Goal: Task Accomplishment & Management: Use online tool/utility

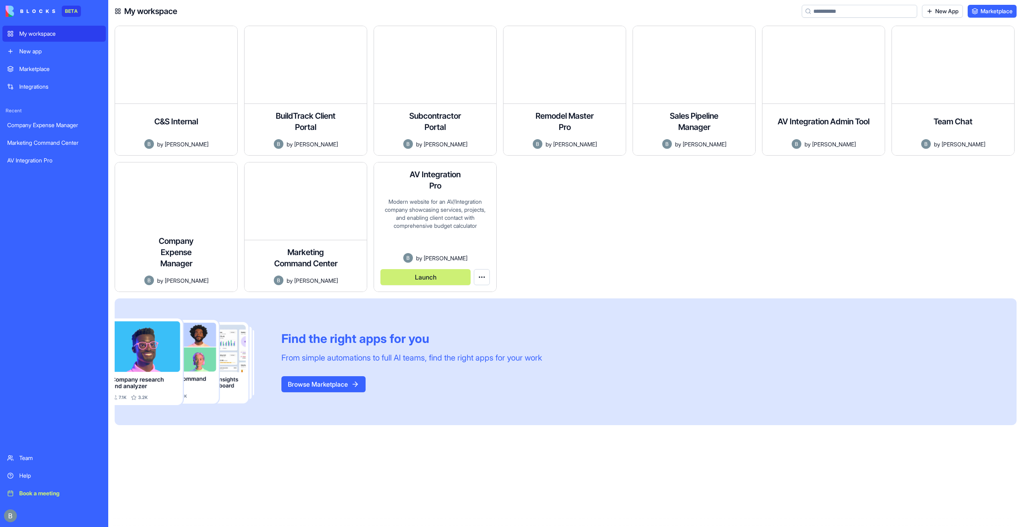
click at [443, 279] on button "Launch" at bounding box center [425, 277] width 90 height 16
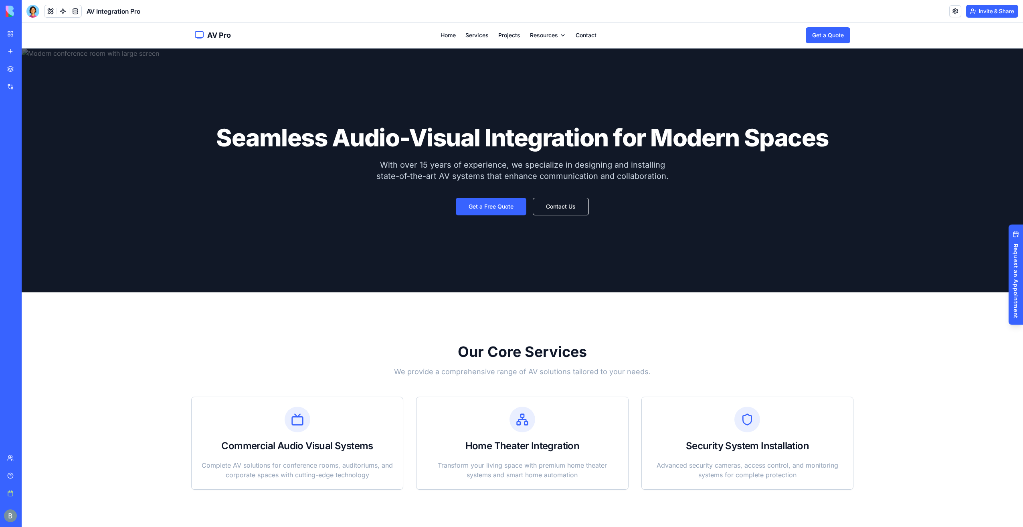
drag, startPoint x: 24, startPoint y: 10, endPoint x: 27, endPoint y: 14, distance: 4.5
click at [27, 14] on header "AV Integration Pro Invite & Share" at bounding box center [522, 11] width 1001 height 22
click at [38, 7] on div at bounding box center [32, 11] width 13 height 13
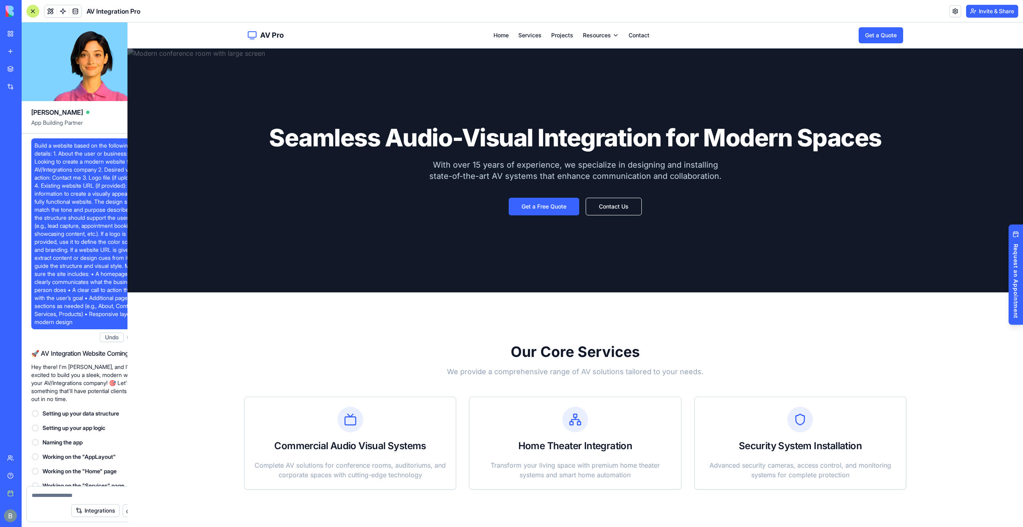
scroll to position [13414, 0]
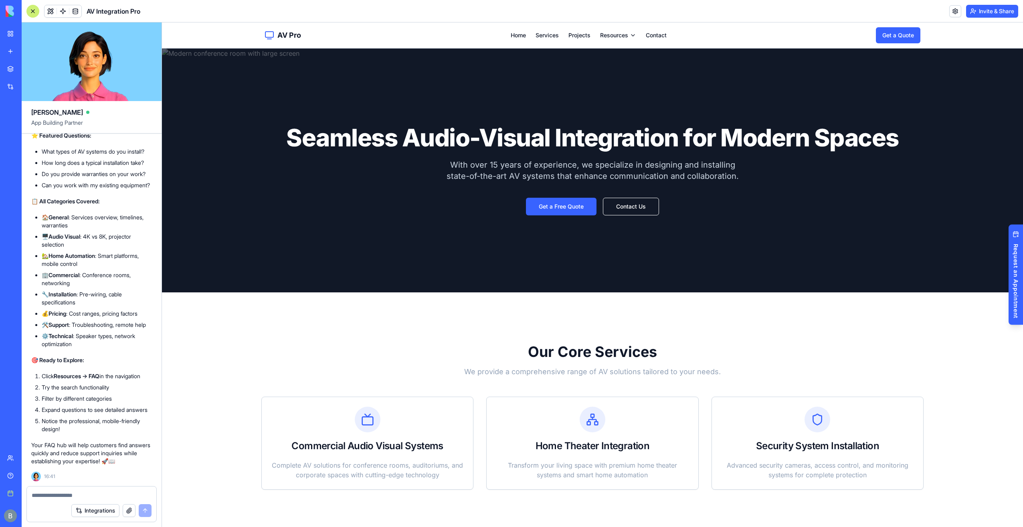
click at [74, 496] on textarea at bounding box center [92, 495] width 120 height 8
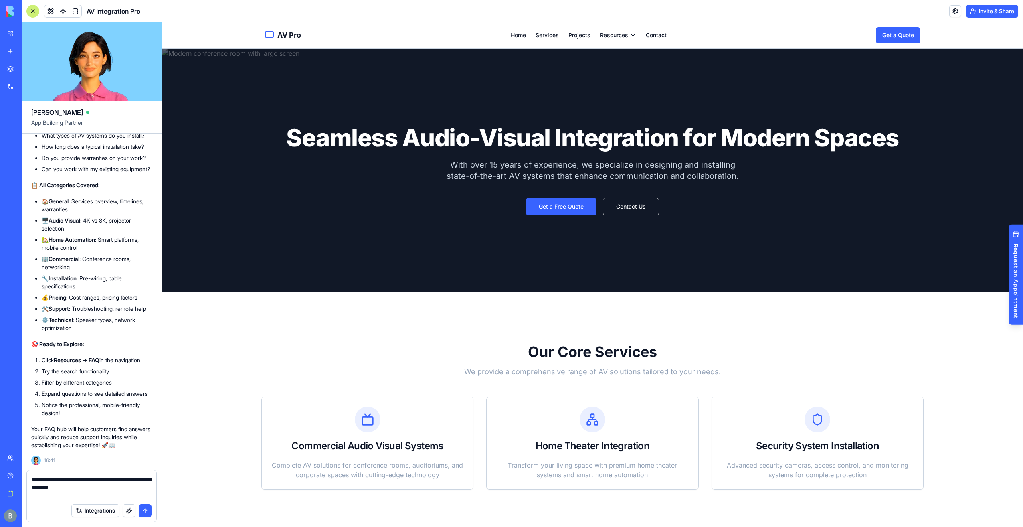
paste textarea "**********"
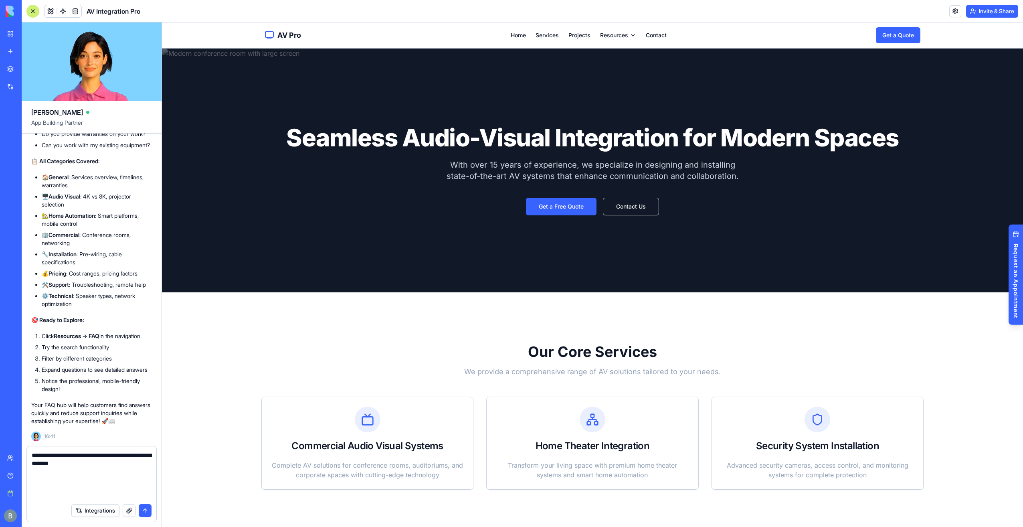
scroll to position [0, 0]
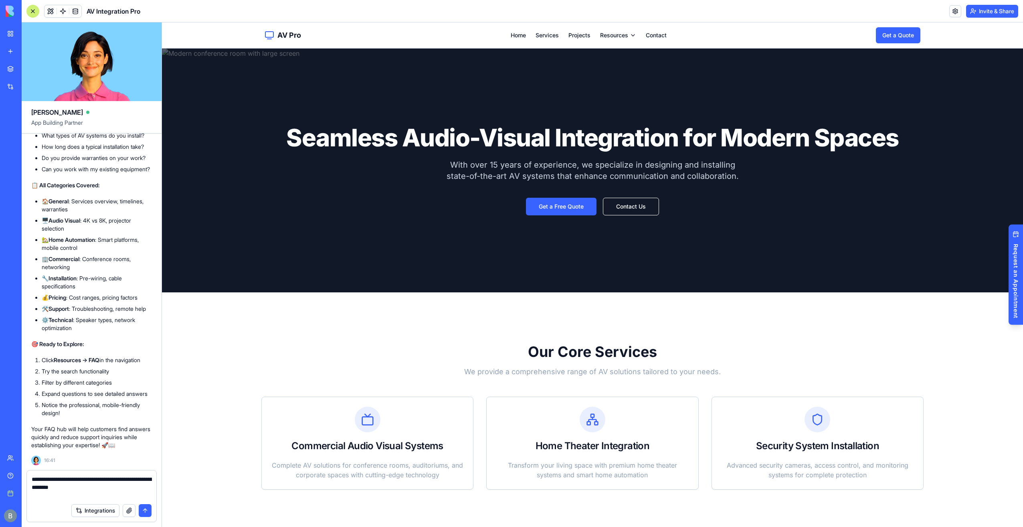
paste textarea "**********"
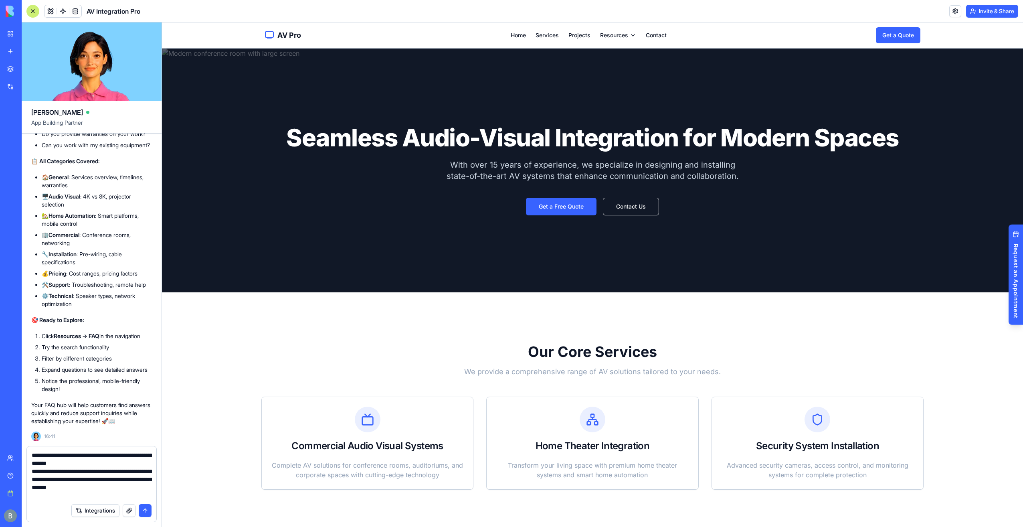
paste textarea "**********"
type textarea "**********"
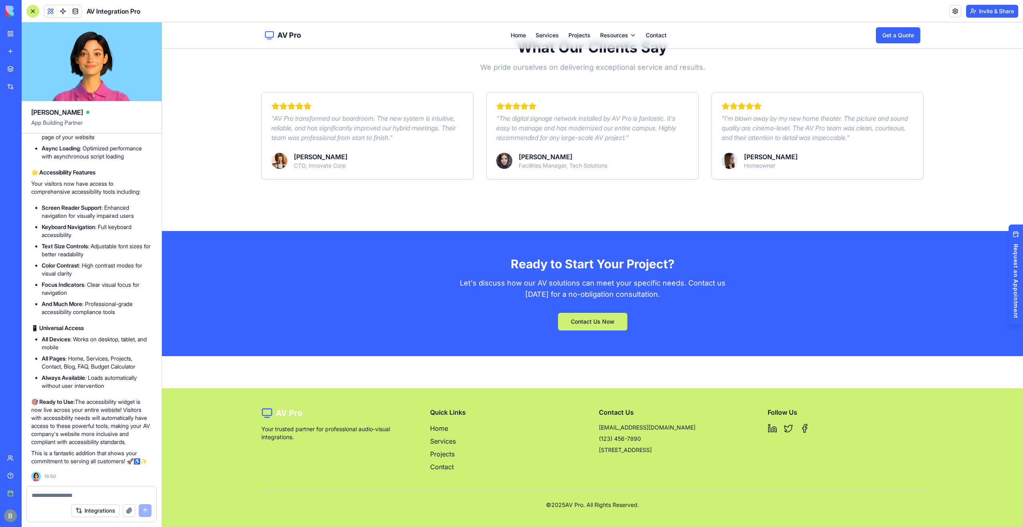
scroll to position [745, 0]
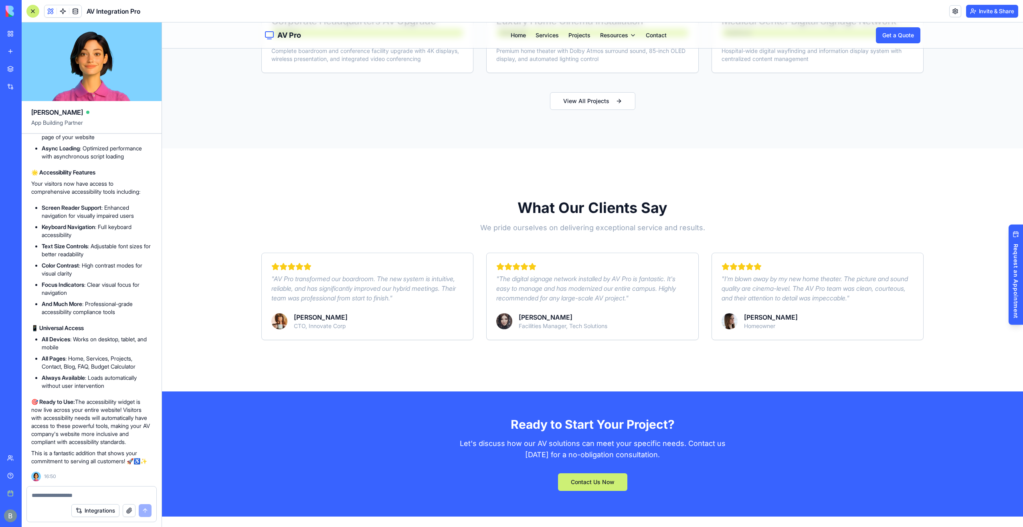
click at [982, 14] on button "Invite & Share" at bounding box center [992, 11] width 52 height 13
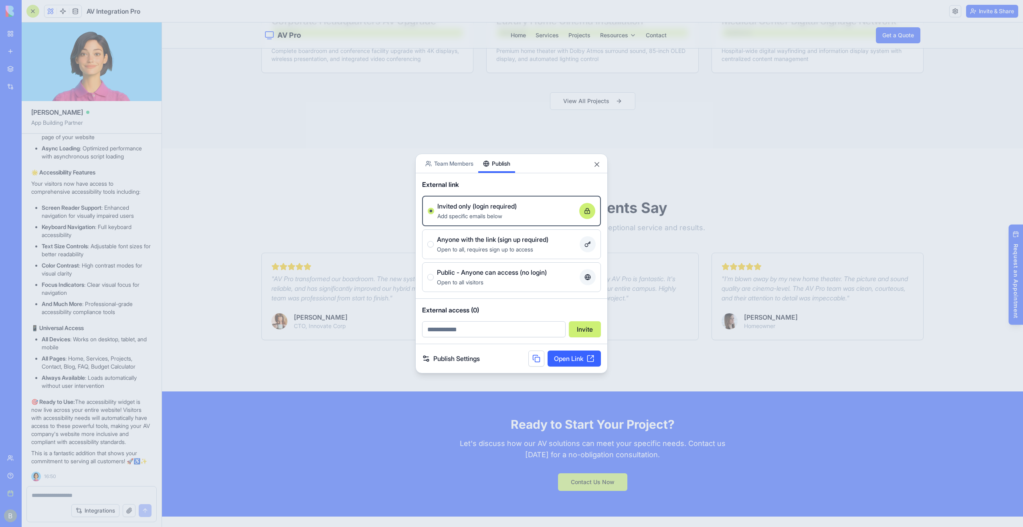
click at [505, 190] on div "Share App Team Members Publish External link Invited only (login required) Add …" at bounding box center [511, 264] width 192 height 220
click at [521, 270] on span "Public - Anyone can access (no login)" at bounding box center [492, 272] width 110 height 10
click at [434, 274] on button "Public - Anyone can access (no login) Open to all visitors" at bounding box center [430, 277] width 6 height 6
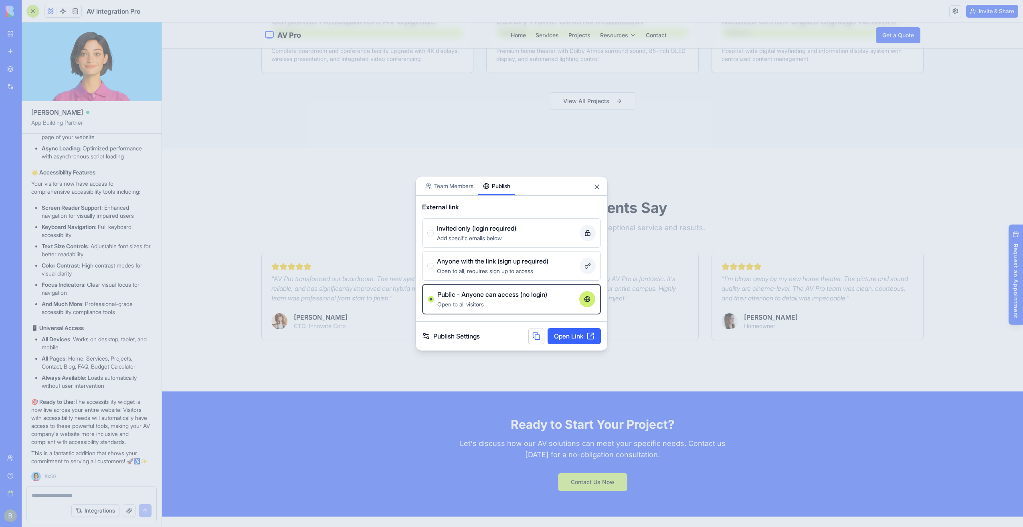
click at [472, 336] on link "Publish Settings" at bounding box center [451, 336] width 58 height 10
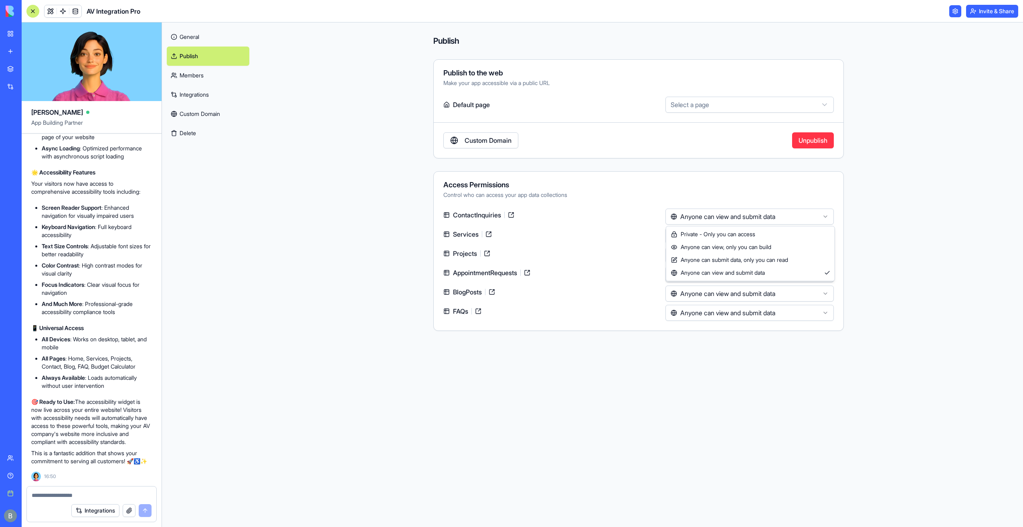
click at [734, 218] on html "BETA My workspace New app Marketplace Integrations Recent Company Expense Manag…" at bounding box center [511, 263] width 1023 height 527
click at [725, 218] on html "BETA My workspace New app Marketplace Integrations Recent Company Expense Manag…" at bounding box center [511, 263] width 1023 height 527
click at [510, 143] on link "Custom Domain" at bounding box center [480, 140] width 75 height 16
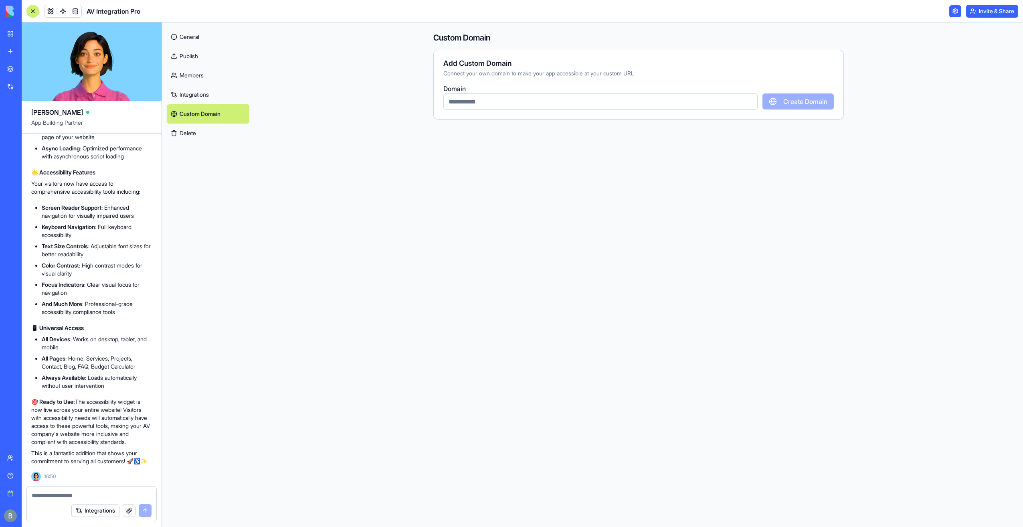
click at [499, 102] on input "text" at bounding box center [600, 101] width 314 height 16
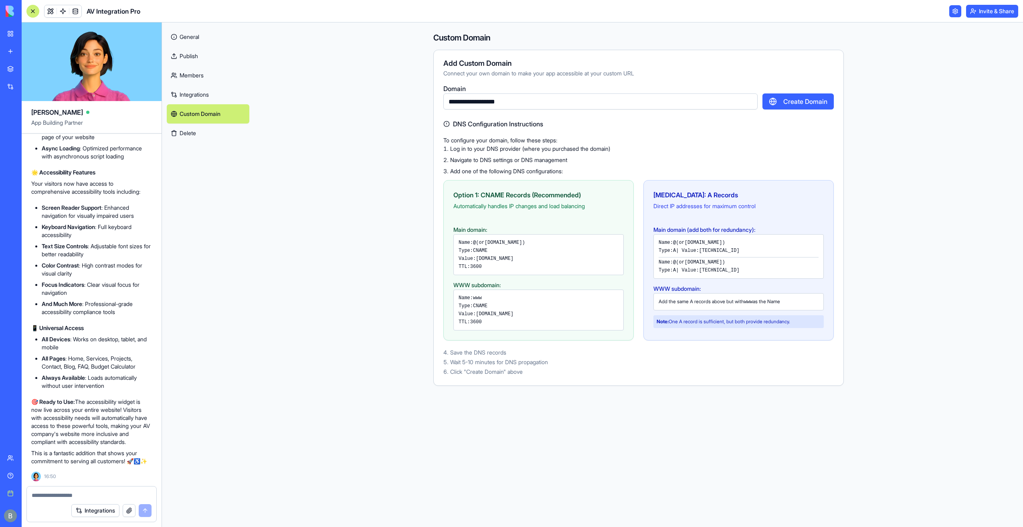
type input "**********"
drag, startPoint x: 530, startPoint y: 262, endPoint x: 477, endPoint y: 261, distance: 52.9
click at [477, 261] on div "Name: @ (or cs-integrations.com ) Type: CNAME Value: proxy.blocks.diy TTL: 3600" at bounding box center [538, 254] width 170 height 41
click at [477, 259] on code "proxy.blocks.diy" at bounding box center [495, 259] width 38 height 6
click at [477, 257] on code "proxy.blocks.diy" at bounding box center [495, 259] width 38 height 6
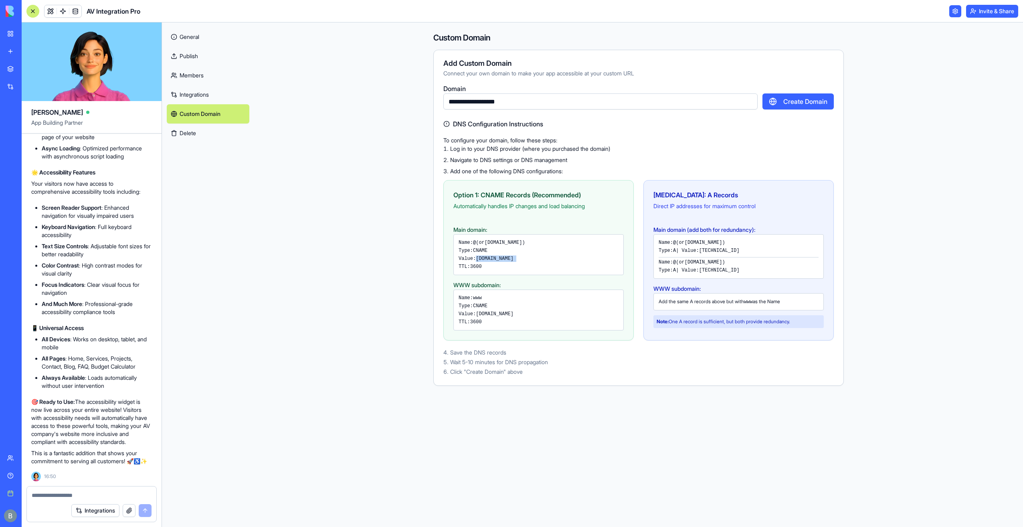
drag, startPoint x: 477, startPoint y: 257, endPoint x: 537, endPoint y: 258, distance: 60.1
click at [537, 258] on div "Value: proxy.blocks.diy" at bounding box center [539, 258] width 160 height 6
click at [798, 103] on button "Create Domain" at bounding box center [797, 101] width 71 height 16
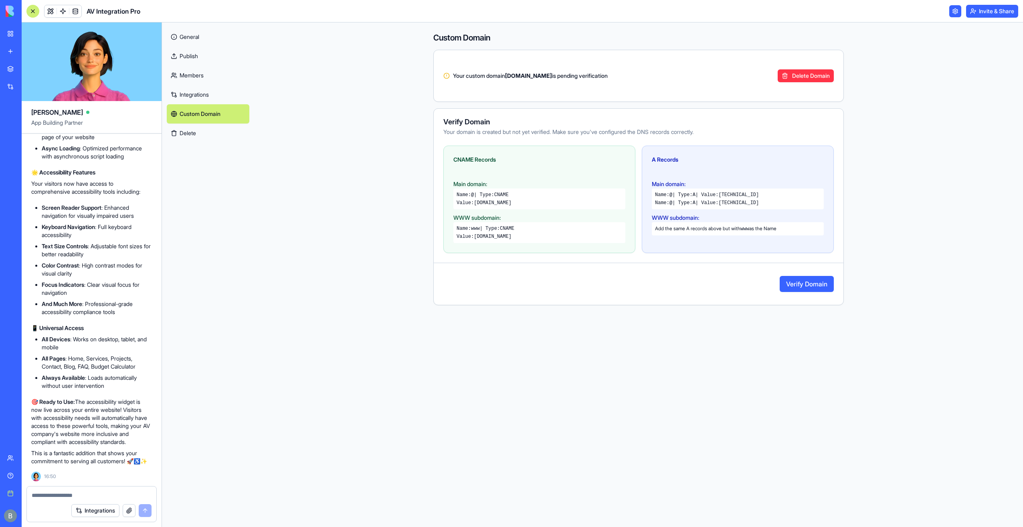
click at [190, 34] on link "General" at bounding box center [208, 36] width 83 height 19
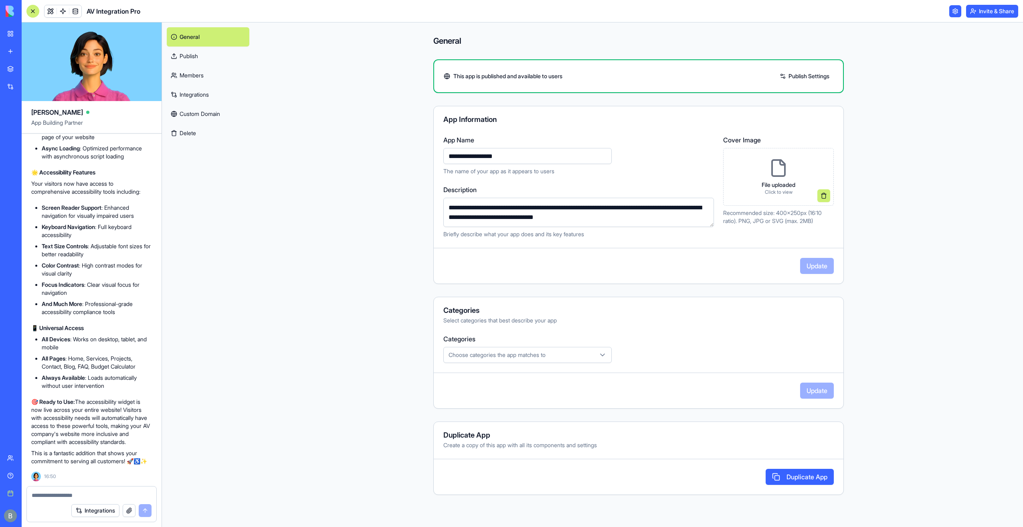
drag, startPoint x: 408, startPoint y: 152, endPoint x: 344, endPoint y: 152, distance: 64.1
click at [344, 152] on div "**********" at bounding box center [638, 274] width 769 height 504
click at [573, 350] on button "Choose categories the app matches to" at bounding box center [527, 355] width 168 height 16
click at [572, 357] on html "BETA My workspace New app Marketplace Integrations Recent Company Expense Manag…" at bounding box center [511, 263] width 1023 height 527
drag, startPoint x: 537, startPoint y: 160, endPoint x: 374, endPoint y: 153, distance: 163.3
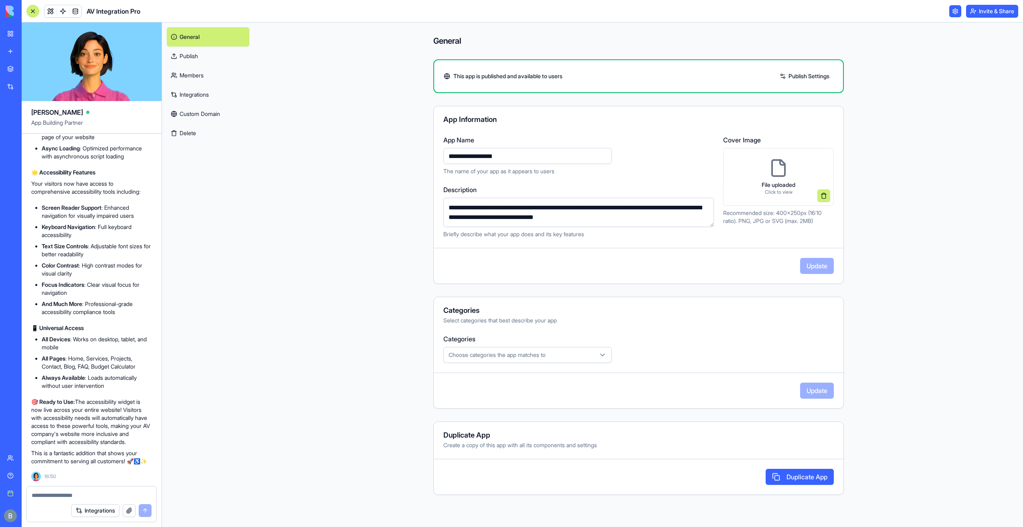
click at [374, 153] on div "**********" at bounding box center [638, 274] width 769 height 504
type input "**********"
click at [374, 153] on div "**********" at bounding box center [638, 274] width 769 height 504
click at [818, 265] on button "Update" at bounding box center [817, 266] width 34 height 16
click at [45, 10] on link at bounding box center [50, 11] width 12 height 12
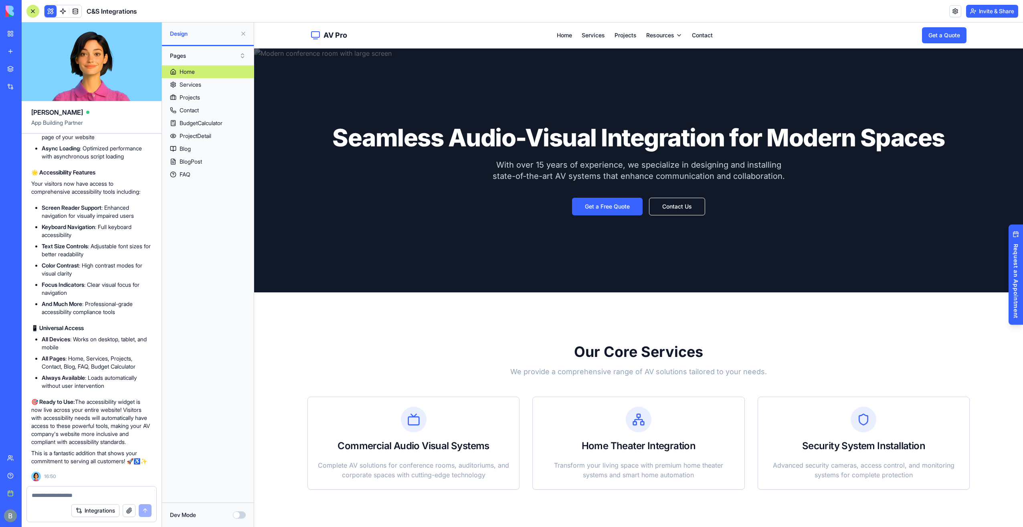
drag, startPoint x: 498, startPoint y: 59, endPoint x: 580, endPoint y: 62, distance: 82.2
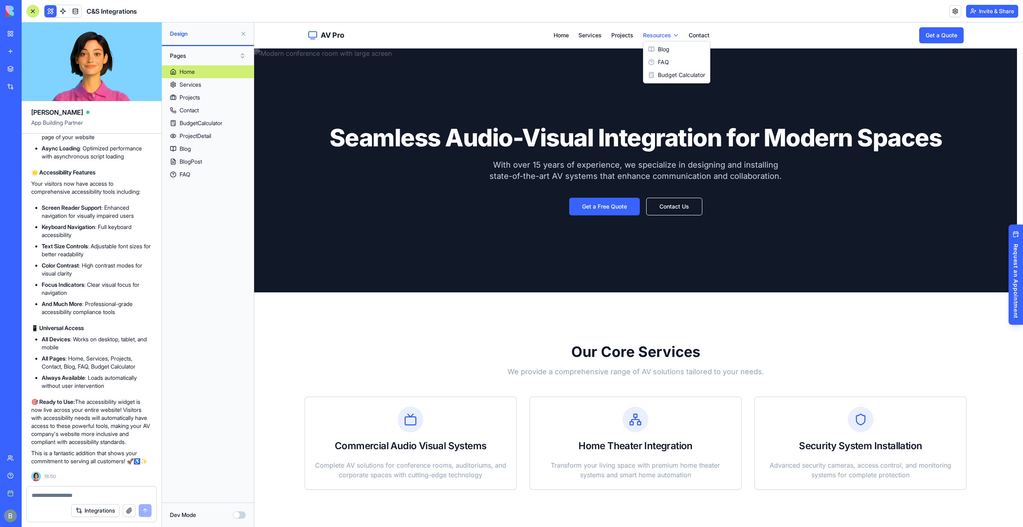
click at [667, 62] on link "FAQ" at bounding box center [676, 62] width 63 height 13
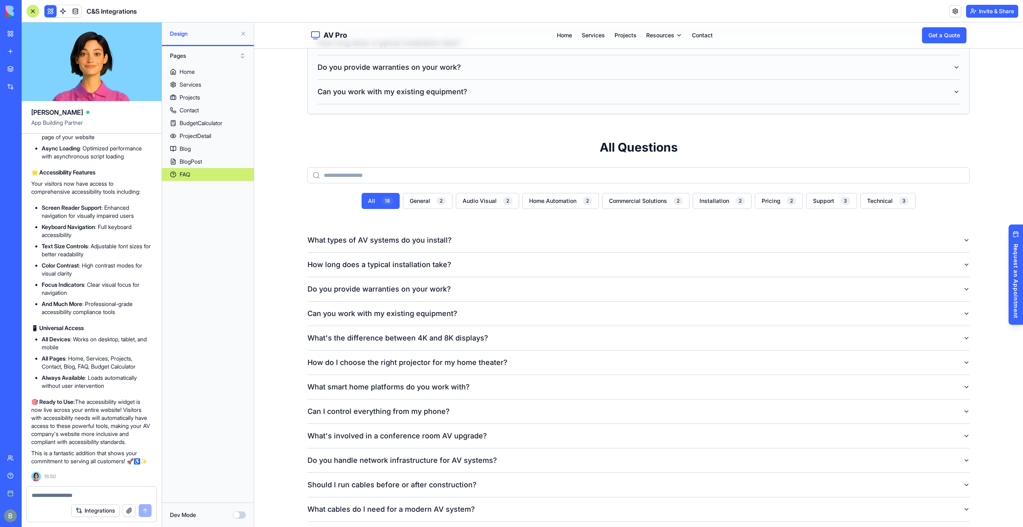
scroll to position [361, 0]
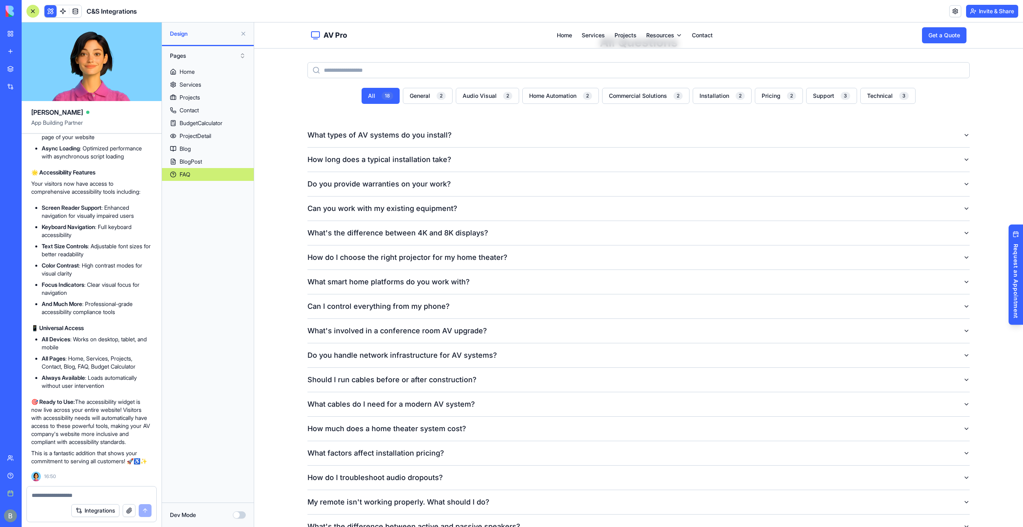
click at [389, 225] on button "What's the difference between 4K and 8K displays?" at bounding box center [638, 233] width 662 height 24
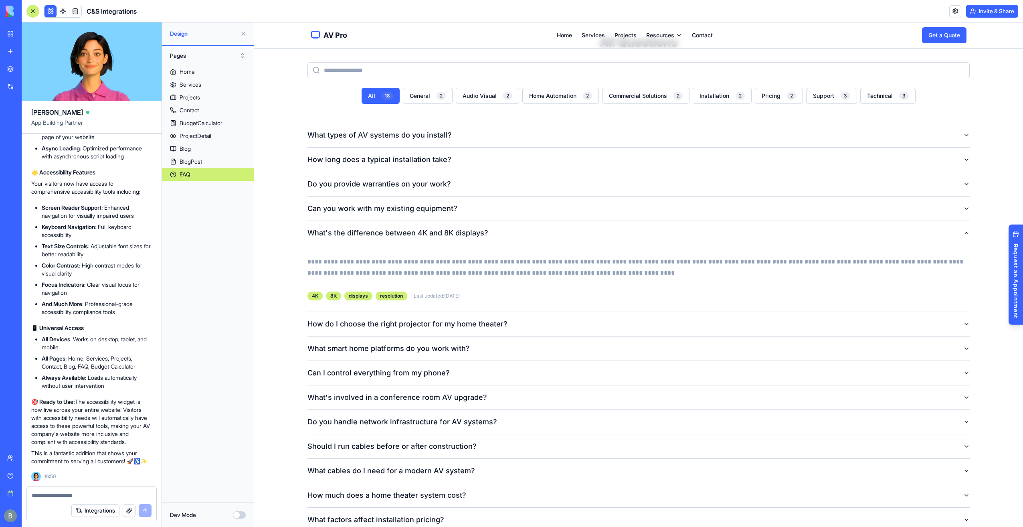
click at [389, 225] on button "What's the difference between 4K and 8K displays?" at bounding box center [638, 233] width 662 height 24
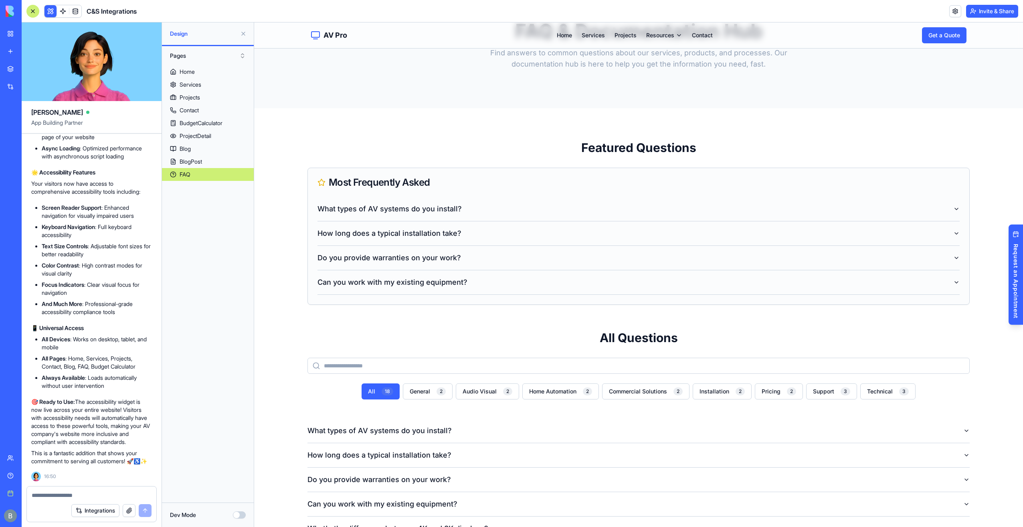
scroll to position [40, 0]
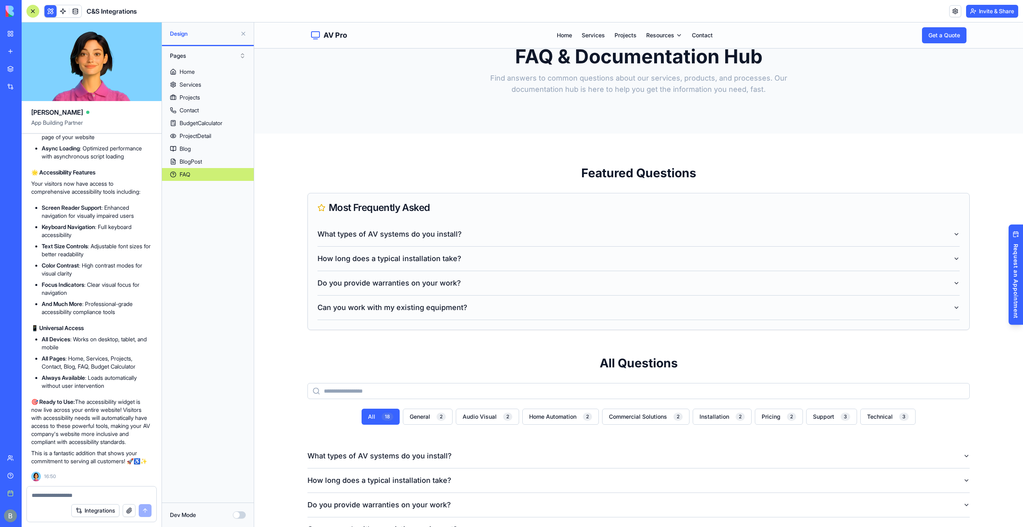
click at [409, 240] on button "What types of AV systems do you install?" at bounding box center [638, 234] width 642 height 24
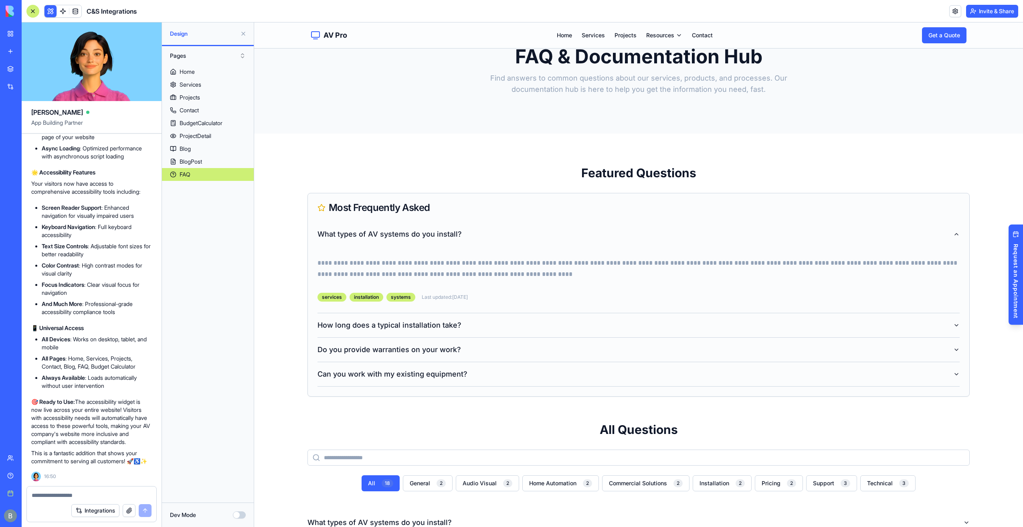
click at [409, 240] on button "What types of AV systems do you install?" at bounding box center [638, 234] width 642 height 24
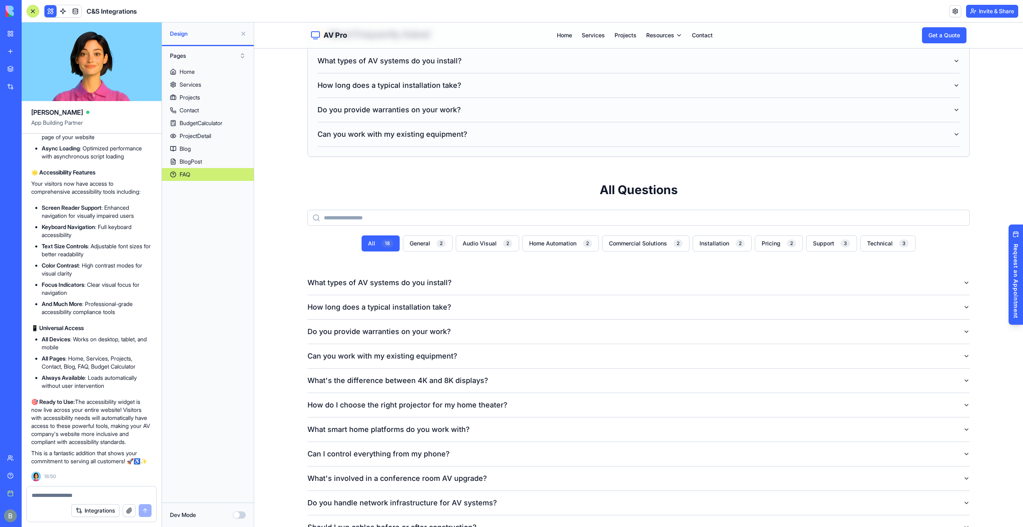
scroll to position [210, 0]
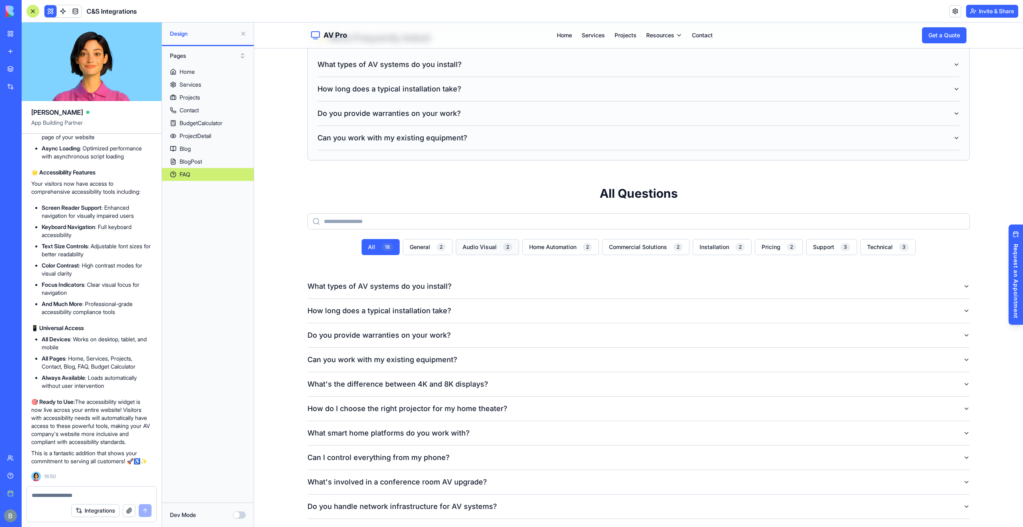
click at [471, 248] on button "Audio Visual 2" at bounding box center [487, 247] width 63 height 16
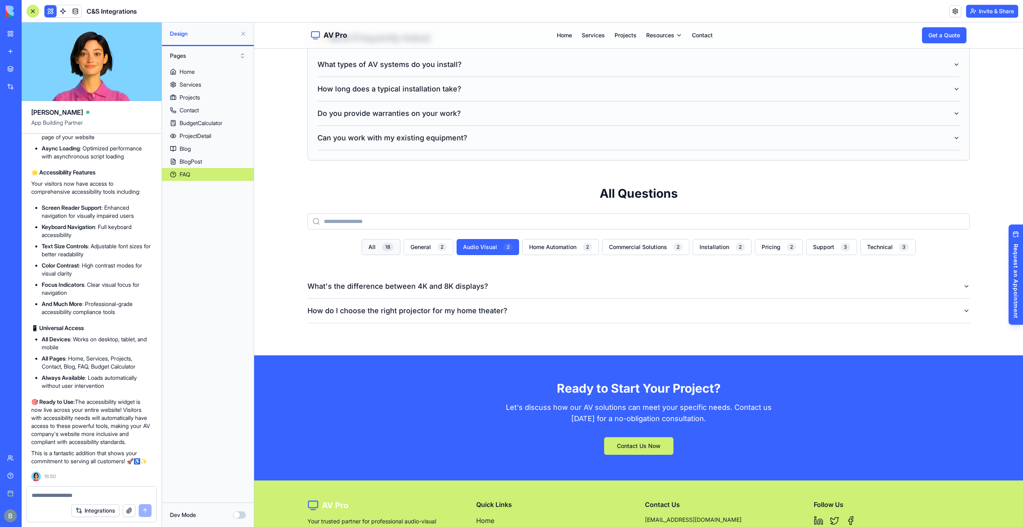
click at [374, 247] on button "All 18" at bounding box center [381, 247] width 39 height 16
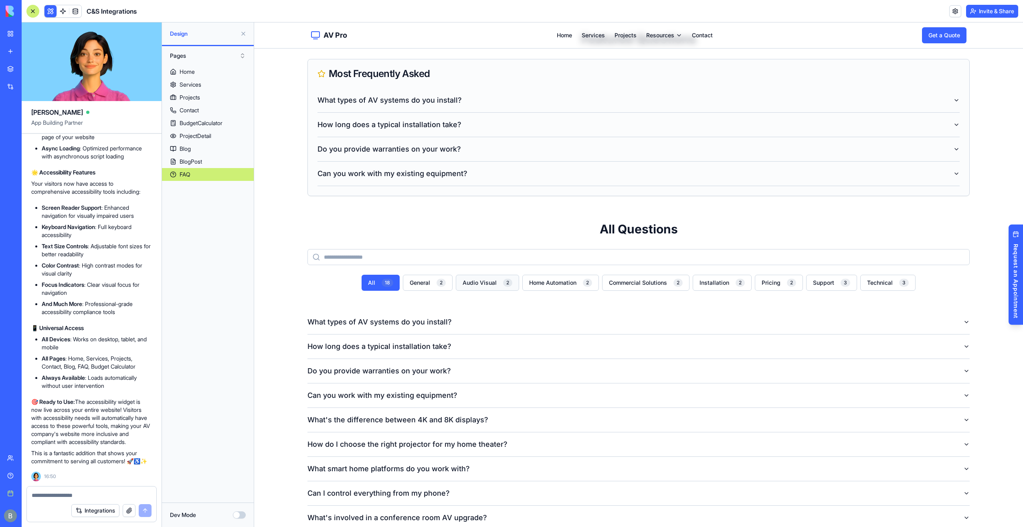
scroll to position [0, 0]
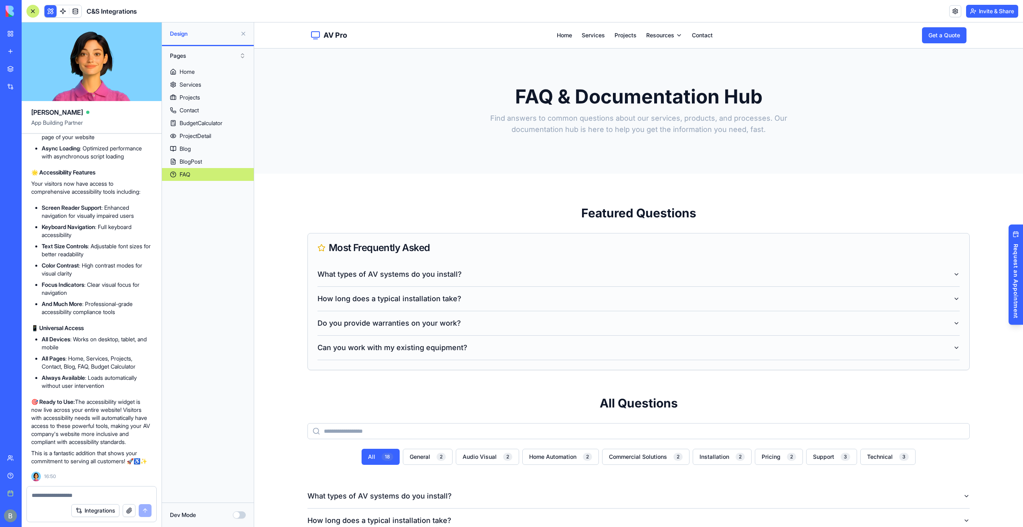
click at [328, 38] on span "AV Pro" at bounding box center [335, 35] width 24 height 11
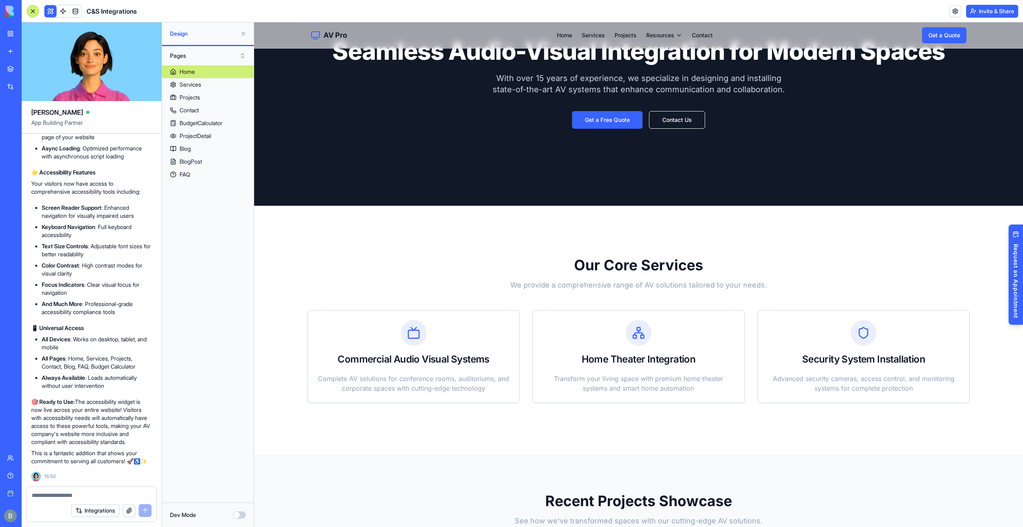
scroll to position [80, 0]
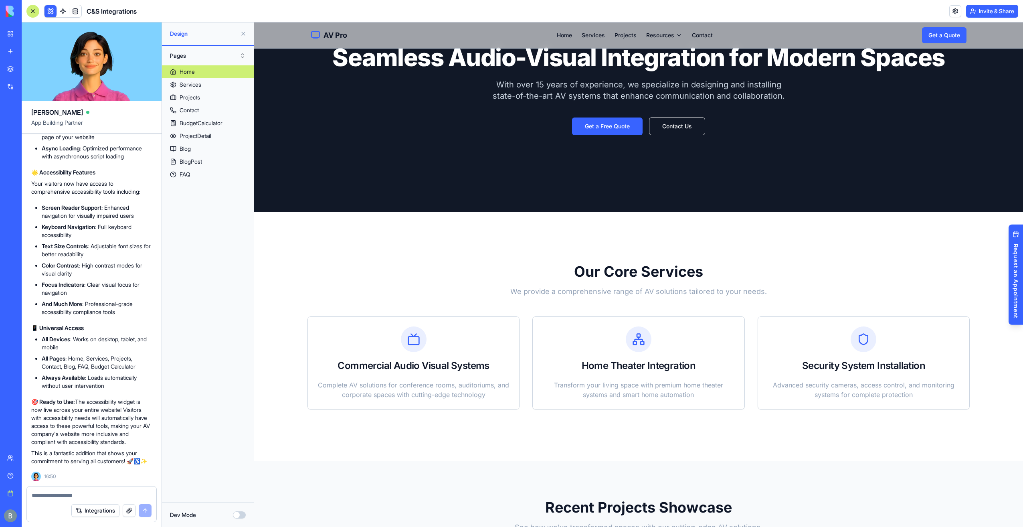
click at [70, 498] on textarea at bounding box center [92, 495] width 120 height 8
click at [996, 13] on button "Invite & Share" at bounding box center [992, 11] width 52 height 13
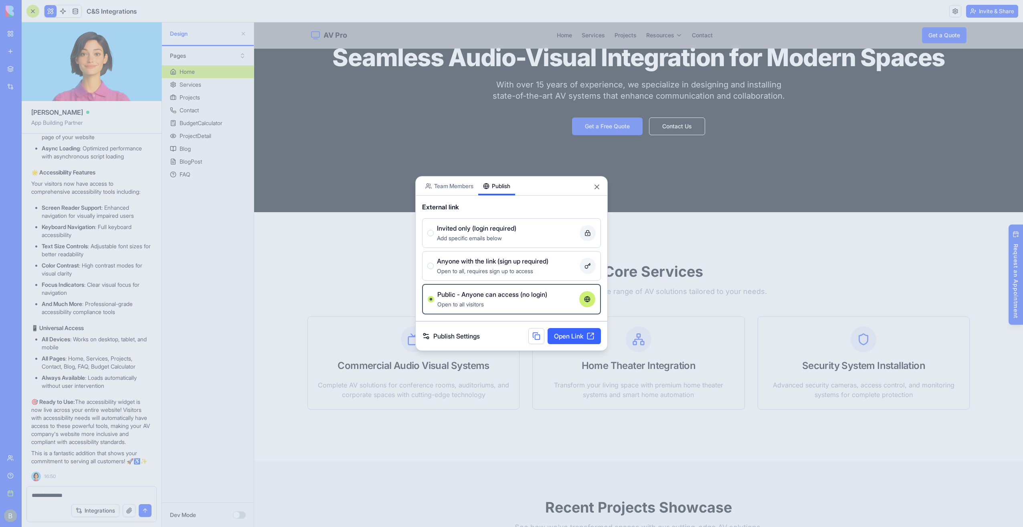
click at [560, 329] on link "Open Link" at bounding box center [574, 336] width 53 height 16
click at [297, 246] on div at bounding box center [511, 263] width 1023 height 527
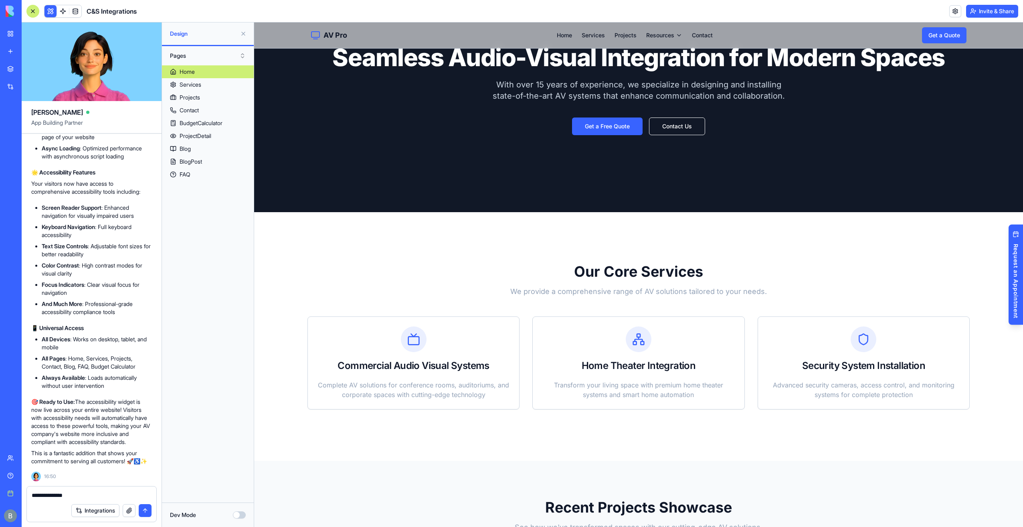
click at [72, 490] on div "**********" at bounding box center [91, 492] width 129 height 13
click at [67, 501] on div "Integrations" at bounding box center [91, 510] width 129 height 22
click at [69, 494] on textarea "**********" at bounding box center [92, 495] width 120 height 8
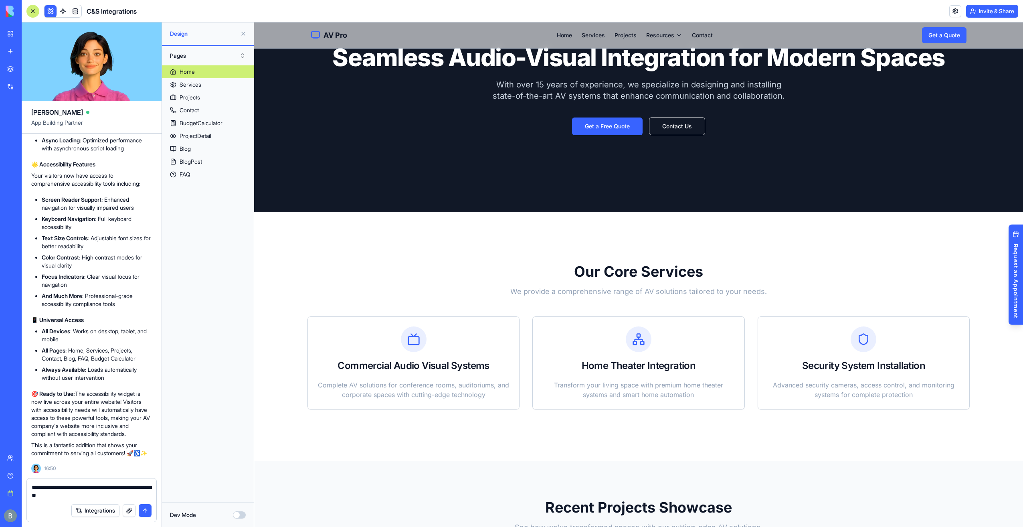
type textarea "**********"
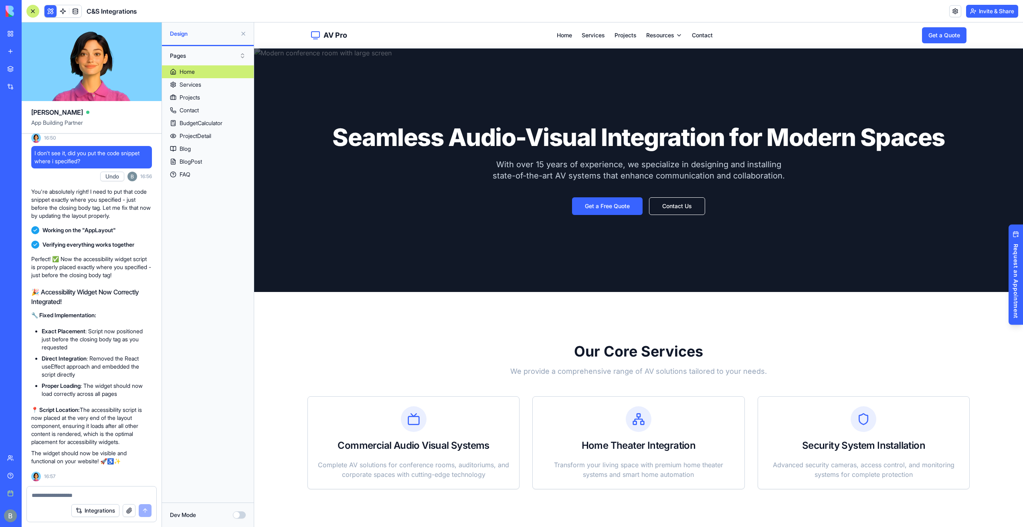
scroll to position [0, 0]
drag, startPoint x: 1244, startPoint y: 32, endPoint x: 936, endPoint y: 36, distance: 307.9
click at [1000, 13] on button "Invite & Share" at bounding box center [992, 11] width 52 height 13
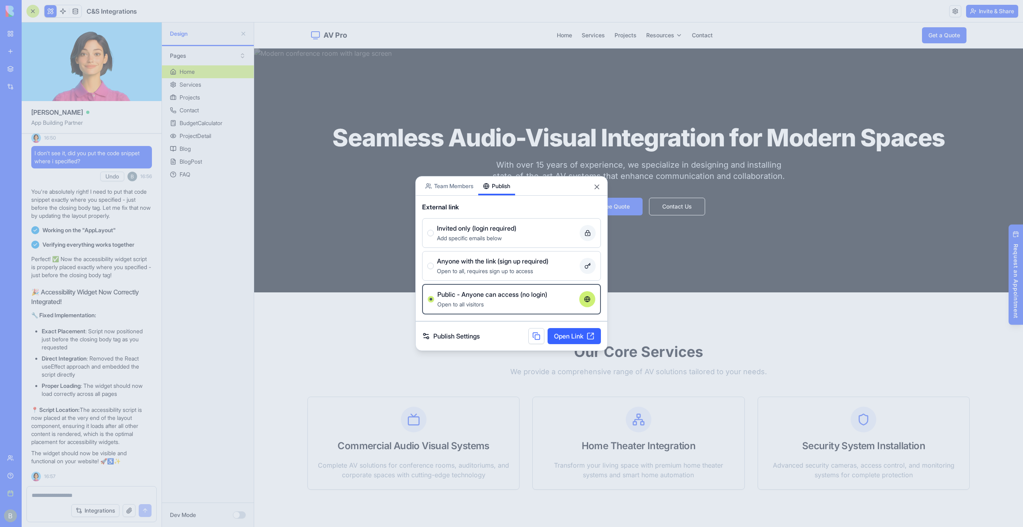
click at [587, 331] on link "Open Link" at bounding box center [574, 336] width 53 height 16
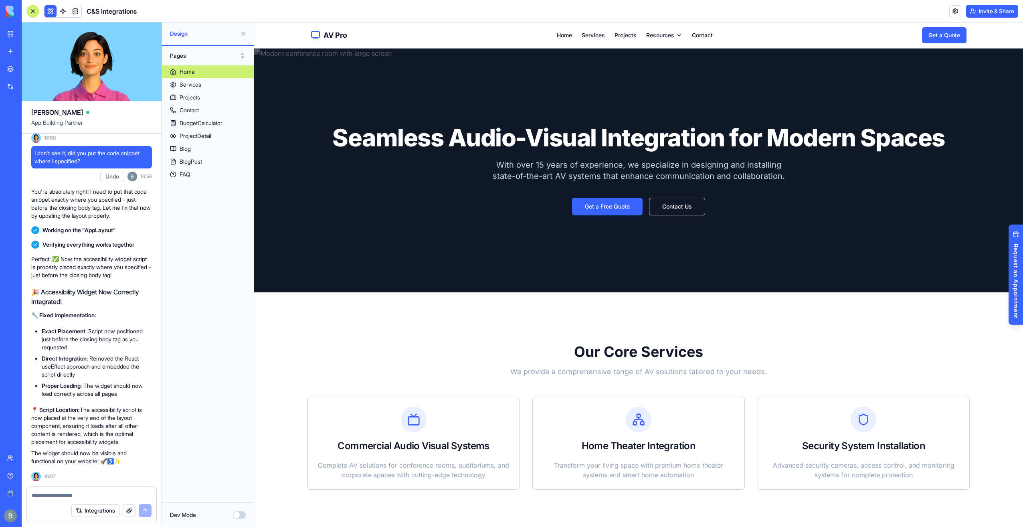
click at [242, 514] on button "Dev Mode" at bounding box center [239, 514] width 13 height 7
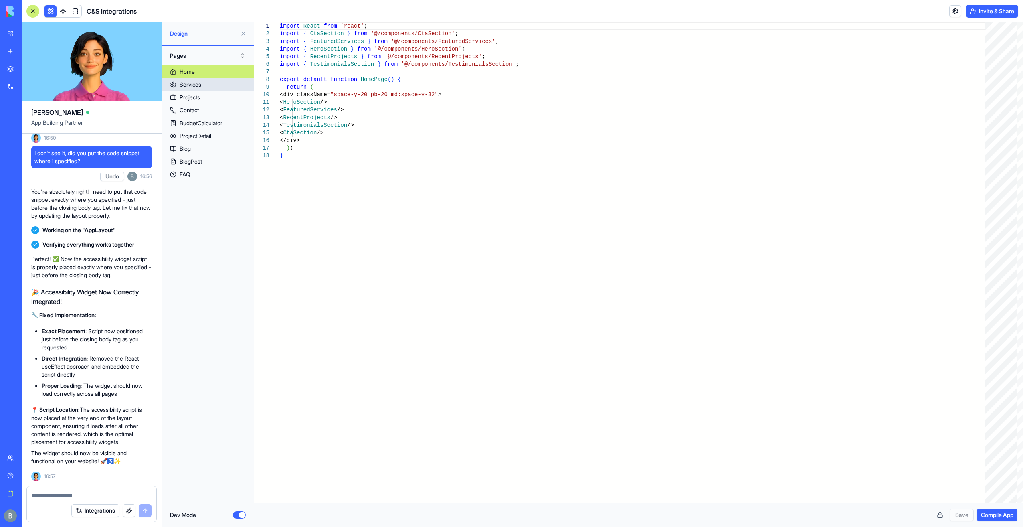
click at [234, 83] on link "Services" at bounding box center [208, 84] width 92 height 13
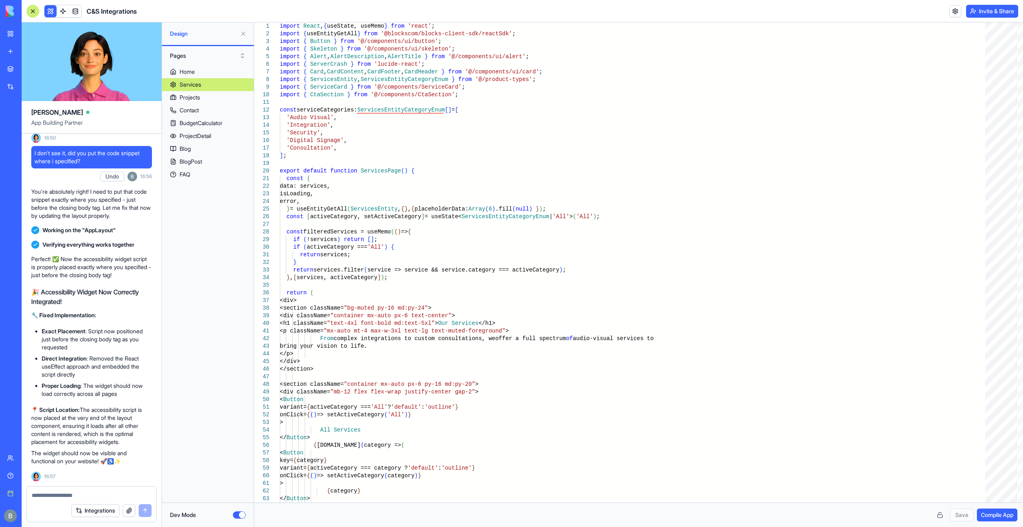
scroll to position [13656, 0]
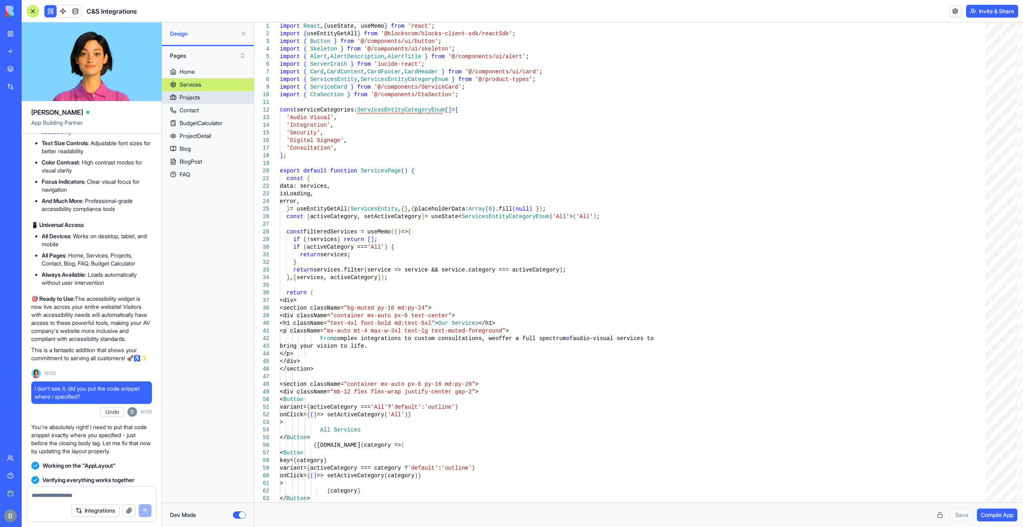
click at [212, 102] on link "Projects" at bounding box center [208, 97] width 92 height 13
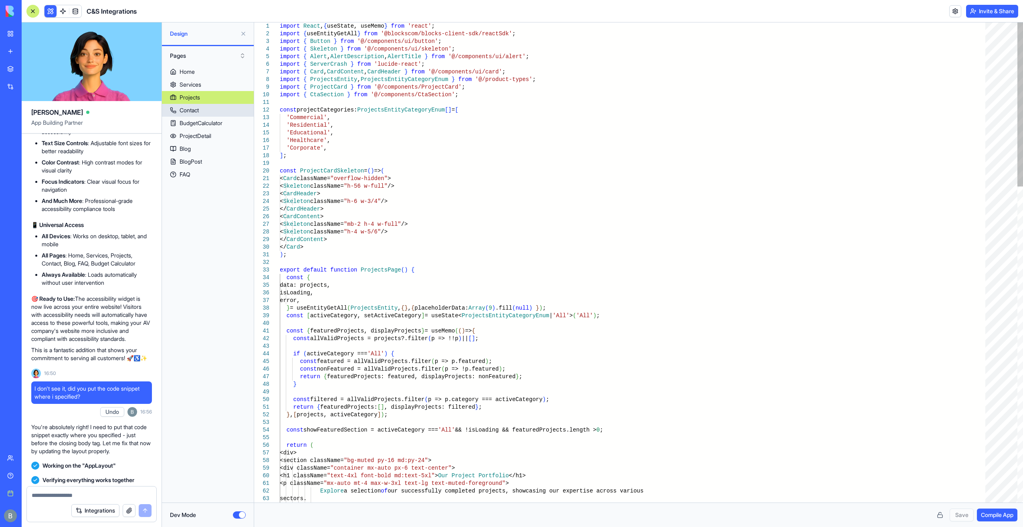
click at [207, 111] on link "Contact" at bounding box center [208, 110] width 92 height 13
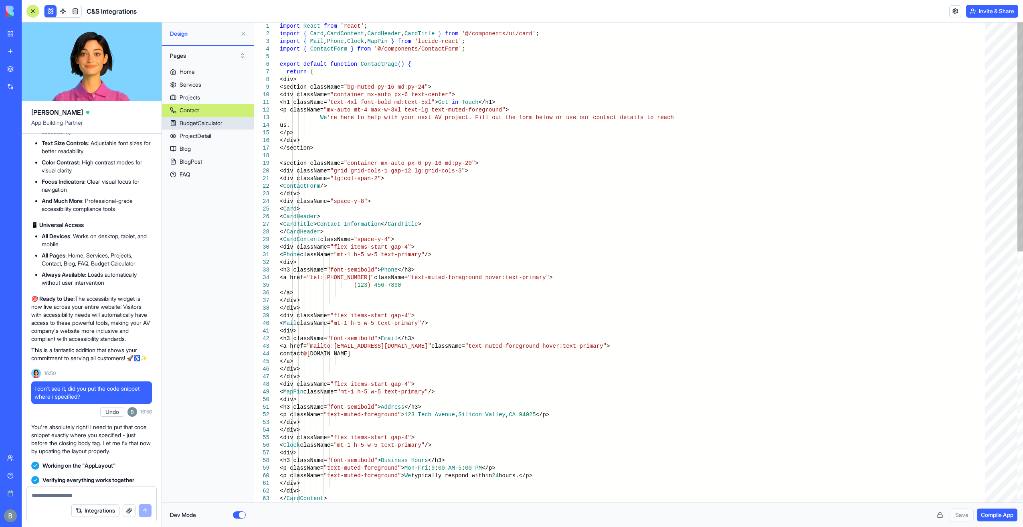
click at [205, 120] on div "BudgetCalculator" at bounding box center [201, 123] width 43 height 8
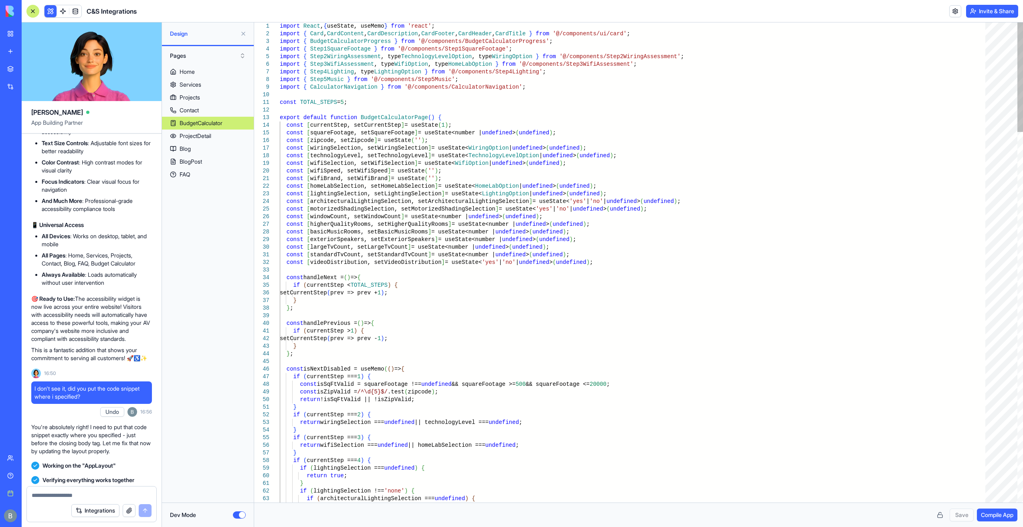
click at [206, 126] on div "BudgetCalculator" at bounding box center [201, 123] width 43 height 8
click at [206, 136] on div "ProjectDetail" at bounding box center [196, 136] width 32 height 8
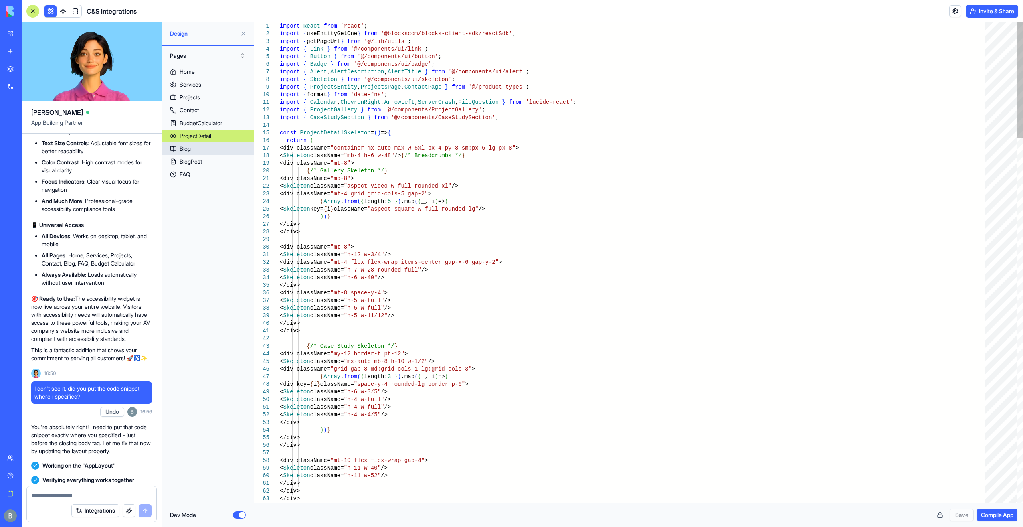
click at [207, 147] on link "Blog" at bounding box center [208, 148] width 92 height 13
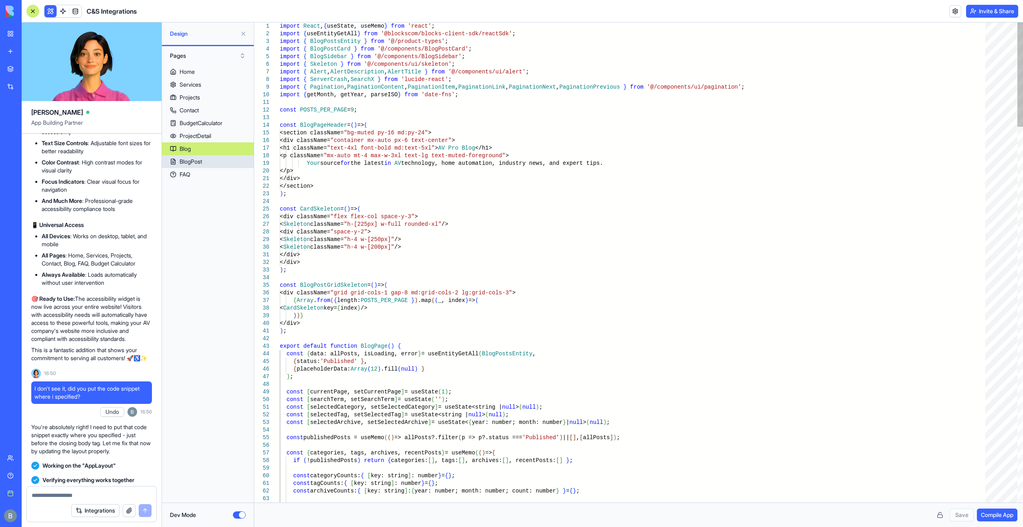
click at [209, 160] on link "BlogPost" at bounding box center [208, 161] width 92 height 13
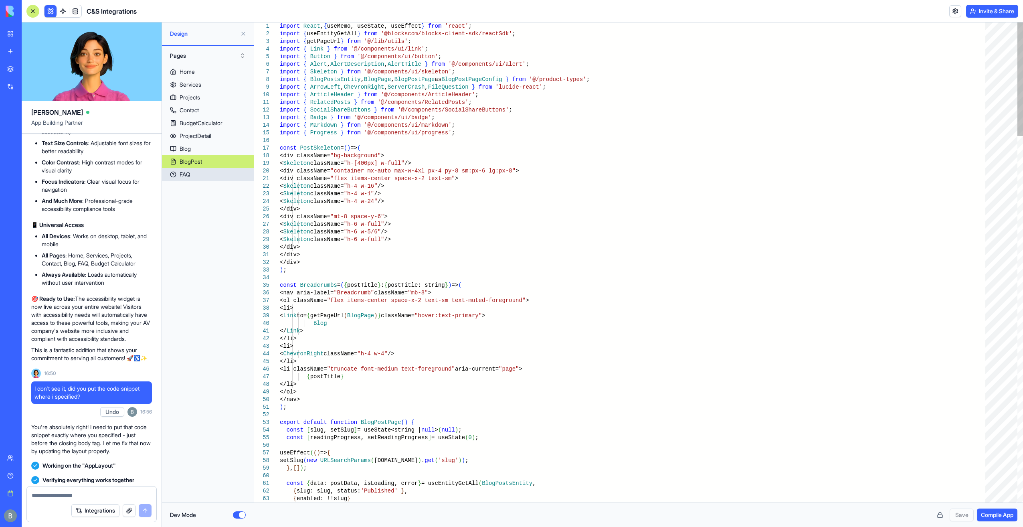
click at [207, 172] on link "FAQ" at bounding box center [208, 174] width 92 height 13
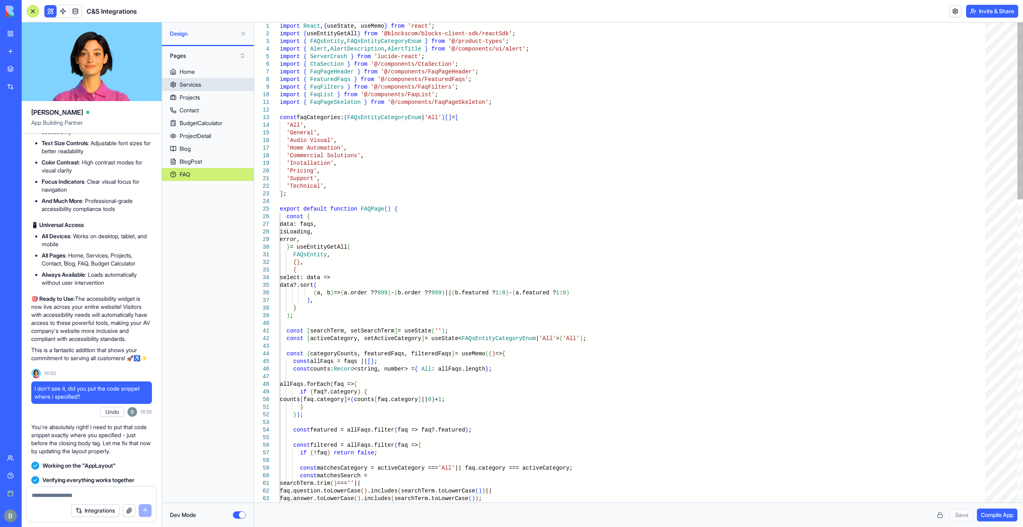
click at [208, 75] on link "Home" at bounding box center [208, 71] width 92 height 13
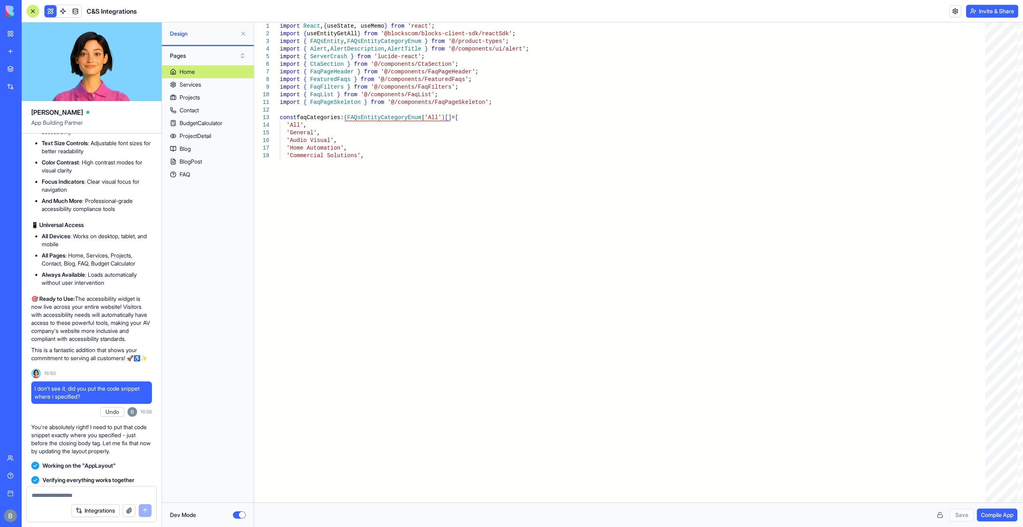
type textarea "**********"
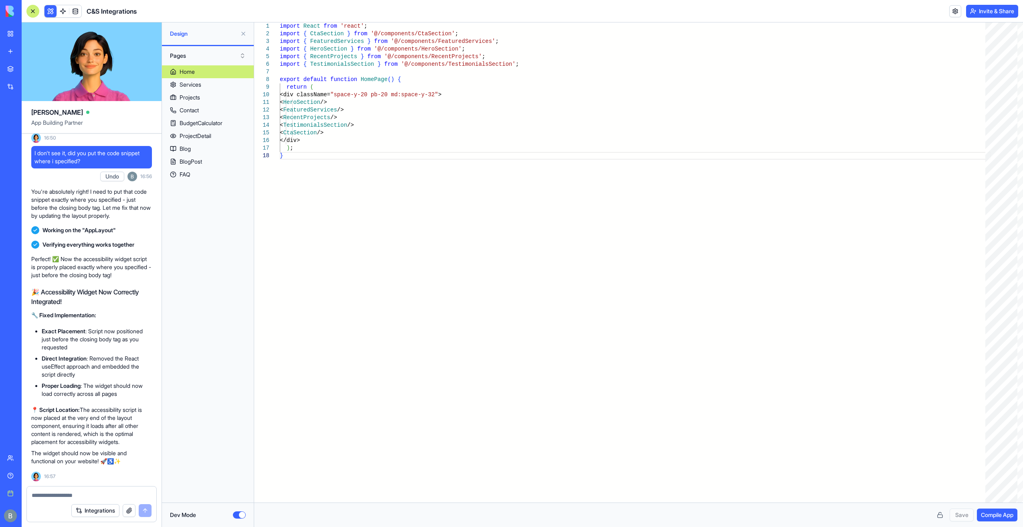
scroll to position [14453, 0]
click at [241, 518] on div "Dev Mode" at bounding box center [208, 515] width 76 height 8
click at [243, 517] on button "Dev Mode" at bounding box center [239, 514] width 13 height 7
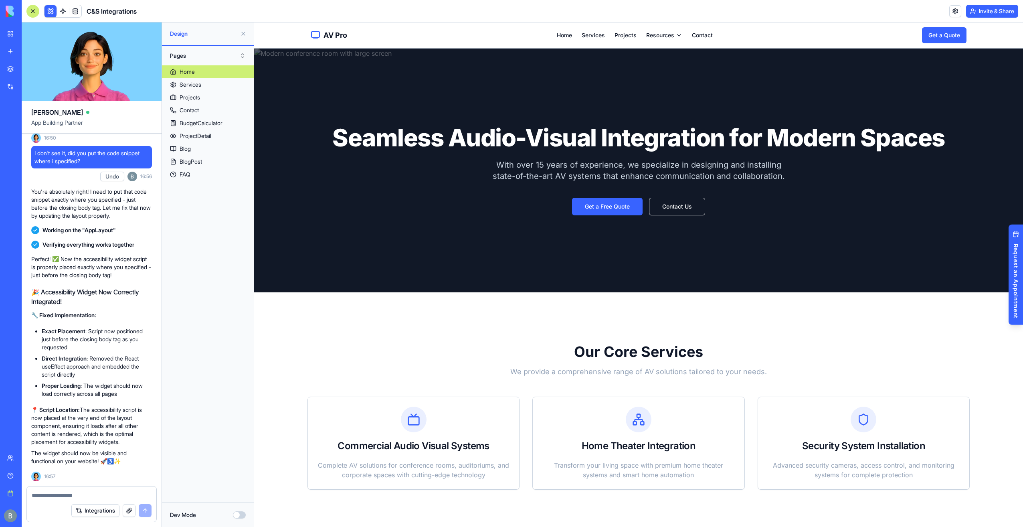
scroll to position [0, 0]
click at [955, 15] on body "BETA My workspace New app Marketplace Integrations Recent Company Expense Manag…" at bounding box center [511, 263] width 1023 height 527
drag, startPoint x: 955, startPoint y: 15, endPoint x: 946, endPoint y: 6, distance: 13.0
click at [946, 6] on header "C&S Integrations Invite & Share" at bounding box center [522, 11] width 1001 height 22
click at [952, 10] on link at bounding box center [955, 11] width 12 height 12
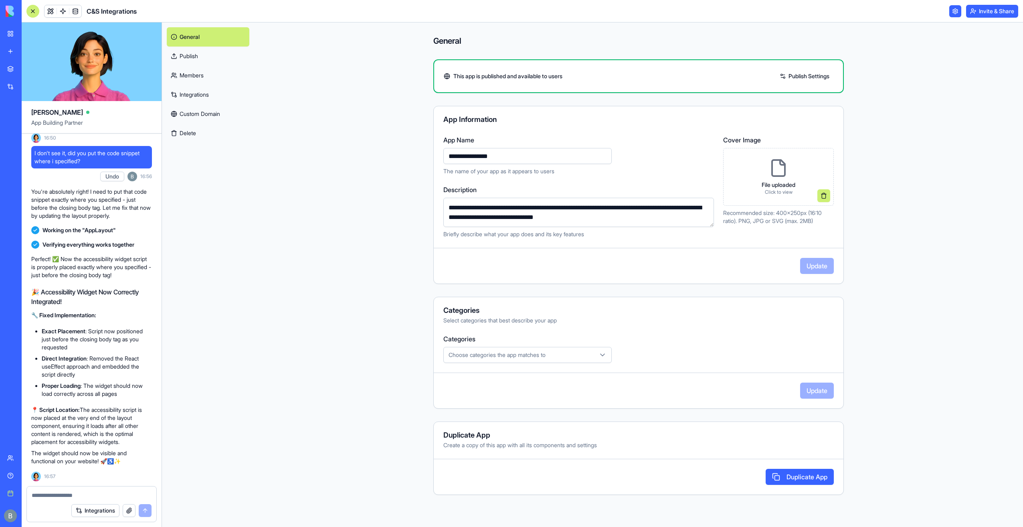
click at [193, 114] on link "Custom Domain" at bounding box center [208, 113] width 83 height 19
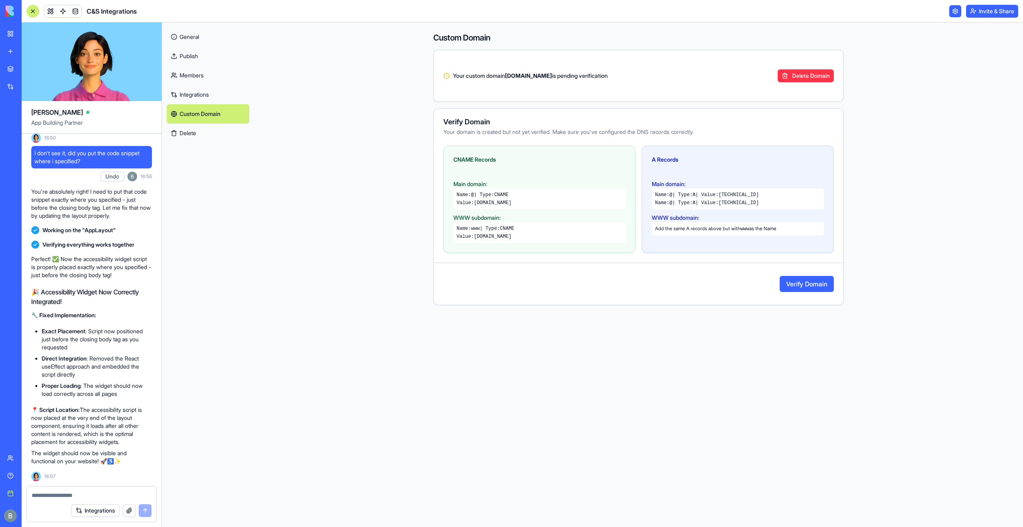
click at [819, 284] on button "Verify Domain" at bounding box center [807, 284] width 54 height 16
click at [178, 38] on link "General" at bounding box center [208, 36] width 83 height 19
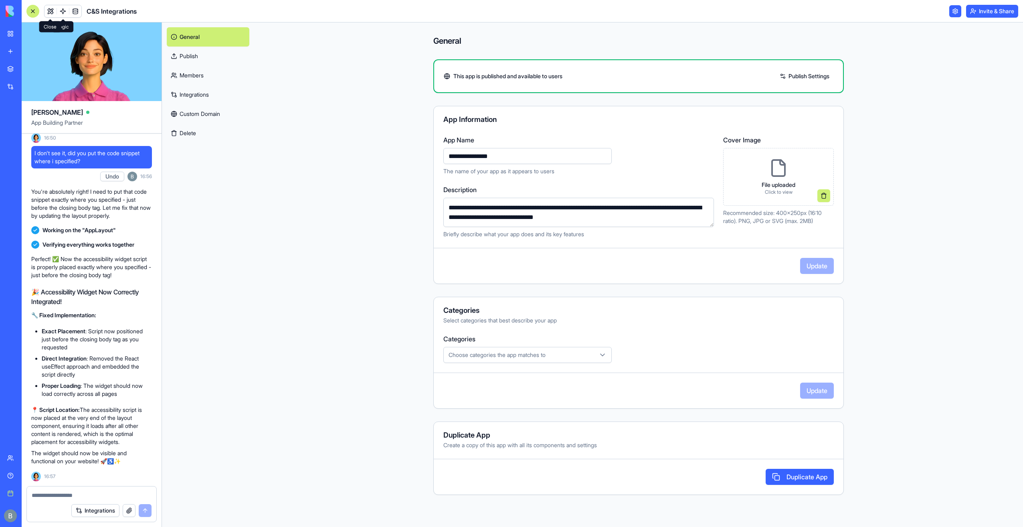
click at [50, 10] on link at bounding box center [50, 11] width 12 height 12
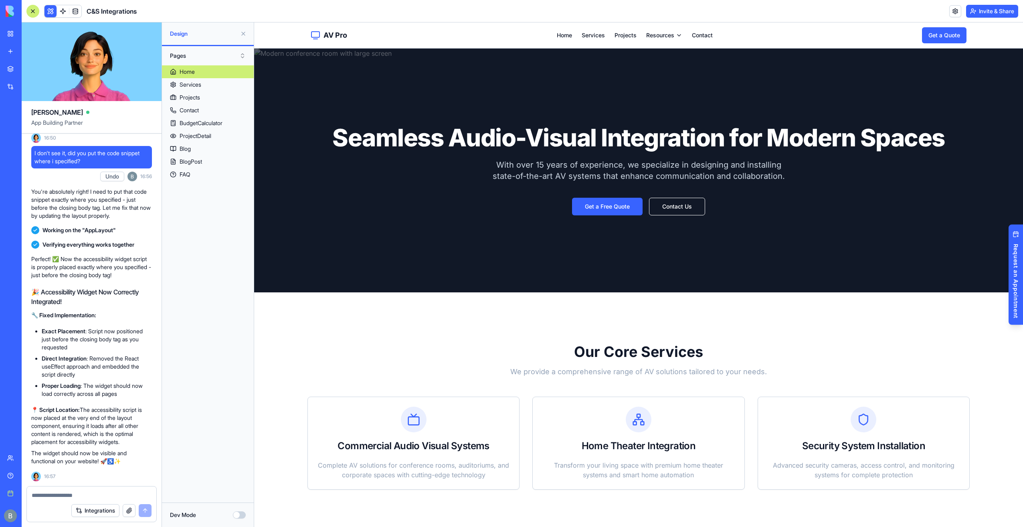
click at [616, 30] on div "AV Pro Home Services Projects Resources Contact Get a Quote Toggle Navigation" at bounding box center [638, 35] width 681 height 26
click at [618, 38] on link "Projects" at bounding box center [625, 35] width 22 height 8
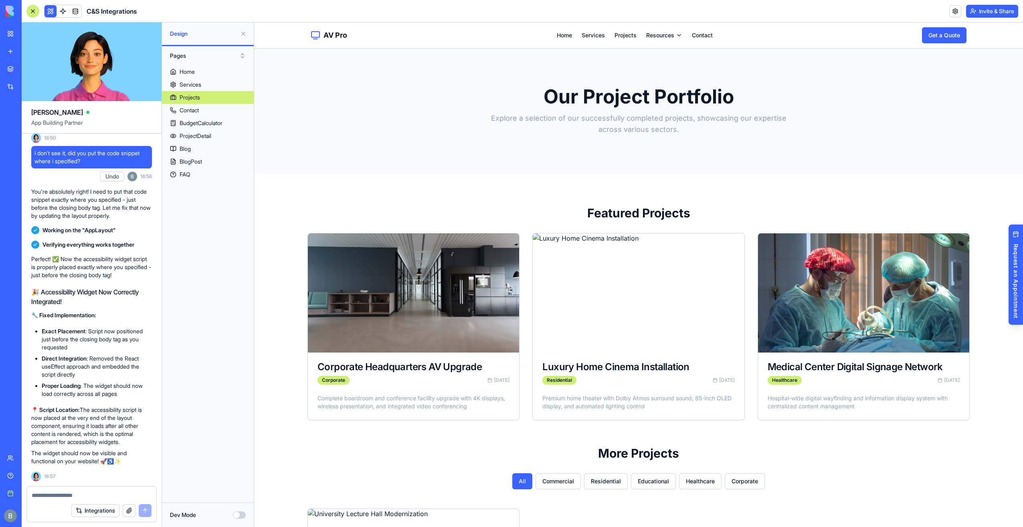
click at [594, 35] on link "Services" at bounding box center [593, 35] width 23 height 8
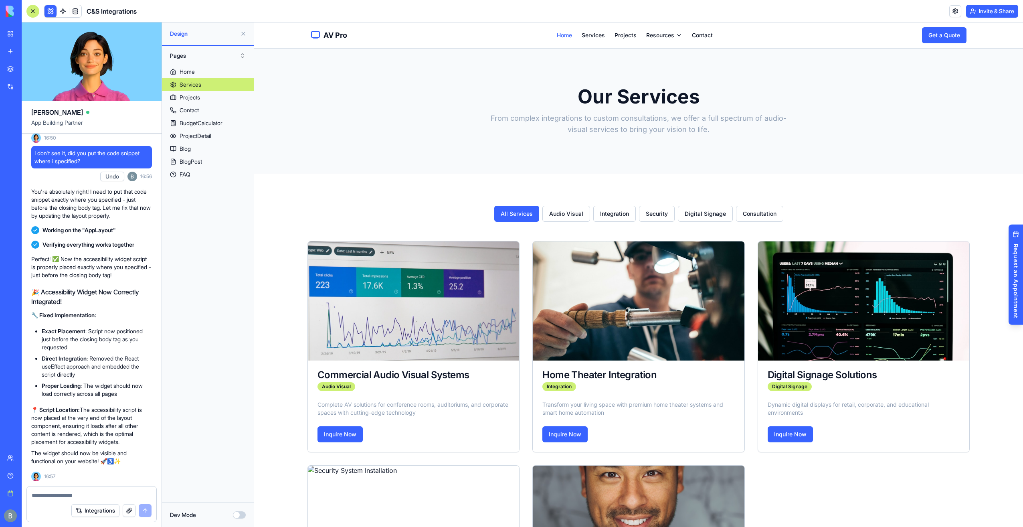
click at [559, 35] on link "Home" at bounding box center [564, 35] width 15 height 8
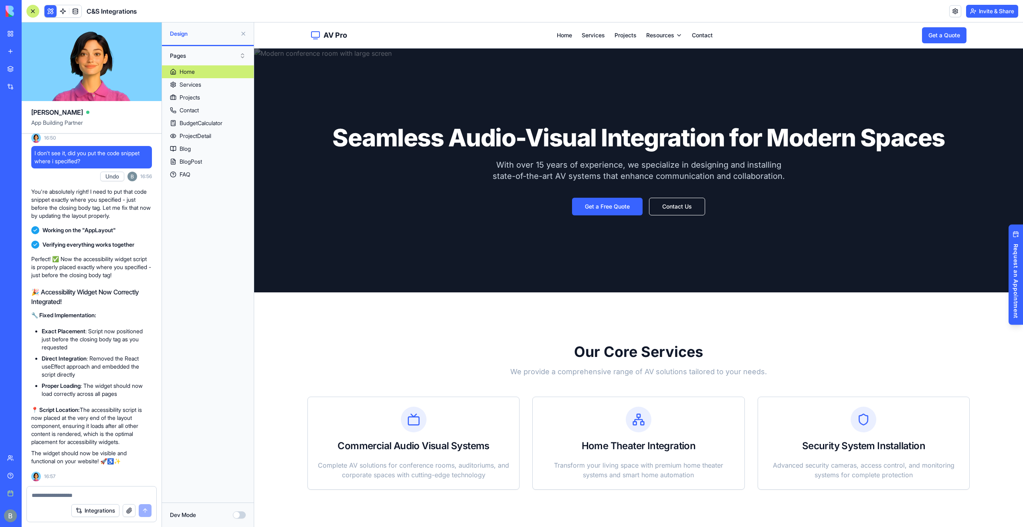
click at [103, 487] on div at bounding box center [91, 492] width 129 height 13
click at [102, 493] on textarea at bounding box center [92, 495] width 120 height 8
click at [95, 494] on textarea at bounding box center [92, 495] width 120 height 8
click at [95, 492] on textarea at bounding box center [92, 495] width 120 height 8
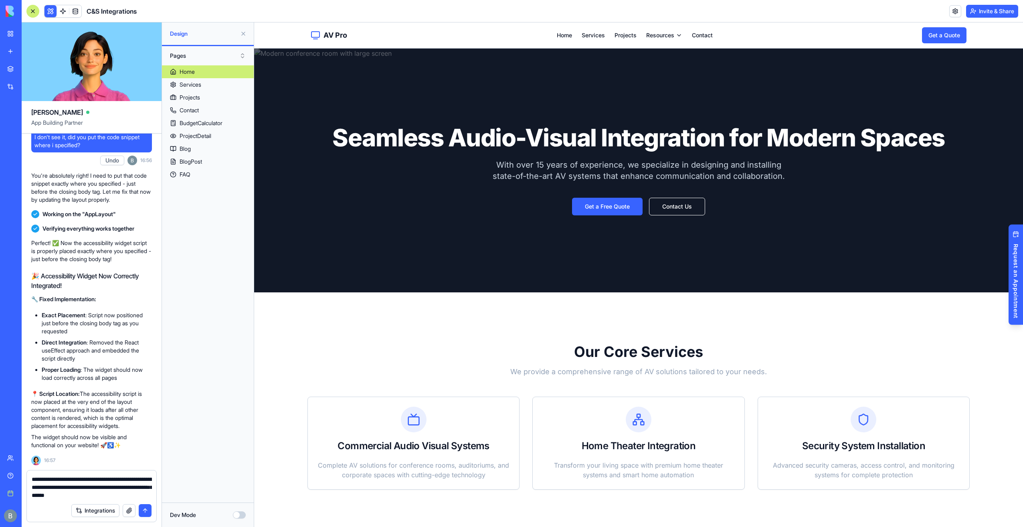
type textarea "**********"
click at [127, 510] on button "button" at bounding box center [129, 510] width 13 height 13
click at [154, 491] on div "**********" at bounding box center [91, 484] width 129 height 29
click at [152, 490] on div "**********" at bounding box center [91, 484] width 129 height 29
click at [151, 490] on textarea "**********" at bounding box center [92, 487] width 120 height 24
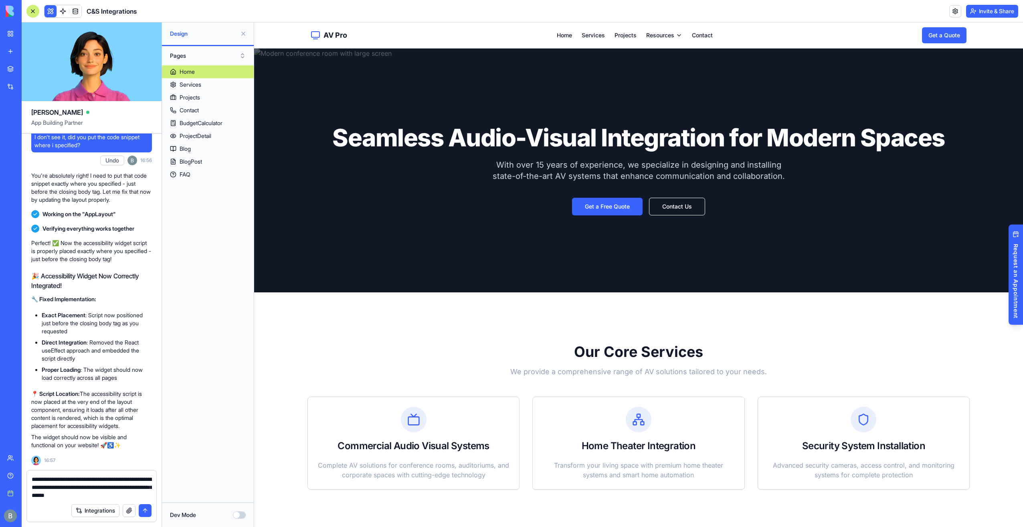
paste textarea
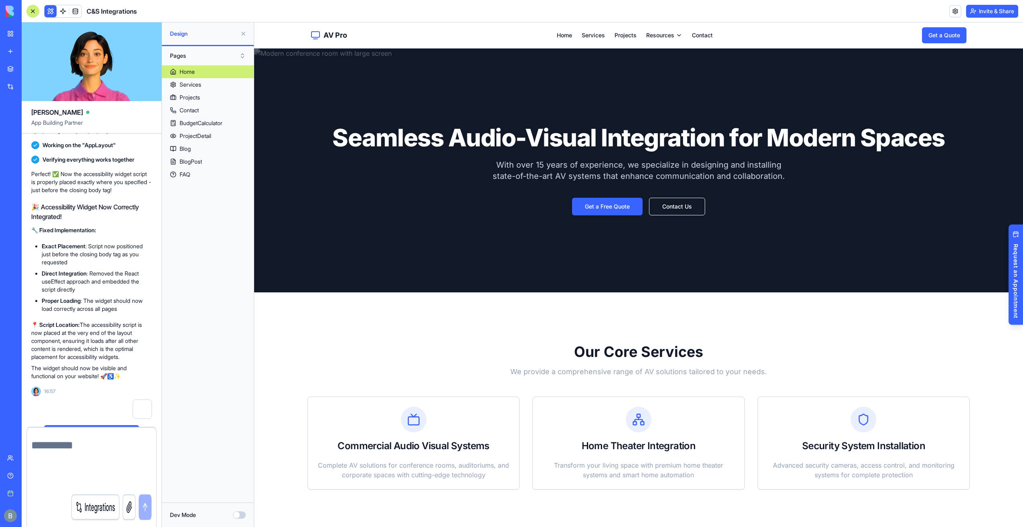
scroll to position [14530, 0]
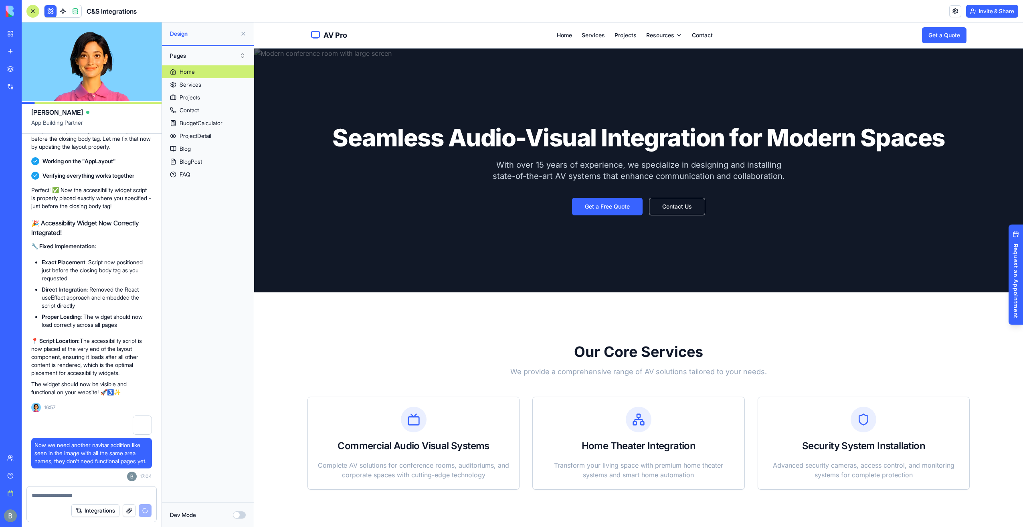
click at [138, 415] on div at bounding box center [142, 424] width 19 height 19
click at [139, 421] on div at bounding box center [142, 424] width 19 height 19
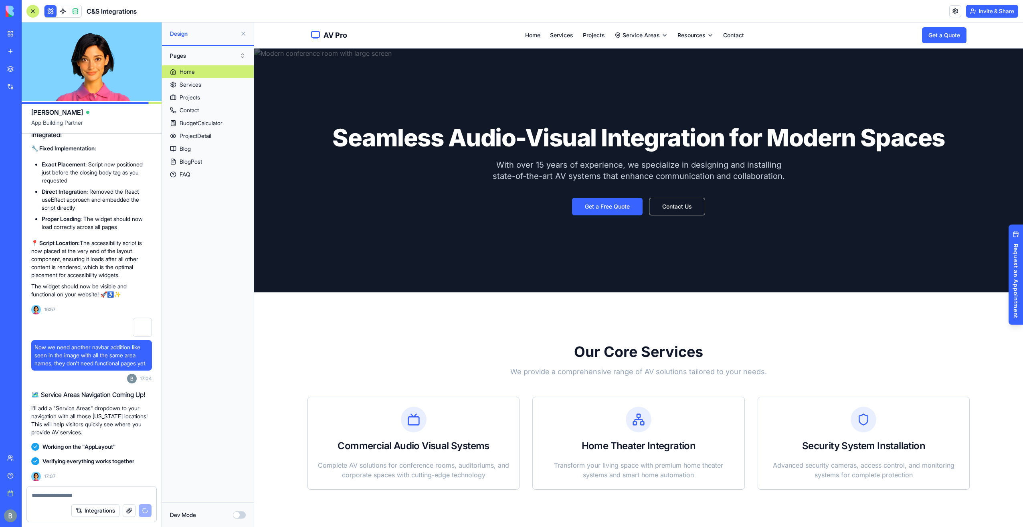
scroll to position [15075, 0]
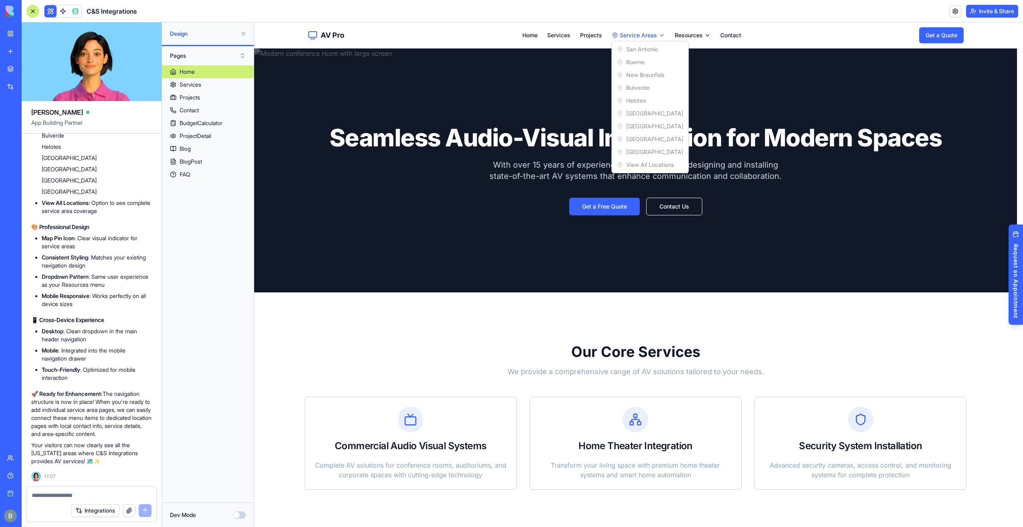
click at [641, 53] on div "San Antonio Boerne New Braunfels Bulverde Helotes Fair Oaks Ranch Shavano Park …" at bounding box center [649, 107] width 77 height 132
click at [636, 48] on div "San Antonio Boerne New Braunfels Bulverde Helotes Fair Oaks Ranch Shavano Park …" at bounding box center [649, 107] width 77 height 132
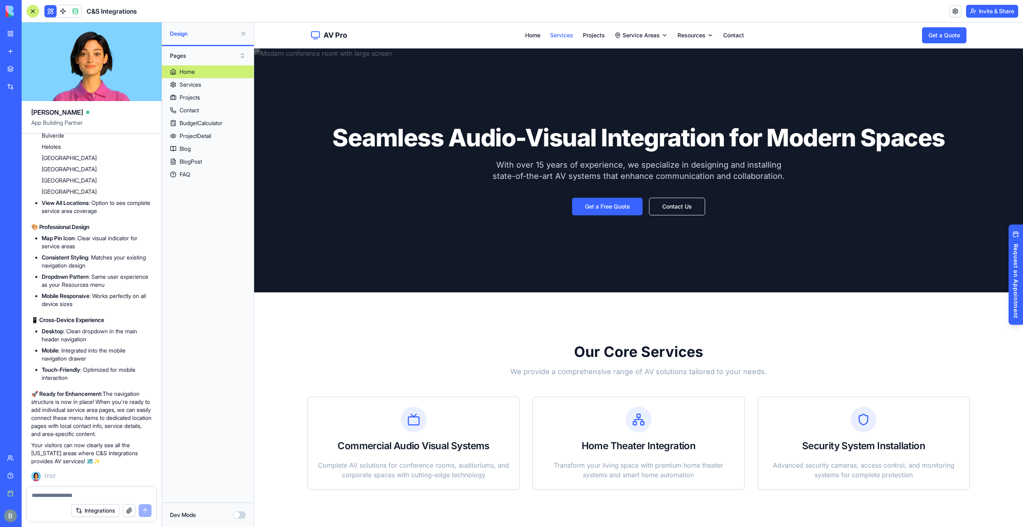
click at [554, 35] on link "Services" at bounding box center [561, 35] width 23 height 8
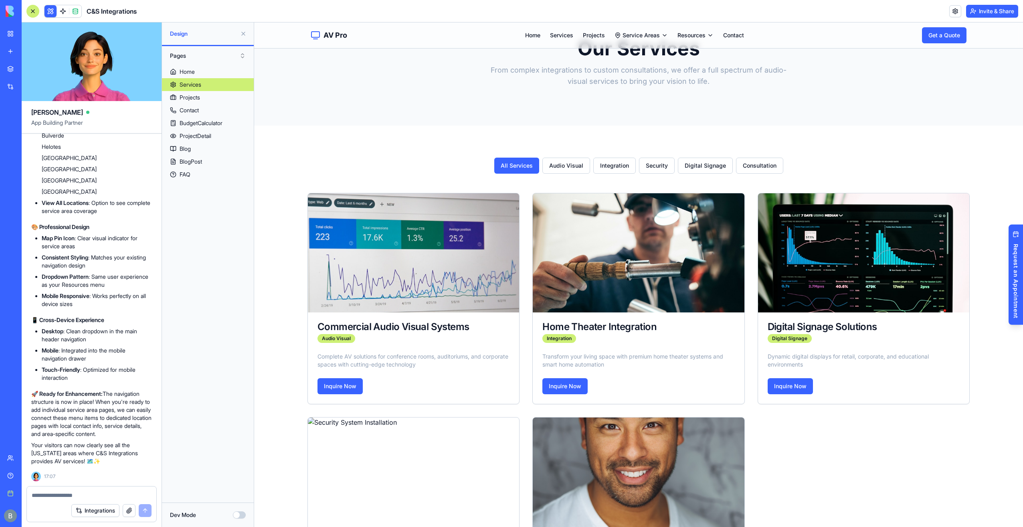
scroll to position [160, 0]
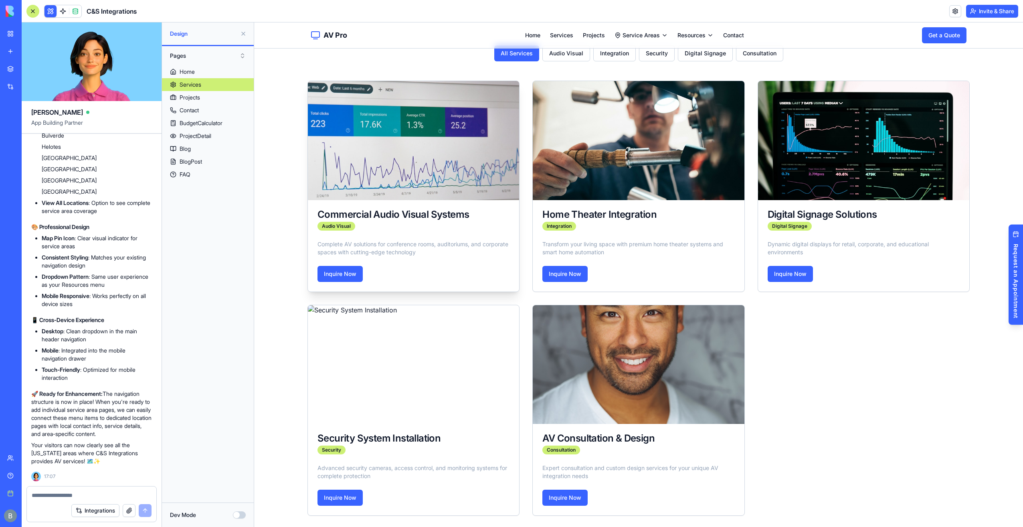
click at [399, 166] on img at bounding box center [414, 140] width 222 height 125
click at [395, 211] on div "Commercial Audio Visual Systems" at bounding box center [413, 215] width 192 height 10
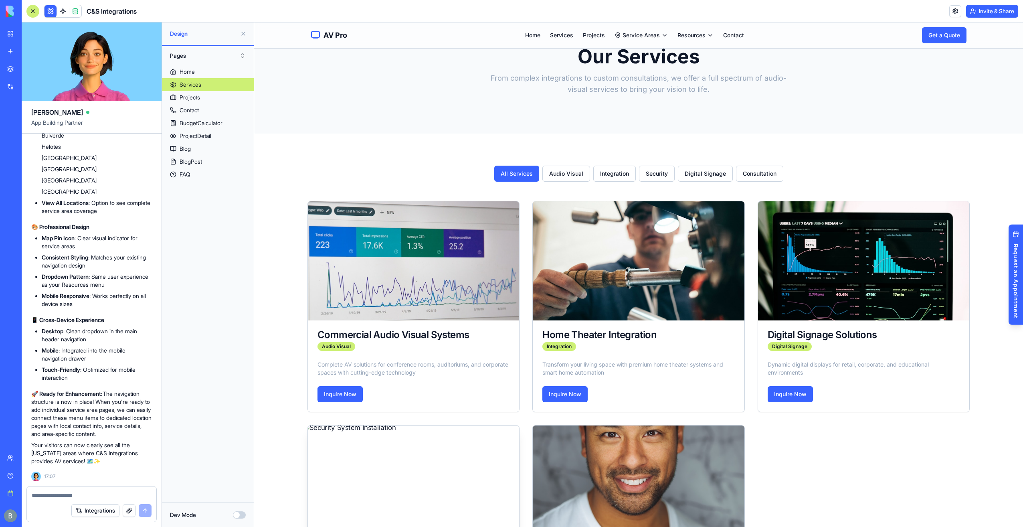
scroll to position [0, 0]
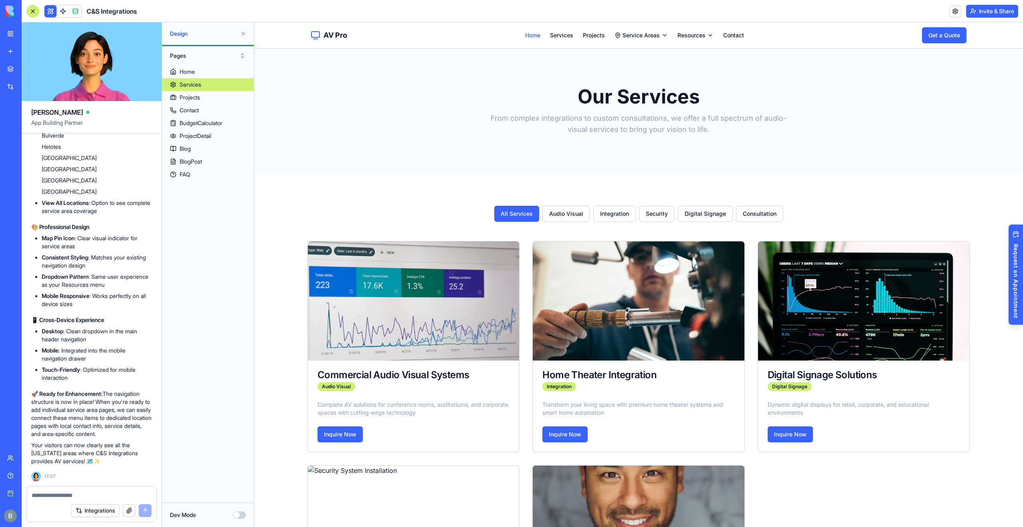
click at [529, 36] on link "Home" at bounding box center [532, 35] width 15 height 8
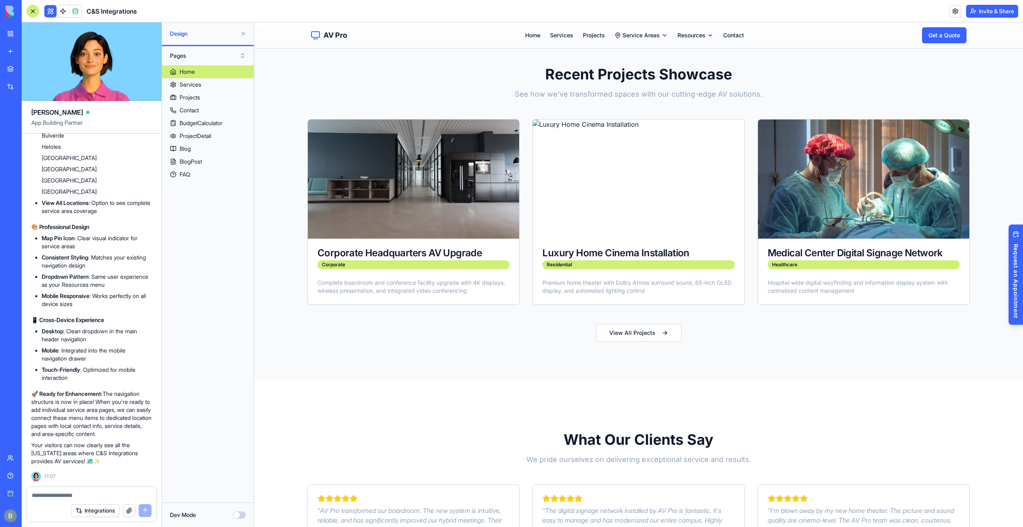
scroll to position [521, 0]
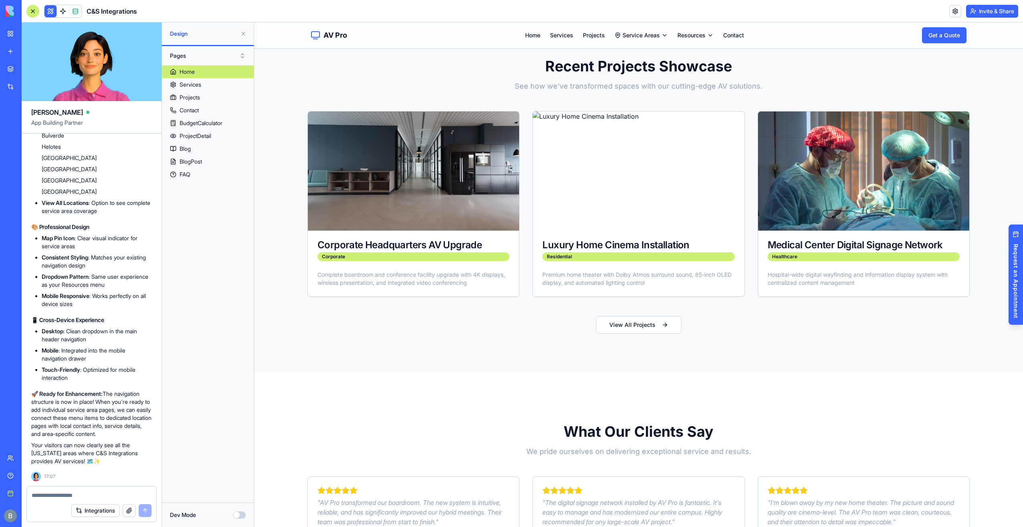
click at [79, 489] on div at bounding box center [91, 492] width 129 height 13
click at [64, 495] on textarea at bounding box center [92, 495] width 120 height 8
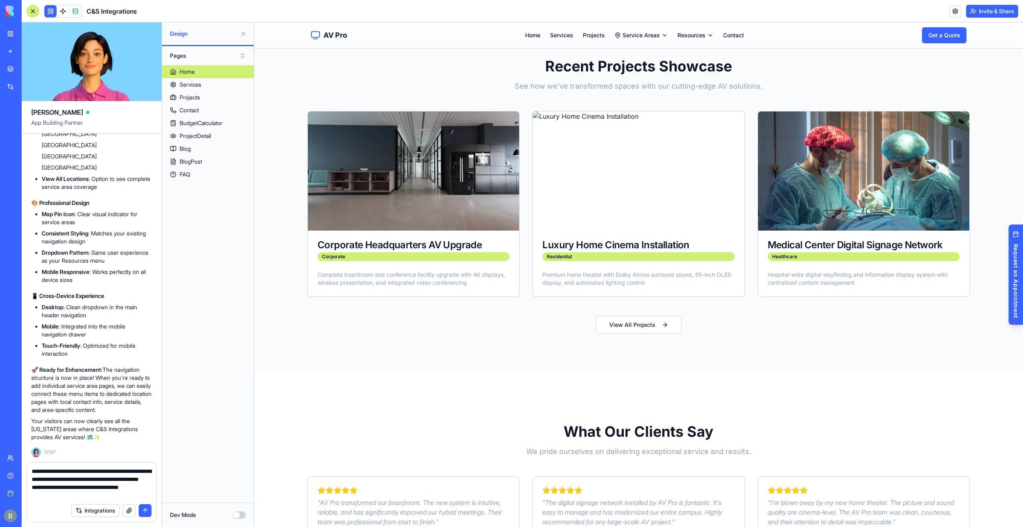
type textarea "**********"
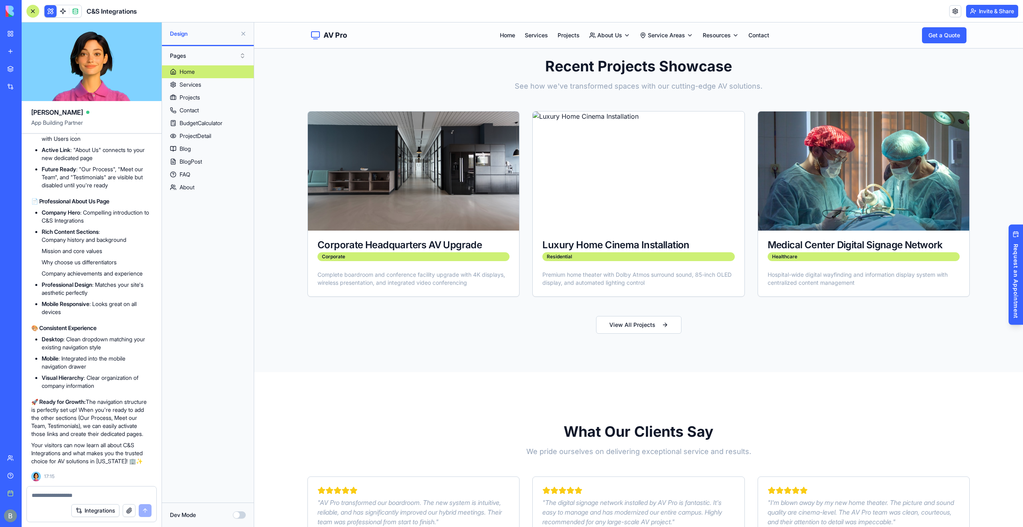
scroll to position [15662, 0]
click at [712, 34] on html "AV Pro Home Services Projects About Us Service Areas Resources Contact Get a Qu…" at bounding box center [638, 206] width 769 height 1410
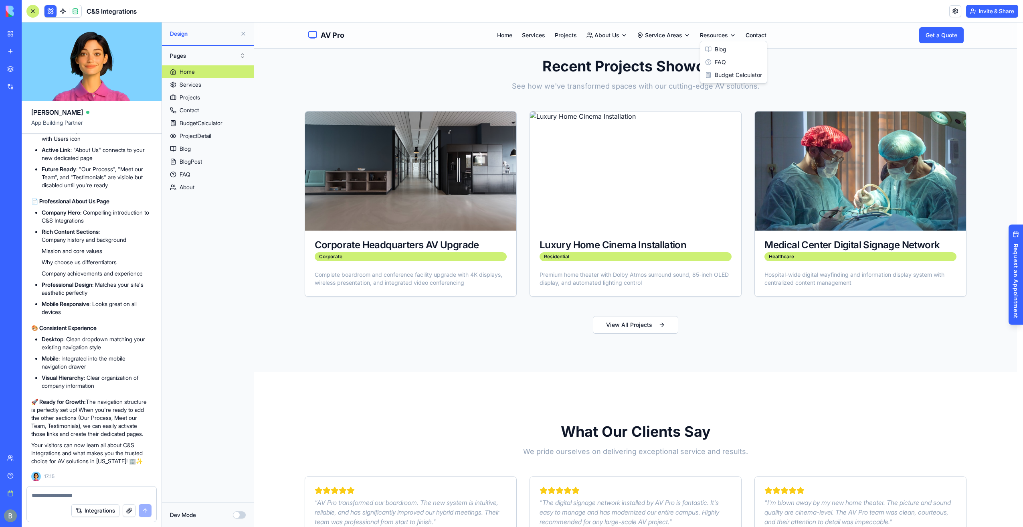
click at [612, 30] on html "AV Pro Home Services Projects About Us Service Areas Resources Contact Get a Qu…" at bounding box center [638, 206] width 769 height 1410
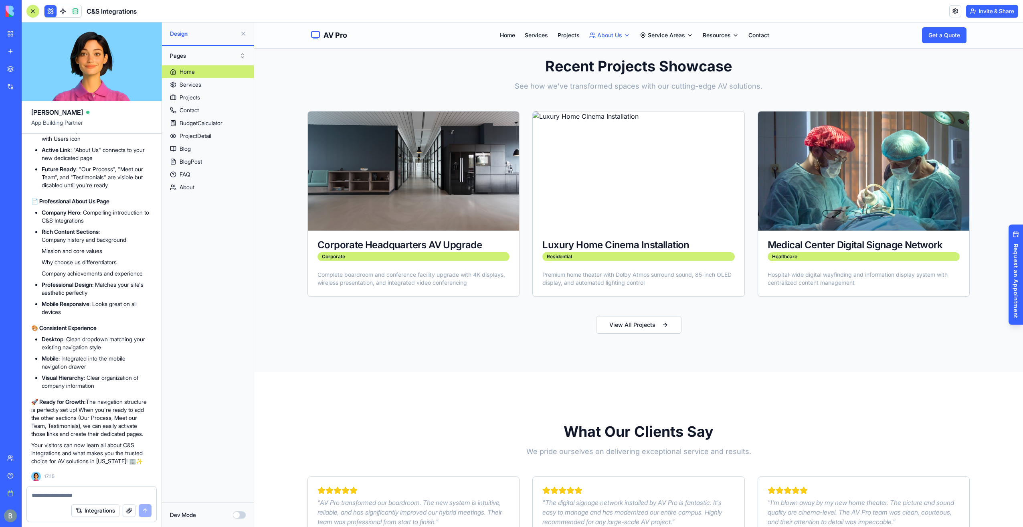
click at [610, 34] on html "AV Pro Home Services Projects About Us Service Areas Resources Contact Get a Qu…" at bounding box center [638, 206] width 769 height 1410
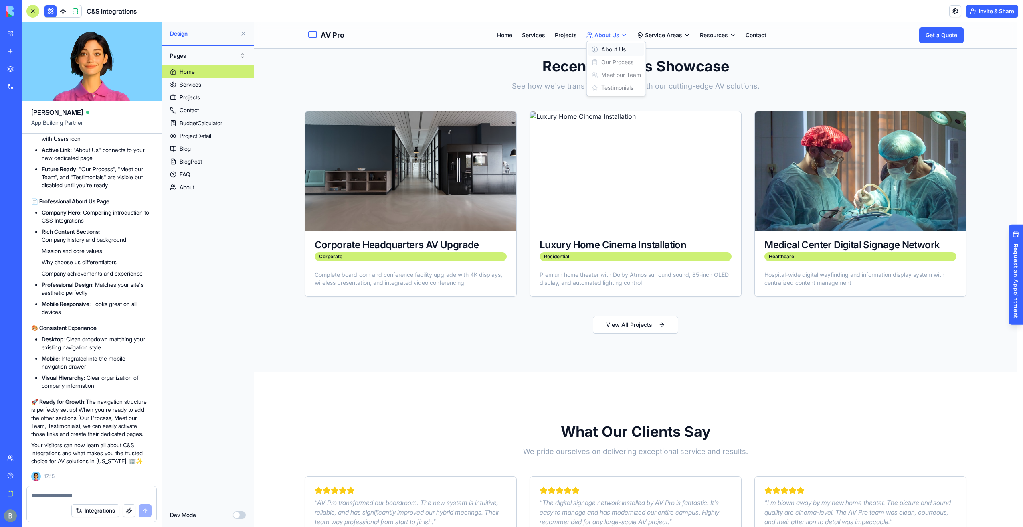
click at [613, 46] on link "About Us" at bounding box center [616, 49] width 56 height 13
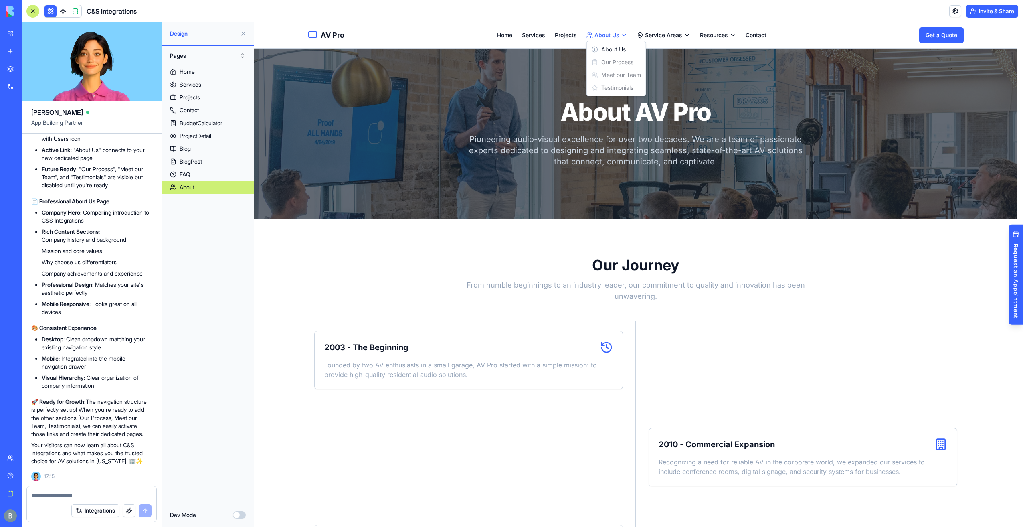
click at [612, 52] on link "About Us" at bounding box center [616, 49] width 56 height 13
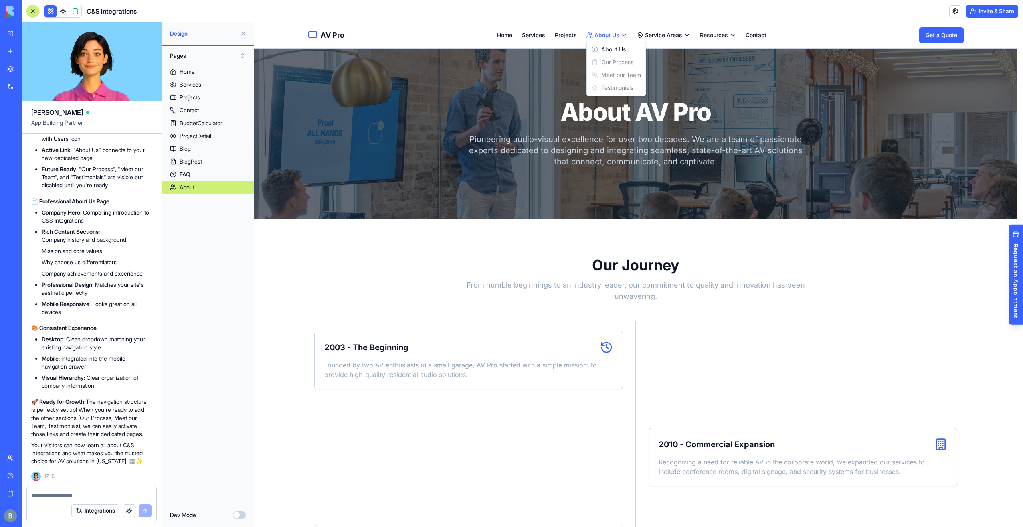
click at [71, 491] on div at bounding box center [91, 492] width 129 height 13
drag, startPoint x: 71, startPoint y: 491, endPoint x: 59, endPoint y: 493, distance: 12.2
click at [59, 493] on textarea at bounding box center [92, 495] width 120 height 8
click at [42, 501] on div "Integrations" at bounding box center [91, 510] width 129 height 22
click at [43, 498] on textarea at bounding box center [92, 495] width 120 height 8
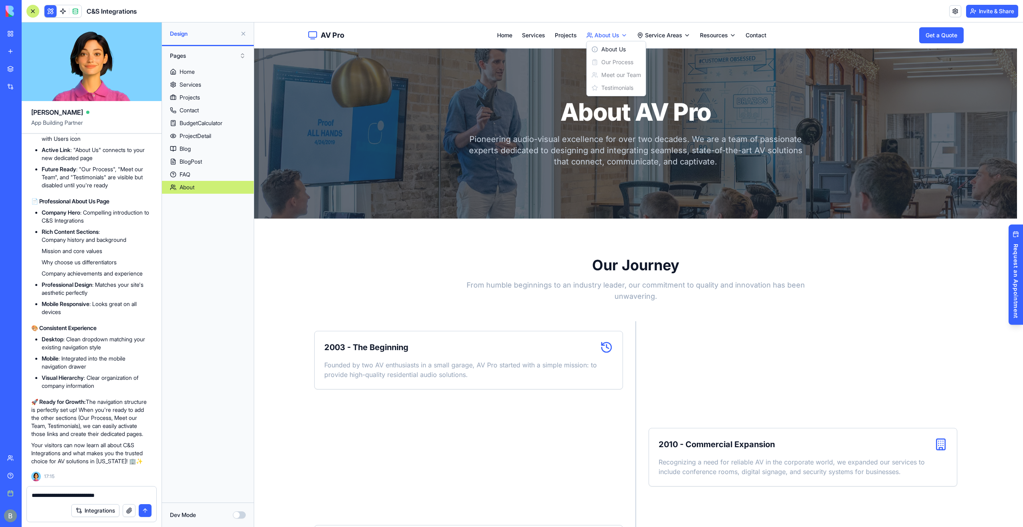
type textarea "**********"
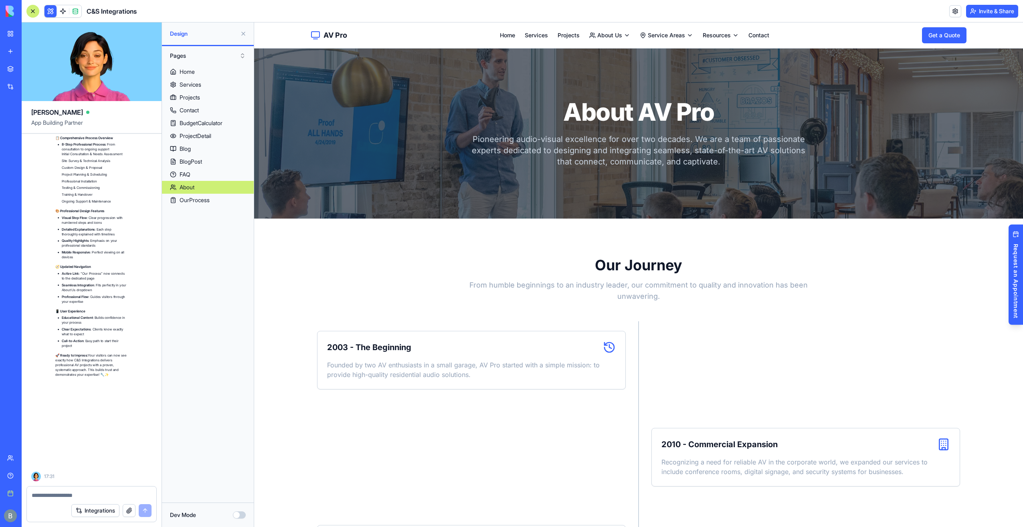
scroll to position [16260, 0]
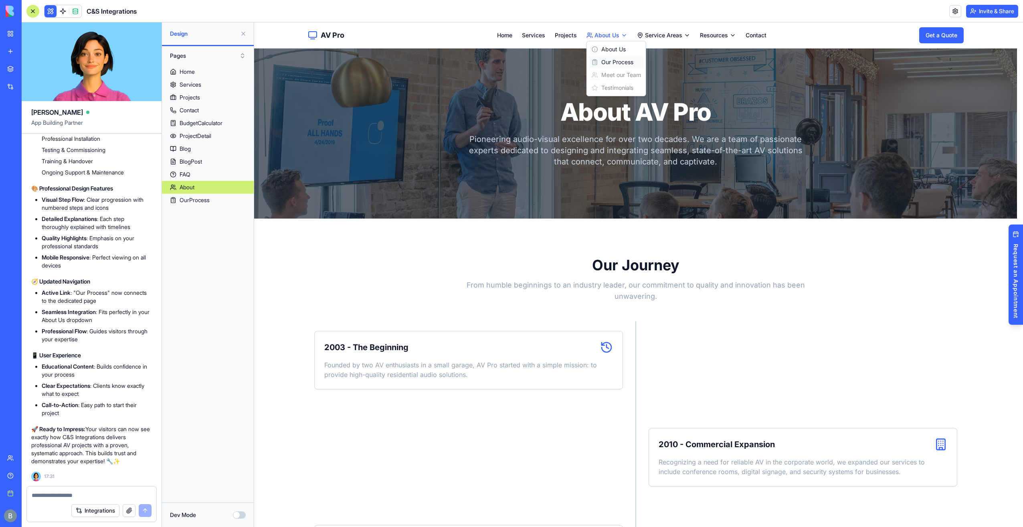
click at [614, 60] on link "Our Process" at bounding box center [616, 62] width 56 height 13
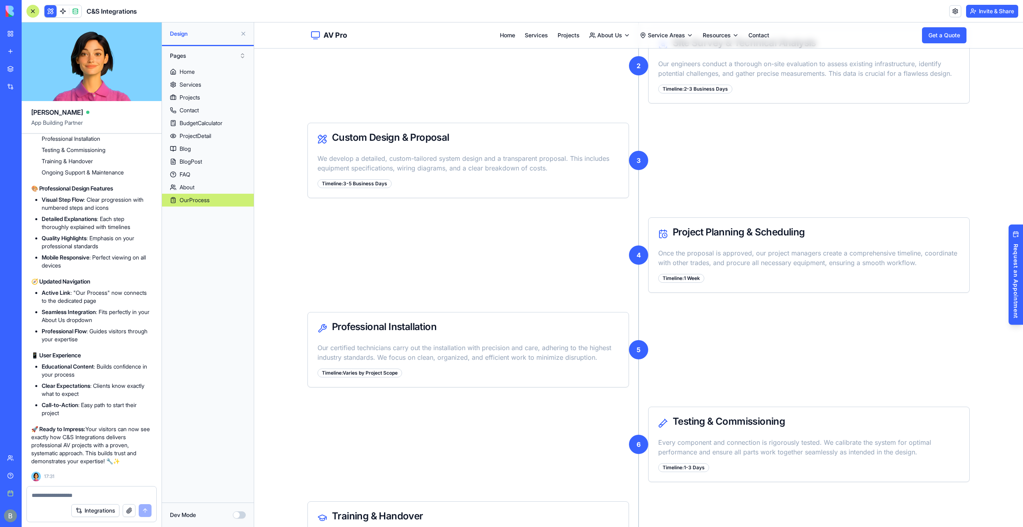
scroll to position [361, 0]
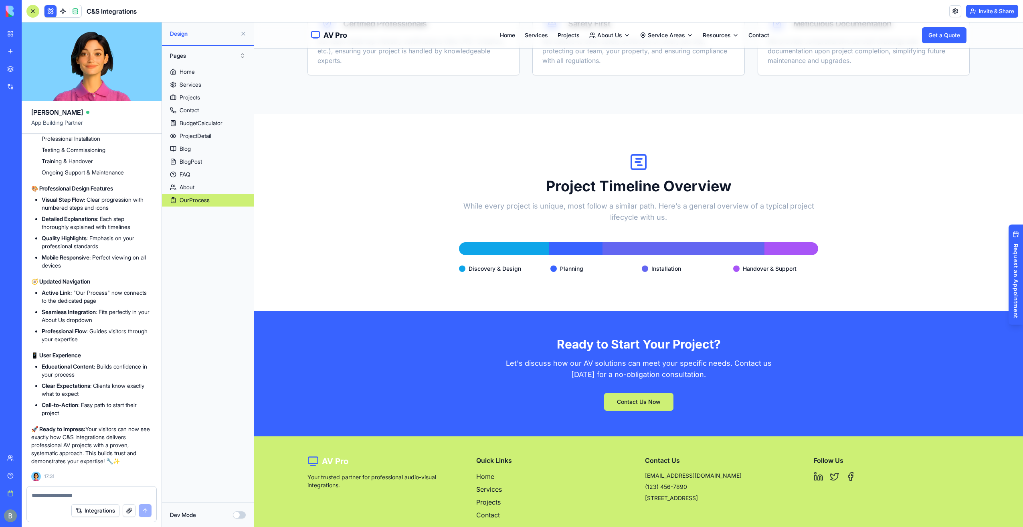
scroll to position [1323, 0]
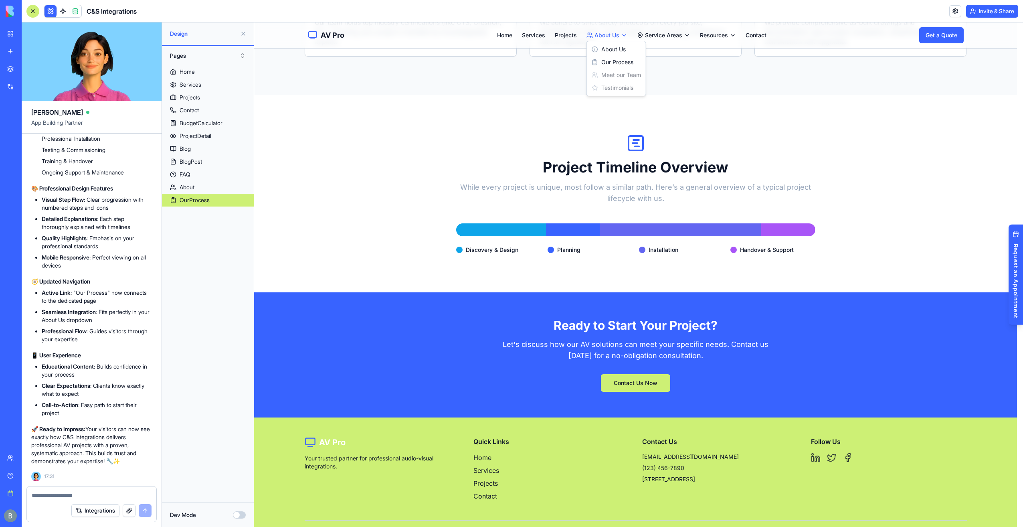
click at [71, 494] on textarea at bounding box center [92, 495] width 120 height 8
type textarea "**********"
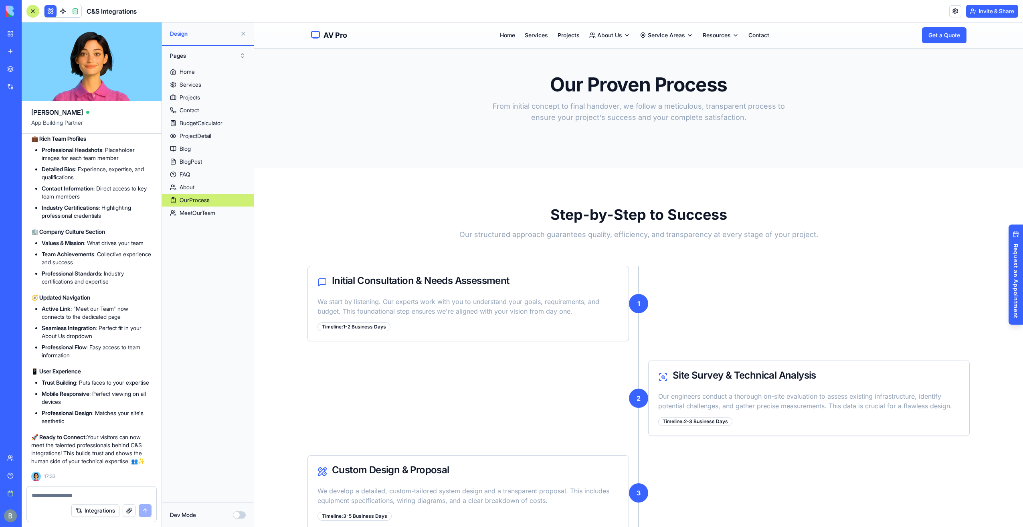
scroll to position [0, 0]
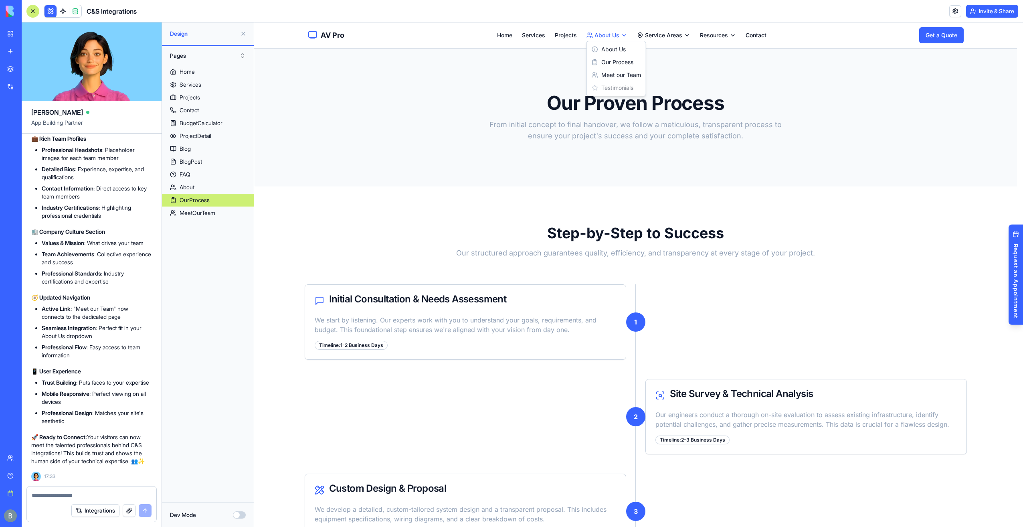
drag, startPoint x: 81, startPoint y: 485, endPoint x: 63, endPoint y: 503, distance: 26.4
click at [63, 503] on div "Ella App Building Partner Build a website based on the following details: 1. Ab…" at bounding box center [92, 274] width 140 height 504
drag, startPoint x: 63, startPoint y: 503, endPoint x: 55, endPoint y: 492, distance: 13.7
click at [56, 492] on textarea at bounding box center [92, 495] width 120 height 8
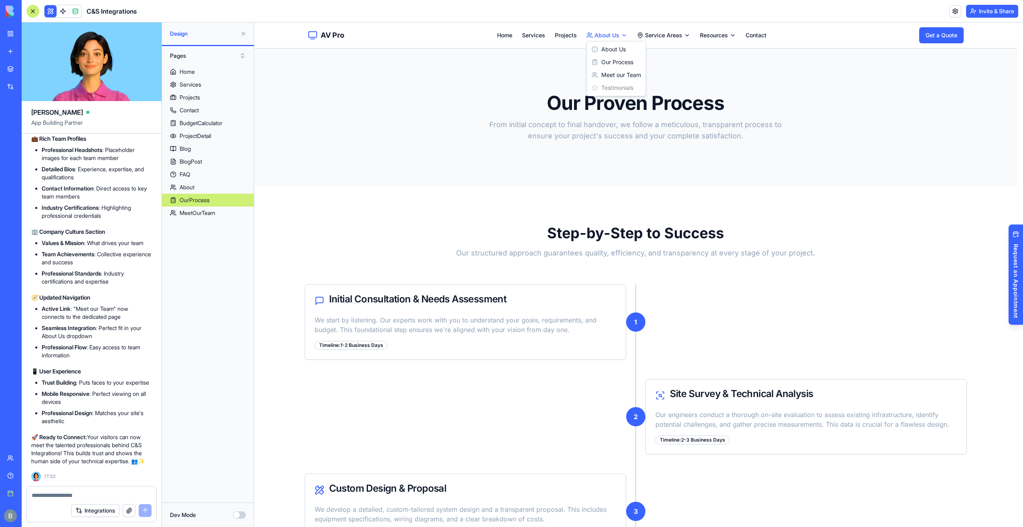
click at [46, 493] on textarea at bounding box center [92, 495] width 120 height 8
type textarea "**********"
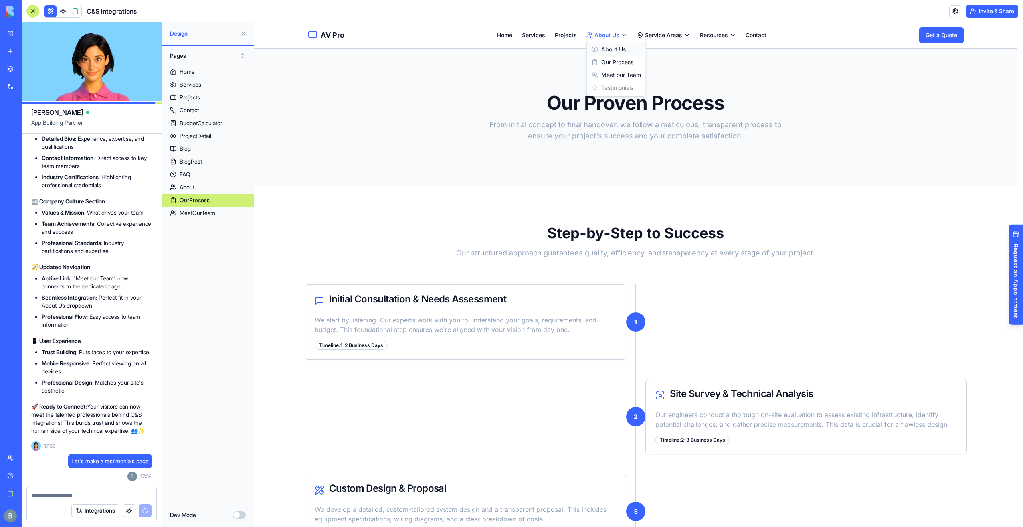
click at [640, 46] on link "About Us" at bounding box center [616, 49] width 56 height 13
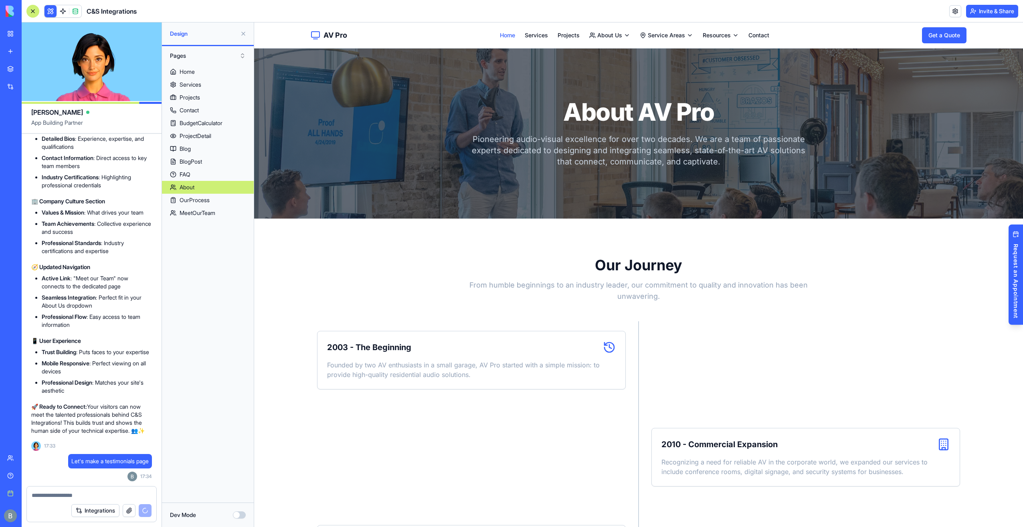
click at [501, 34] on link "Home" at bounding box center [507, 35] width 15 height 8
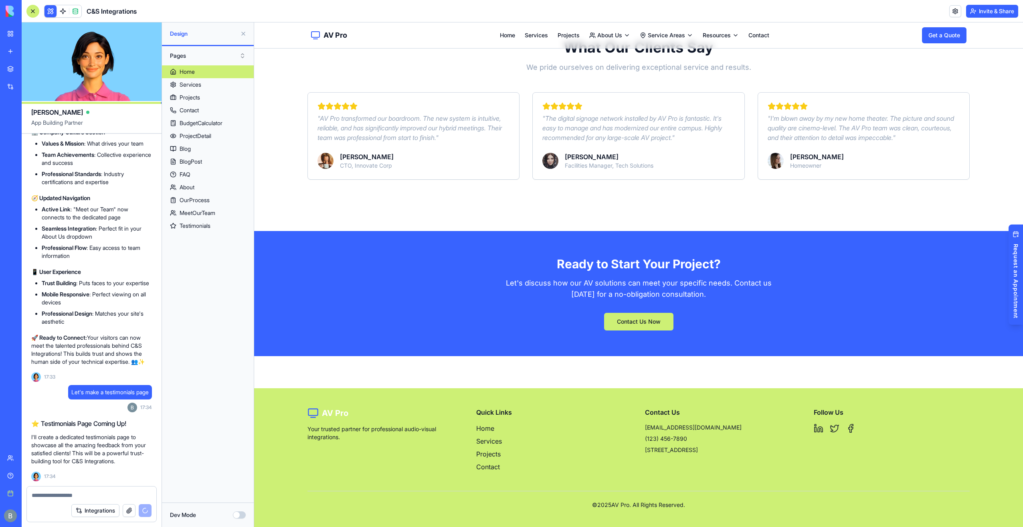
scroll to position [17042, 0]
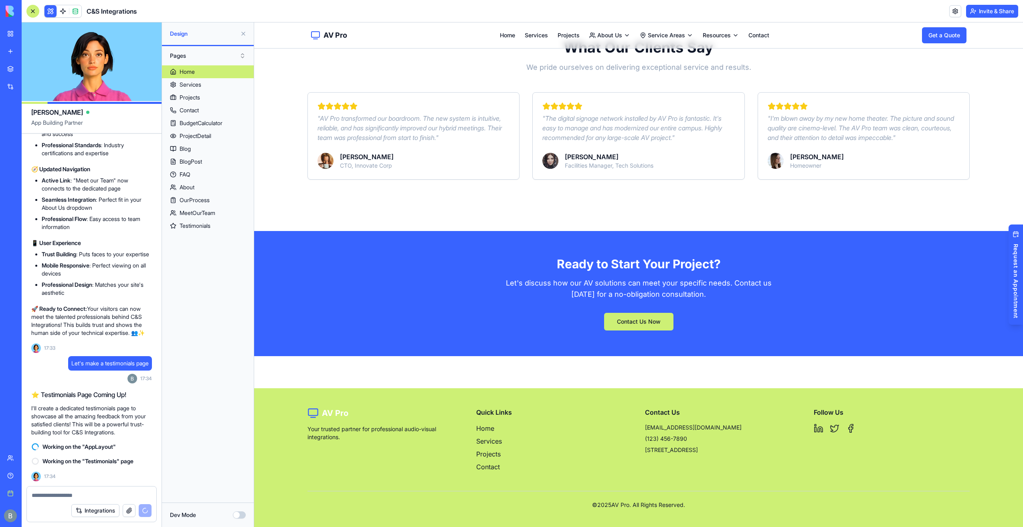
click at [61, 10] on link at bounding box center [63, 11] width 12 height 12
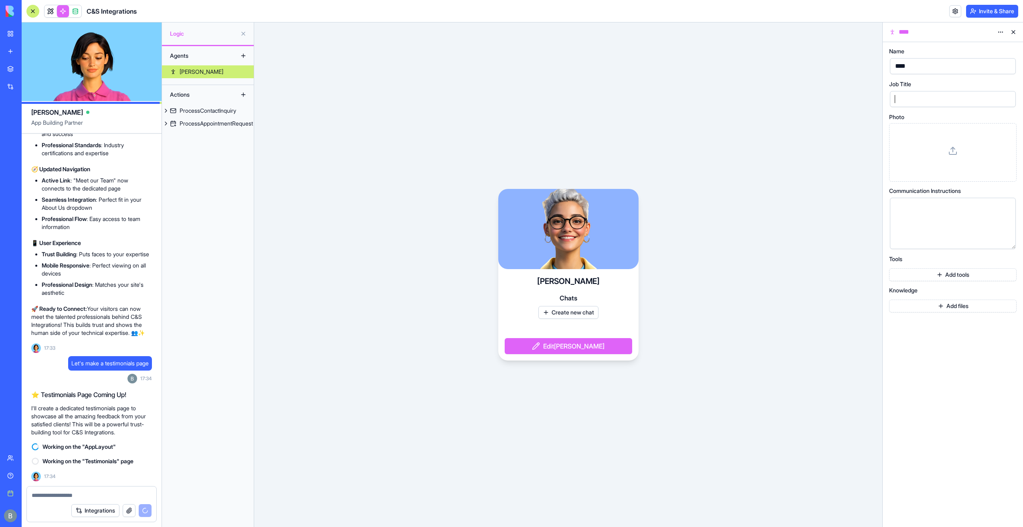
click at [915, 101] on div at bounding box center [946, 99] width 107 height 12
click at [922, 73] on div "****" at bounding box center [953, 66] width 126 height 16
click at [941, 67] on div "****" at bounding box center [946, 66] width 107 height 12
click at [938, 85] on div "Job Title" at bounding box center [952, 84] width 127 height 6
click at [938, 274] on button "Add tools" at bounding box center [952, 274] width 127 height 13
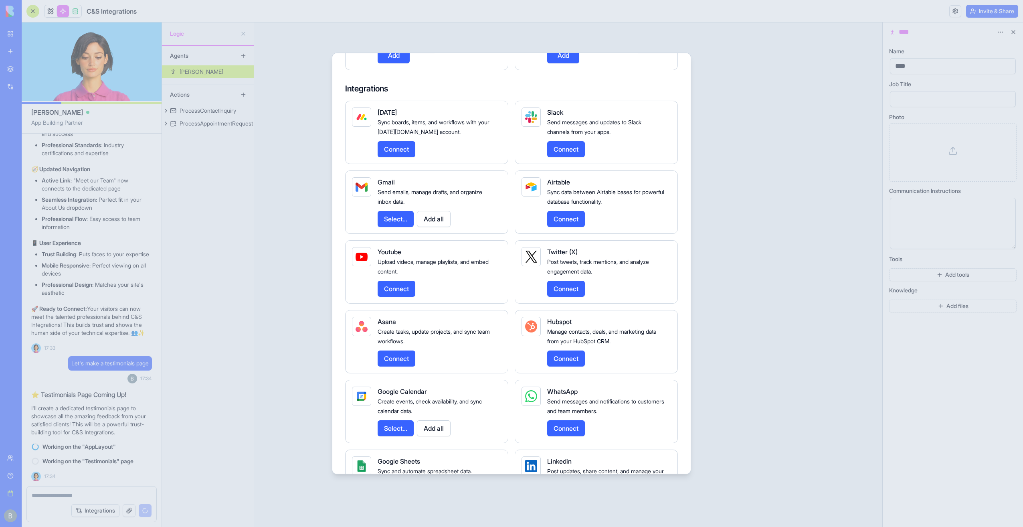
scroll to position [842, 0]
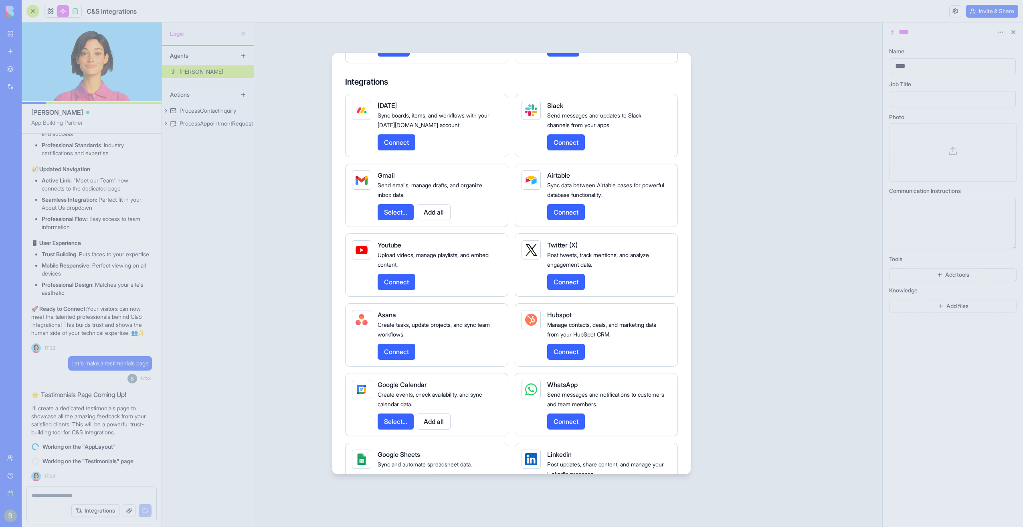
click at [786, 162] on div at bounding box center [511, 263] width 1023 height 527
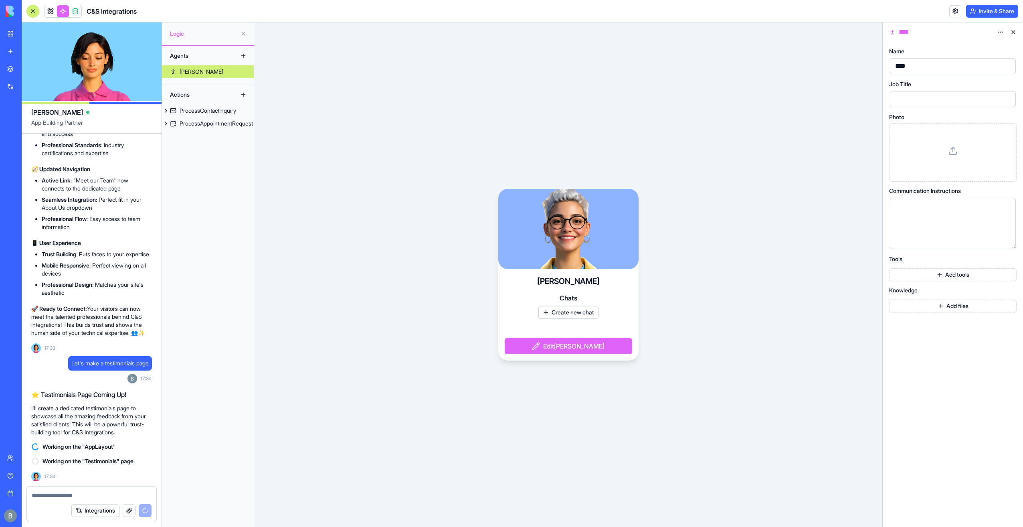
click at [954, 302] on button "Add files" at bounding box center [952, 305] width 127 height 13
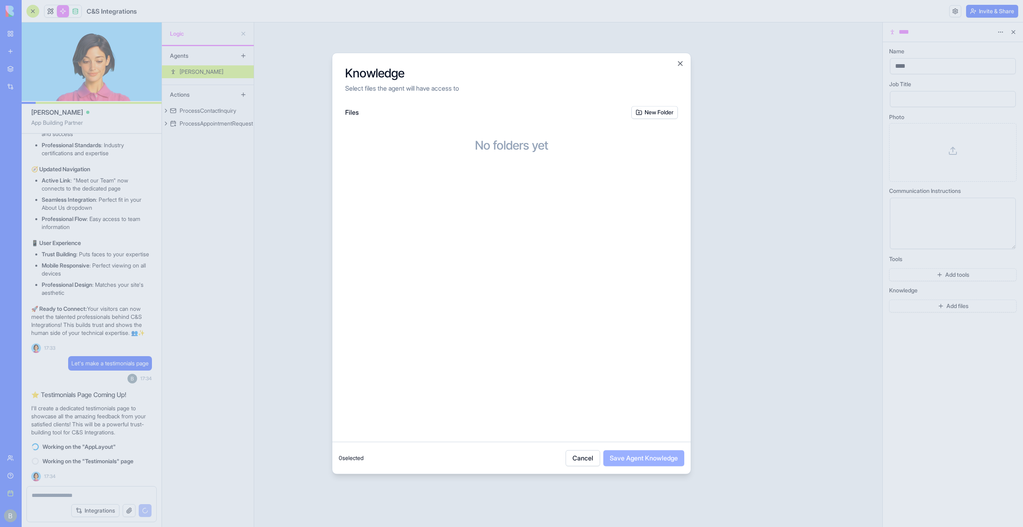
click at [745, 204] on div at bounding box center [511, 263] width 1023 height 527
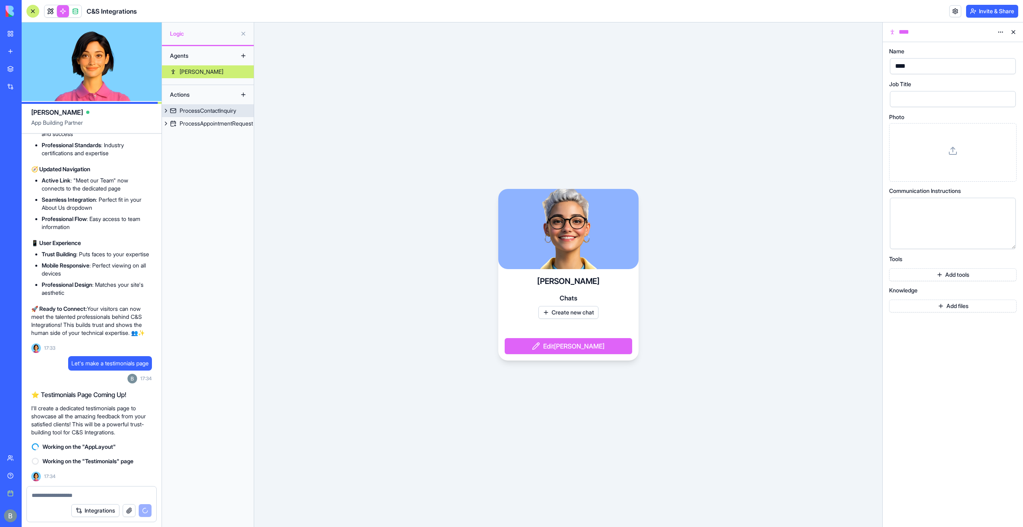
click at [220, 109] on div "ProcessContactInquiry" at bounding box center [208, 111] width 57 height 8
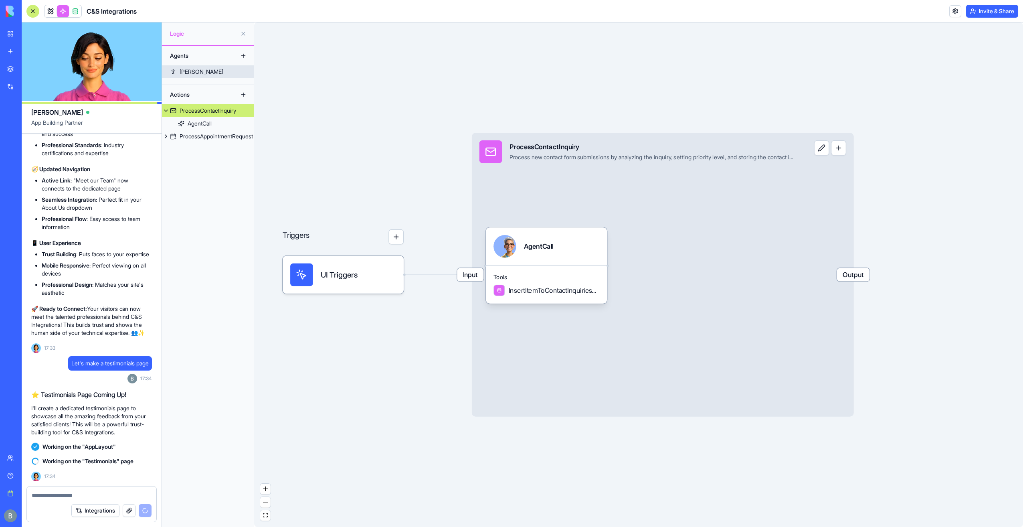
click at [202, 72] on link "[PERSON_NAME]" at bounding box center [208, 71] width 92 height 13
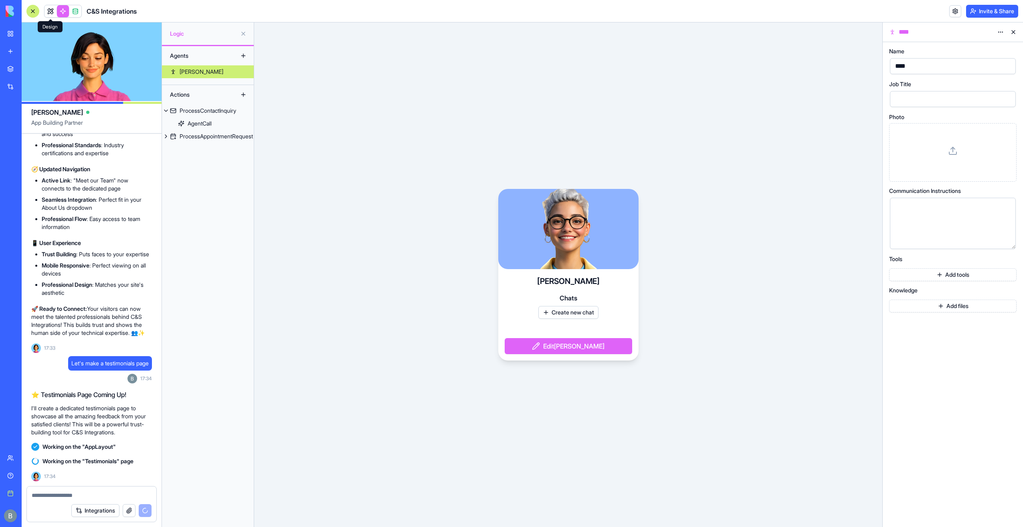
click at [49, 8] on link at bounding box center [50, 11] width 12 height 12
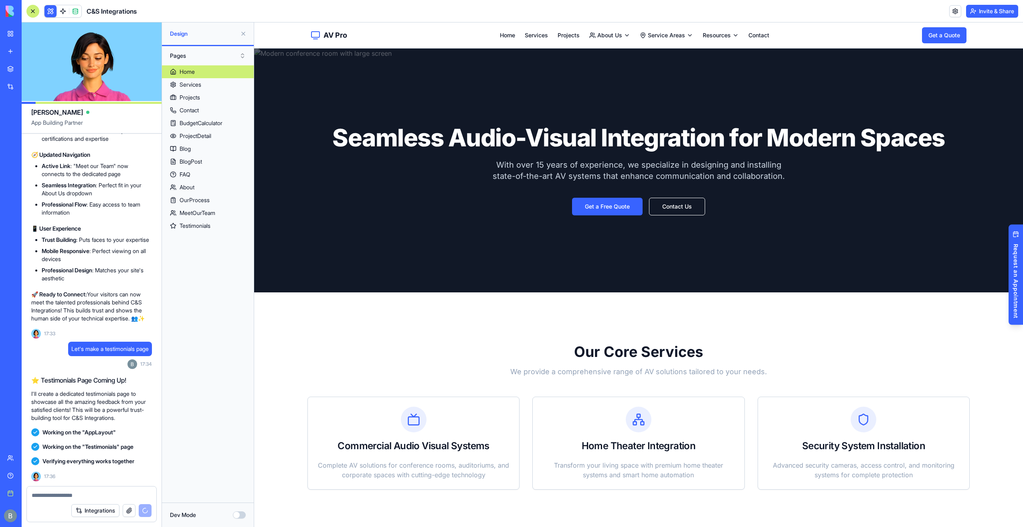
scroll to position [17608, 0]
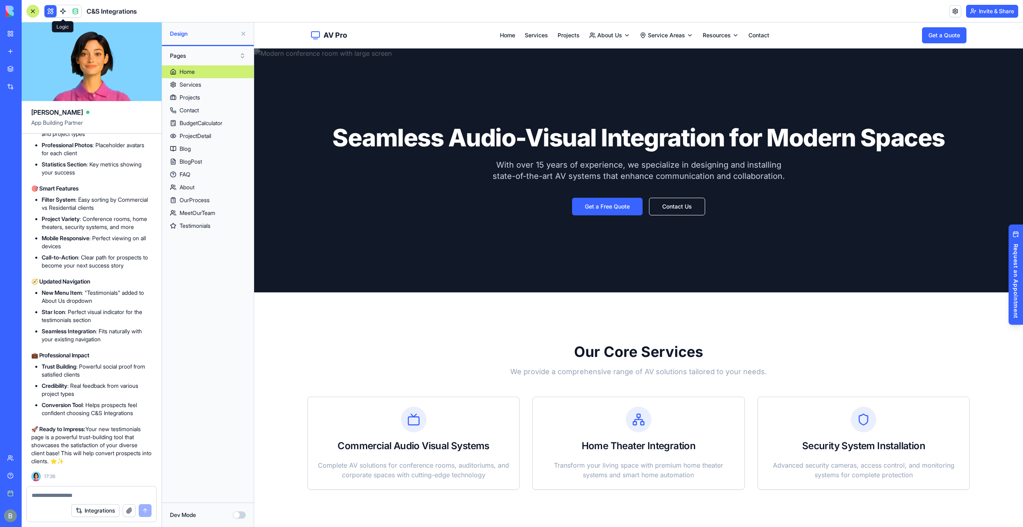
click at [58, 11] on link at bounding box center [63, 11] width 12 height 12
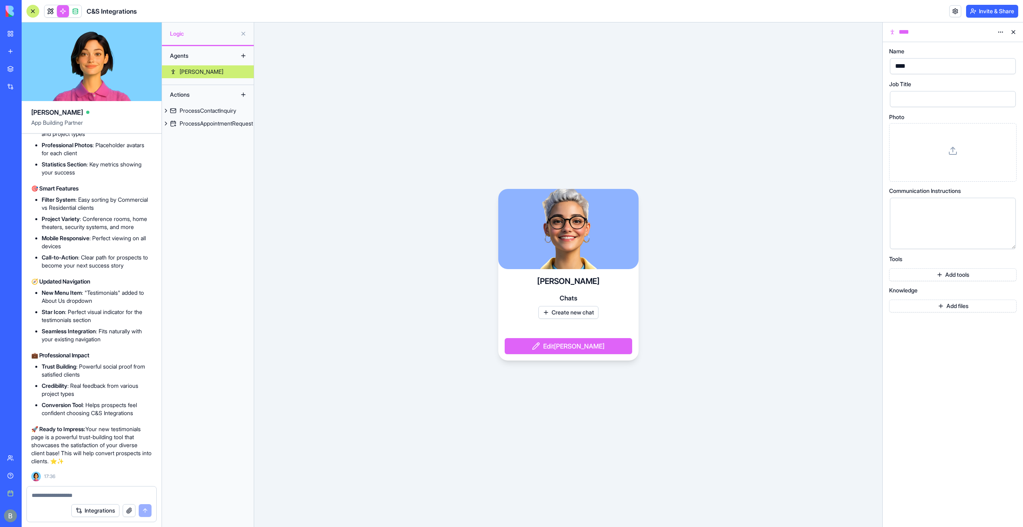
click at [951, 93] on div at bounding box center [946, 99] width 107 height 12
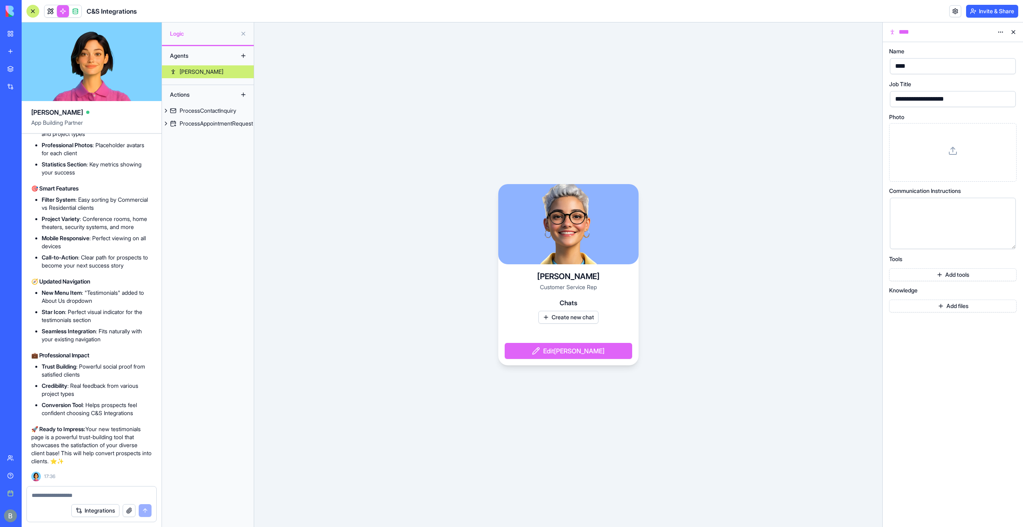
click at [948, 182] on div "**********" at bounding box center [952, 180] width 127 height 264
click at [954, 212] on div at bounding box center [946, 223] width 107 height 41
click at [1013, 190] on icon at bounding box center [1013, 191] width 6 height 6
click at [1014, 191] on icon at bounding box center [1013, 191] width 6 height 6
click at [978, 224] on div at bounding box center [946, 223] width 107 height 41
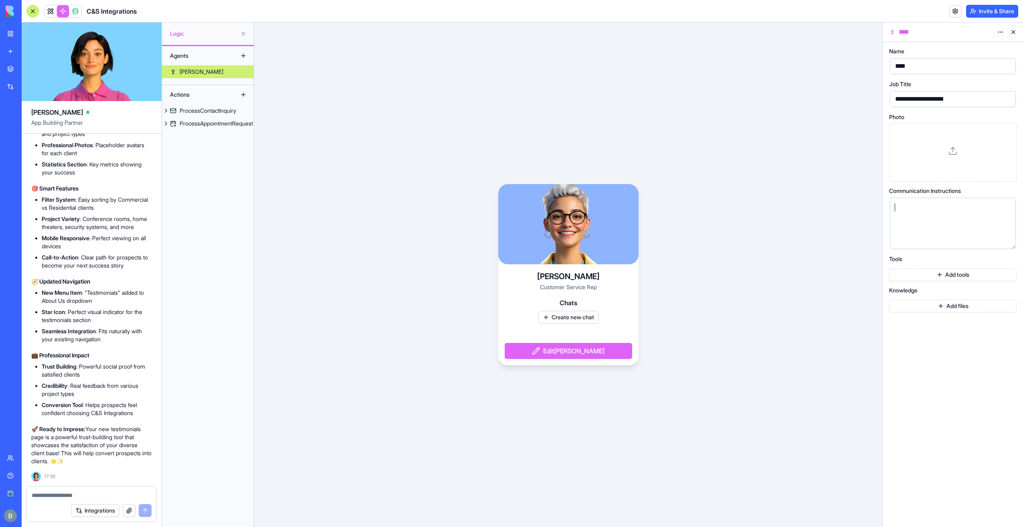
click at [972, 229] on div at bounding box center [946, 223] width 107 height 41
click at [953, 224] on div at bounding box center [946, 223] width 107 height 41
click at [959, 213] on div at bounding box center [946, 223] width 107 height 41
drag, startPoint x: 986, startPoint y: 190, endPoint x: 891, endPoint y: 191, distance: 95.0
click at [891, 191] on div "Communication Instructions" at bounding box center [952, 191] width 127 height 6
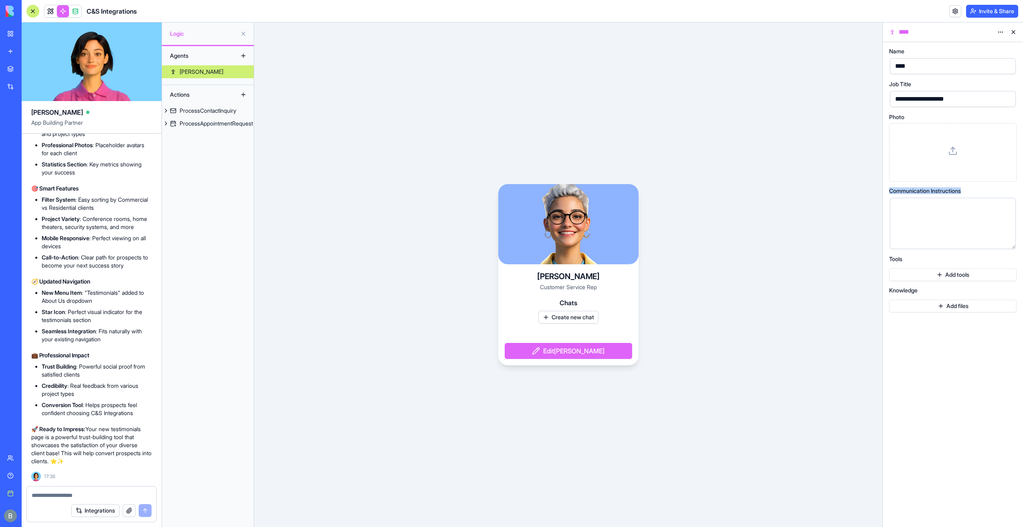
copy span "Communication Instructions"
click at [965, 219] on div at bounding box center [946, 223] width 107 height 41
click at [964, 342] on div "**********" at bounding box center [953, 284] width 140 height 485
click at [961, 277] on button "Add tools" at bounding box center [952, 274] width 127 height 13
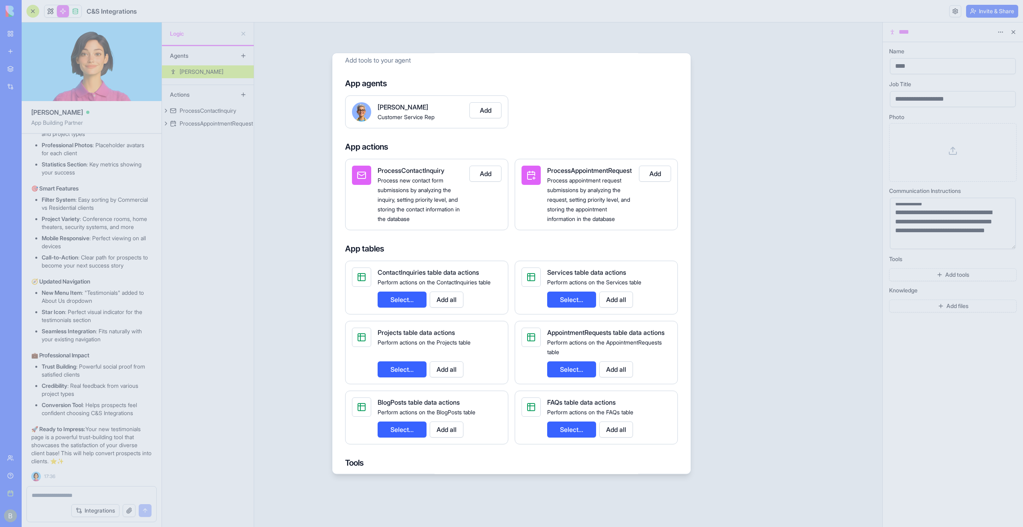
scroll to position [0, 0]
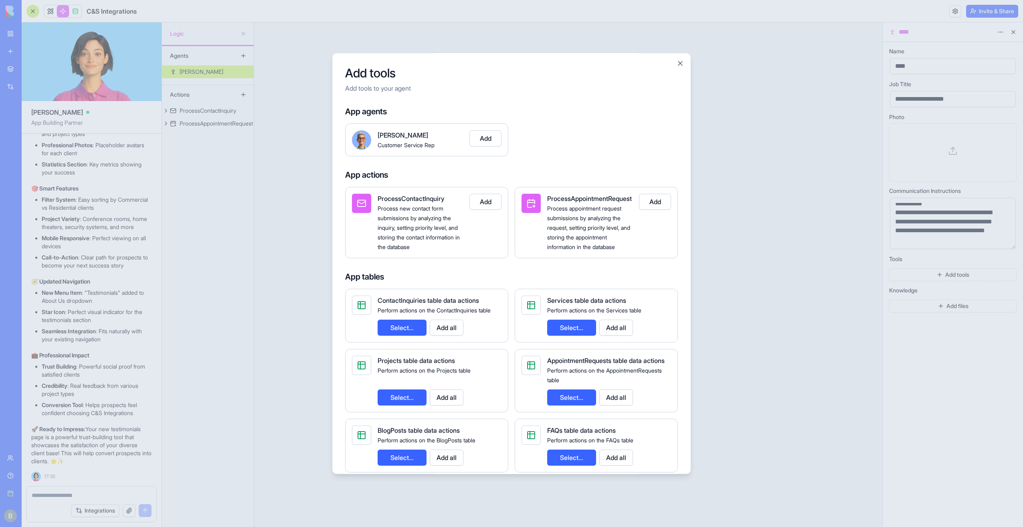
click at [489, 203] on button "Add" at bounding box center [485, 202] width 32 height 16
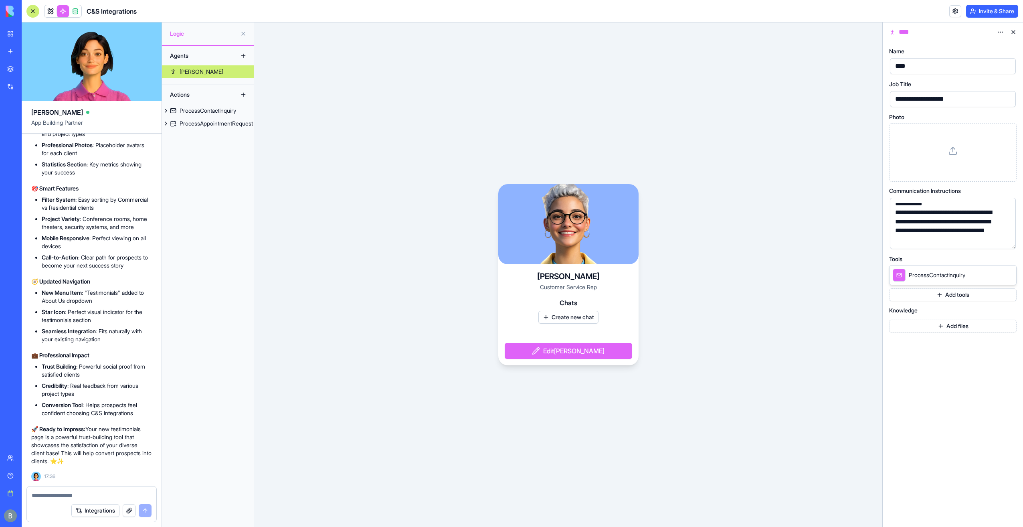
click at [951, 292] on button "Add tools" at bounding box center [952, 294] width 127 height 13
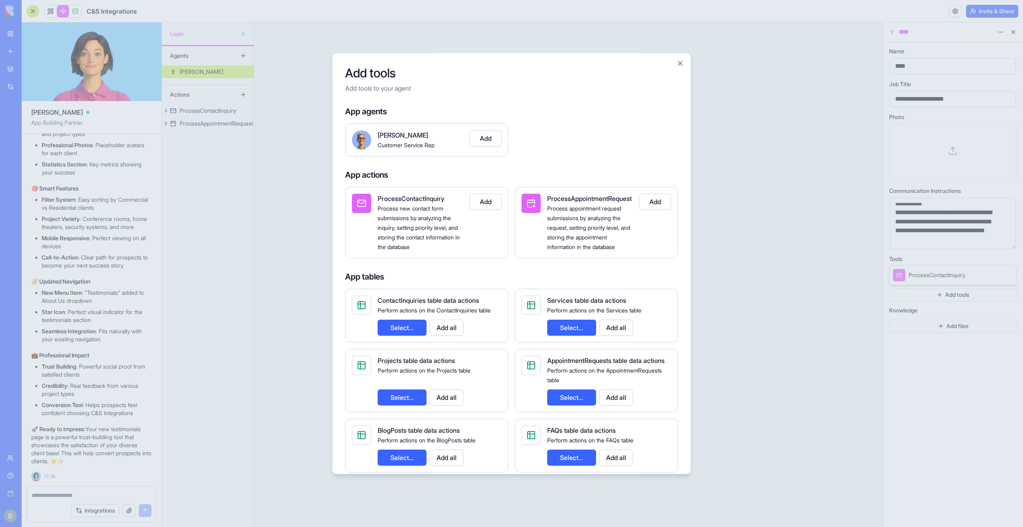
click at [662, 201] on button "Add" at bounding box center [655, 202] width 32 height 16
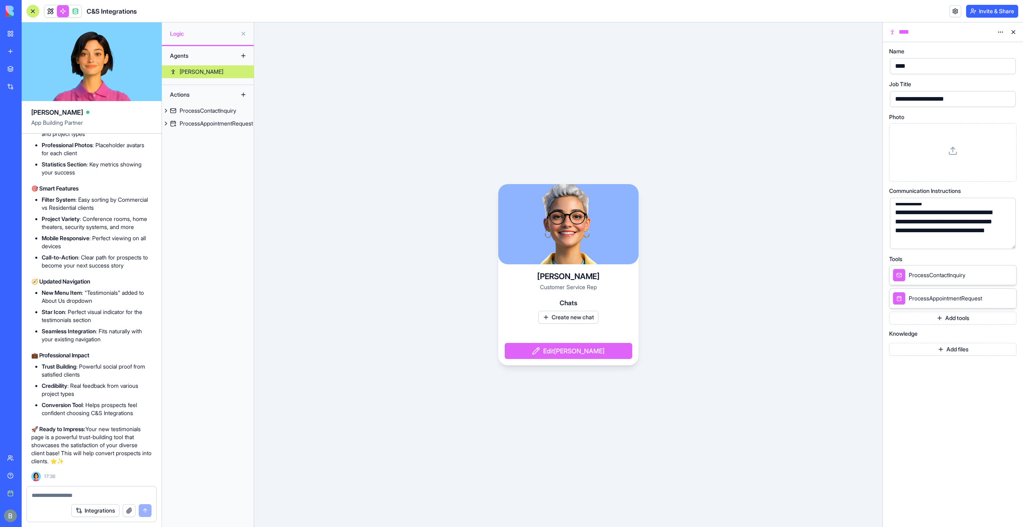
click at [666, 139] on div "Jane Customer Service Rep Chats Create new chat Edit Jane" at bounding box center [568, 274] width 628 height 504
click at [574, 86] on div "Jane Customer Service Rep Chats Create new chat Edit Jane" at bounding box center [568, 274] width 628 height 504
click at [52, 11] on link at bounding box center [50, 11] width 12 height 12
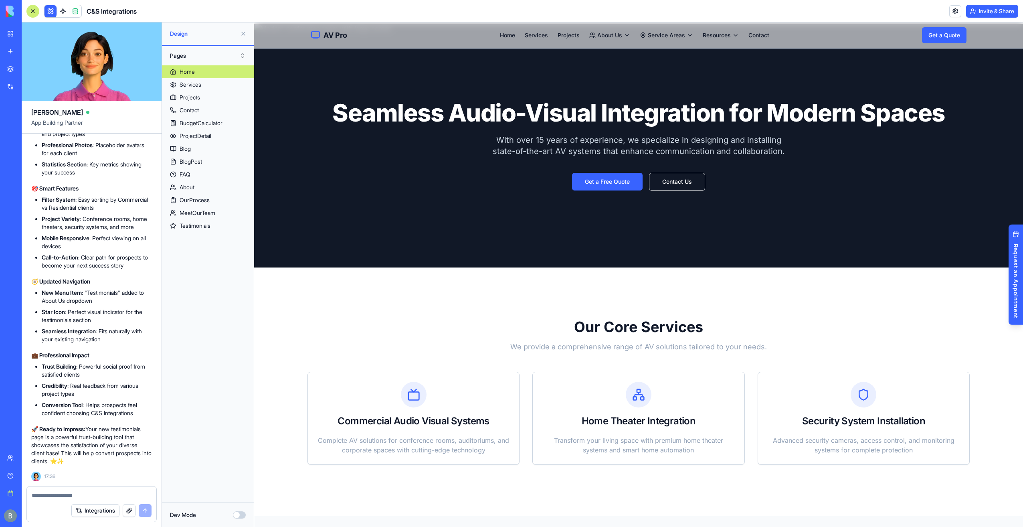
scroll to position [160, 0]
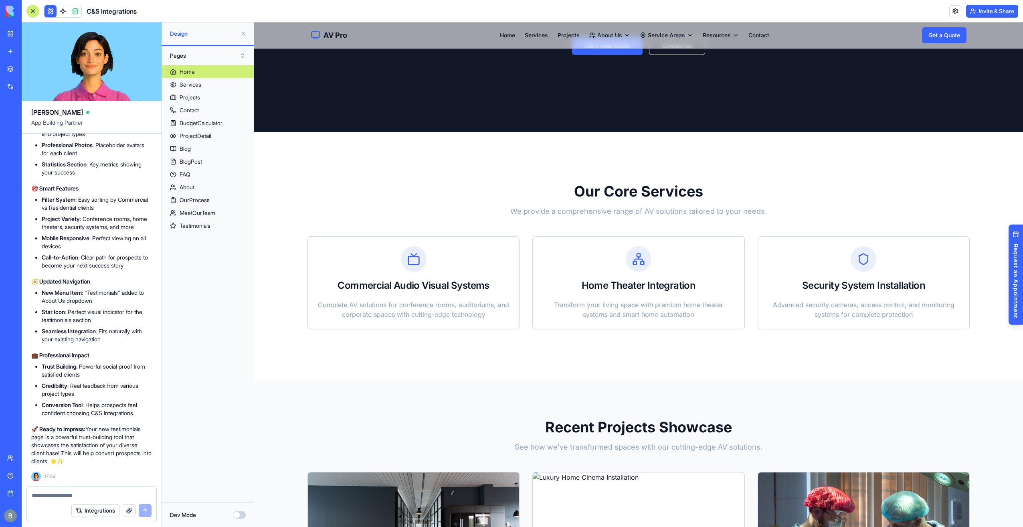
click at [66, 496] on textarea at bounding box center [92, 495] width 120 height 8
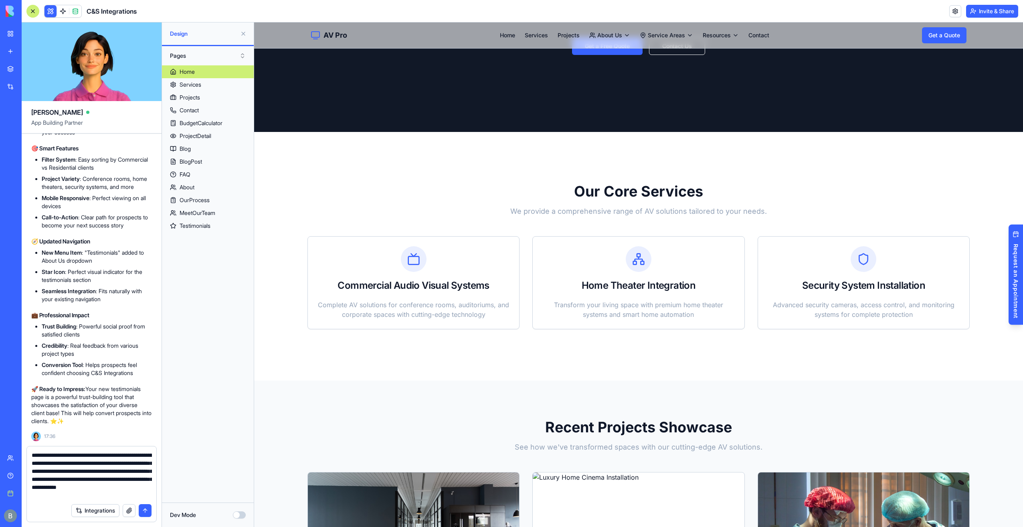
type textarea "**********"
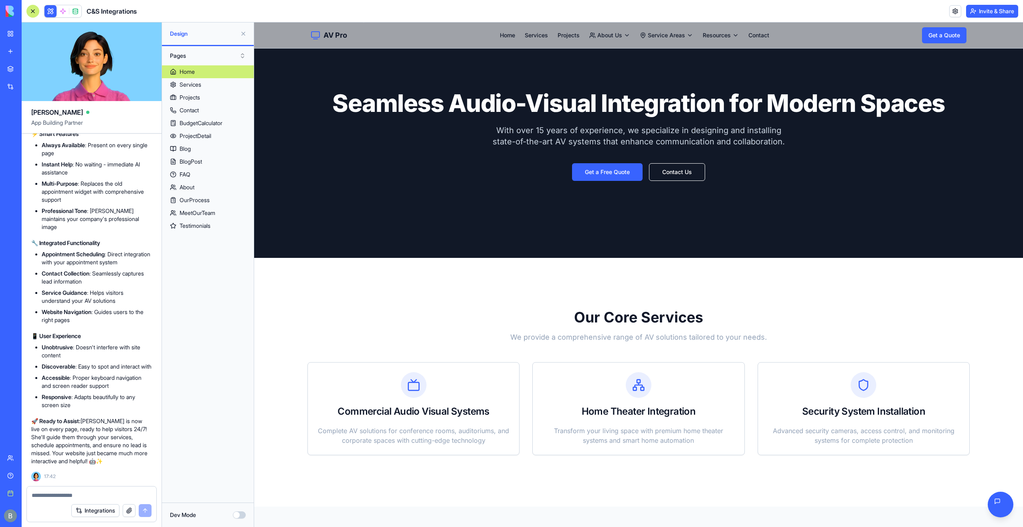
scroll to position [40, 0]
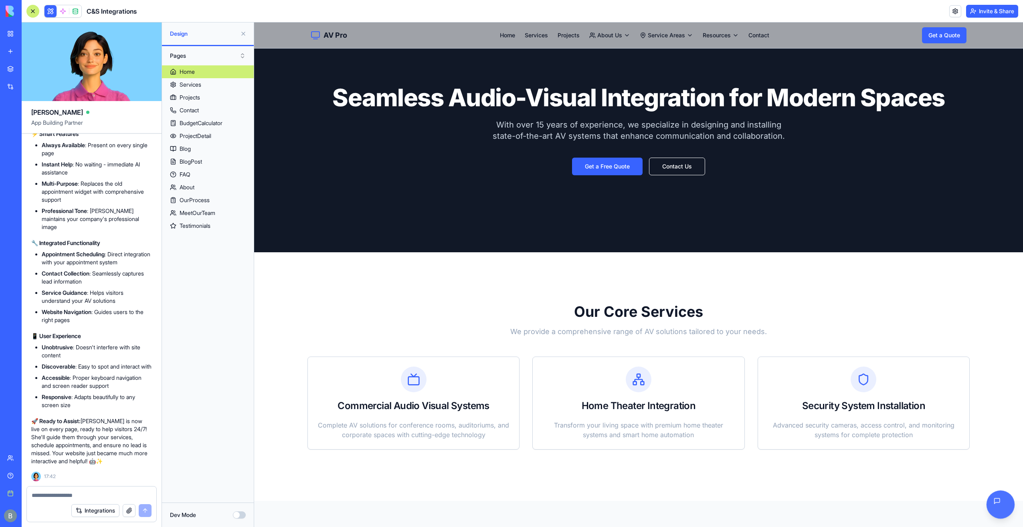
click at [993, 498] on div "Toggle AI Chat" at bounding box center [1000, 504] width 14 height 14
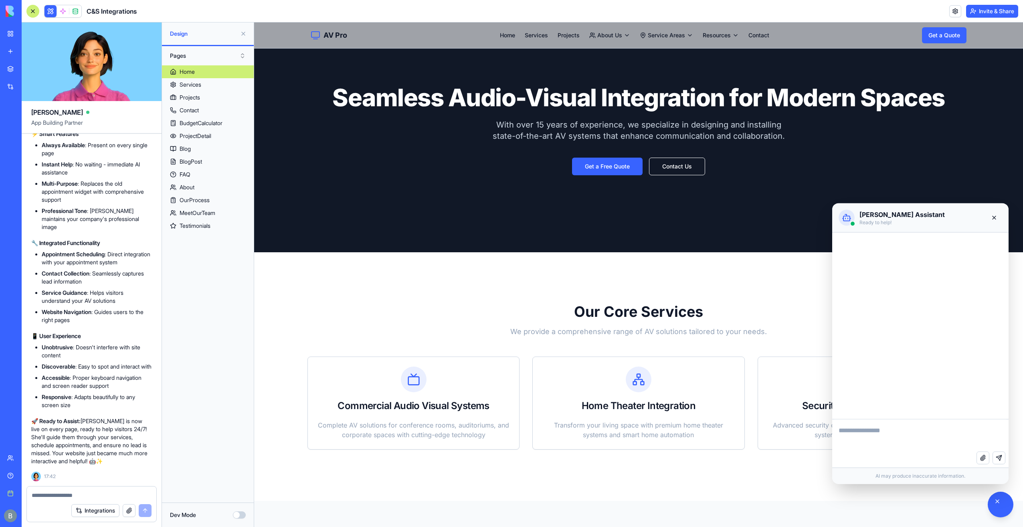
click at [847, 220] on rect at bounding box center [846, 218] width 6 height 5
click at [847, 216] on icon at bounding box center [847, 218] width 10 height 10
click at [941, 427] on textarea at bounding box center [920, 435] width 176 height 32
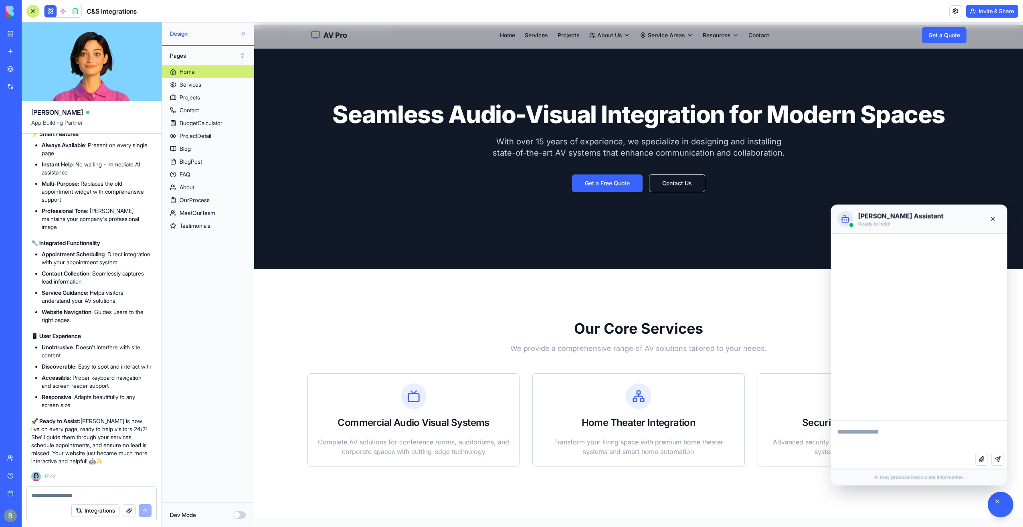
scroll to position [0, 0]
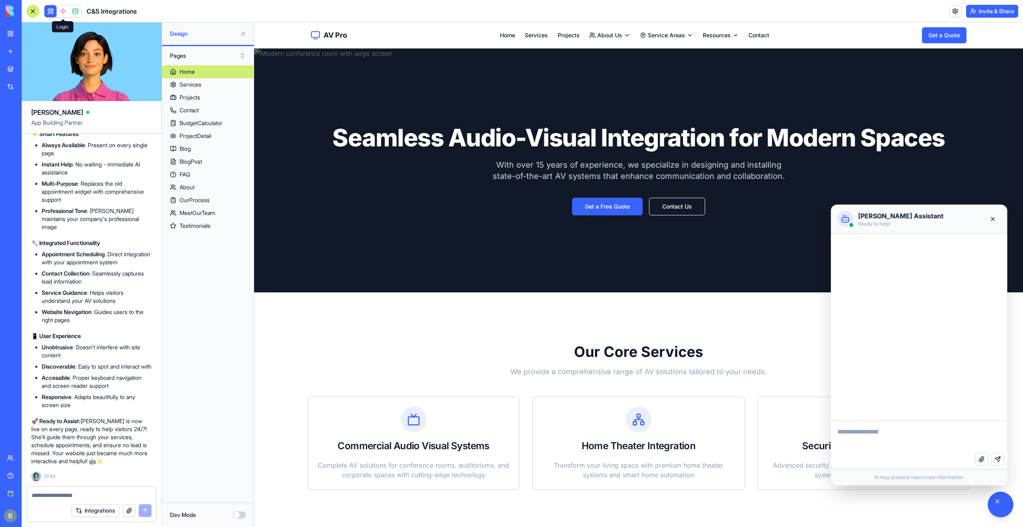
click at [59, 11] on span at bounding box center [63, 11] width 22 height 22
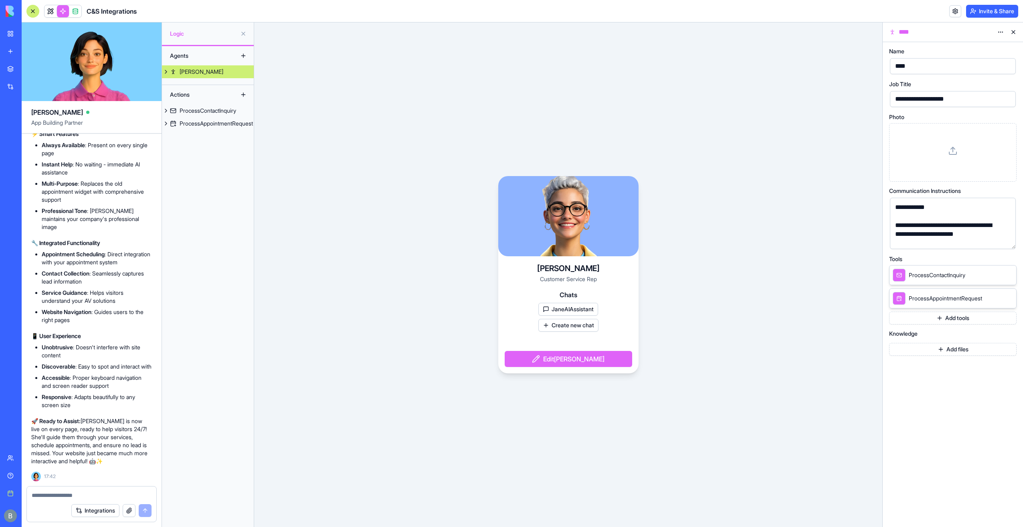
click at [43, 10] on div "C&S Integrations" at bounding box center [81, 11] width 110 height 13
click at [50, 9] on link at bounding box center [50, 11] width 12 height 12
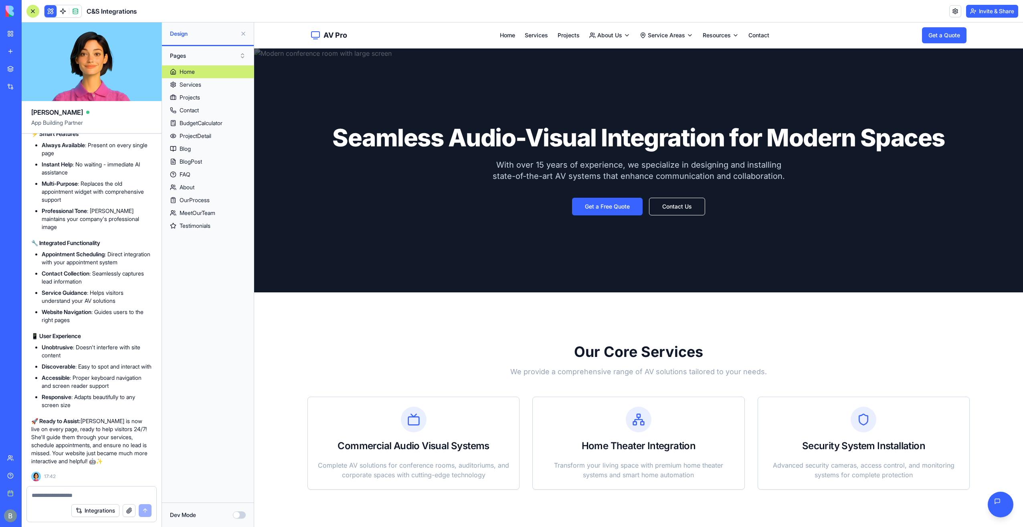
click at [101, 491] on div at bounding box center [91, 492] width 129 height 13
click at [95, 495] on textarea at bounding box center [92, 495] width 120 height 8
click at [65, 12] on link at bounding box center [63, 11] width 12 height 12
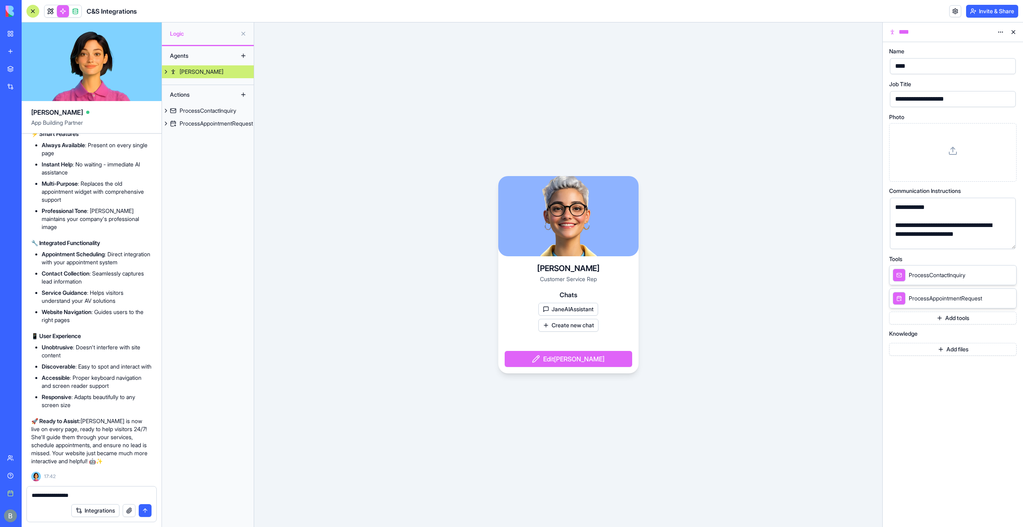
click at [87, 488] on div "**********" at bounding box center [91, 492] width 129 height 13
click at [83, 493] on textarea "**********" at bounding box center [92, 495] width 120 height 8
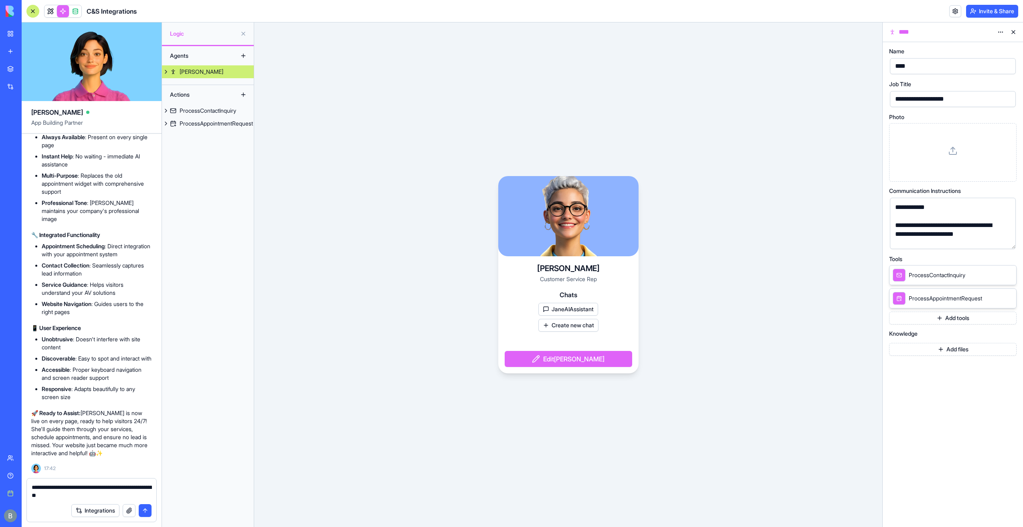
type textarea "**********"
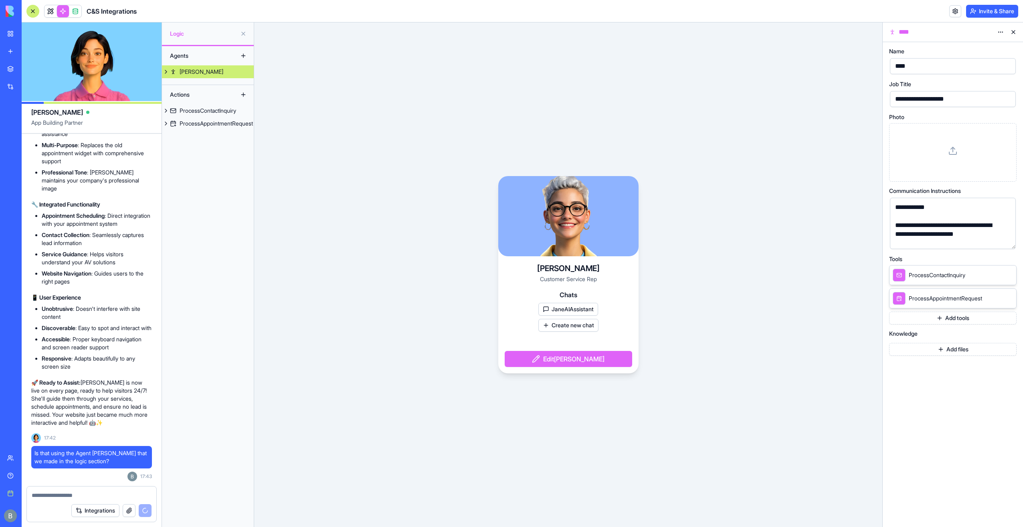
click at [167, 71] on button at bounding box center [166, 71] width 8 height 13
click at [198, 86] on div "JaneAIAssistant" at bounding box center [208, 85] width 40 height 8
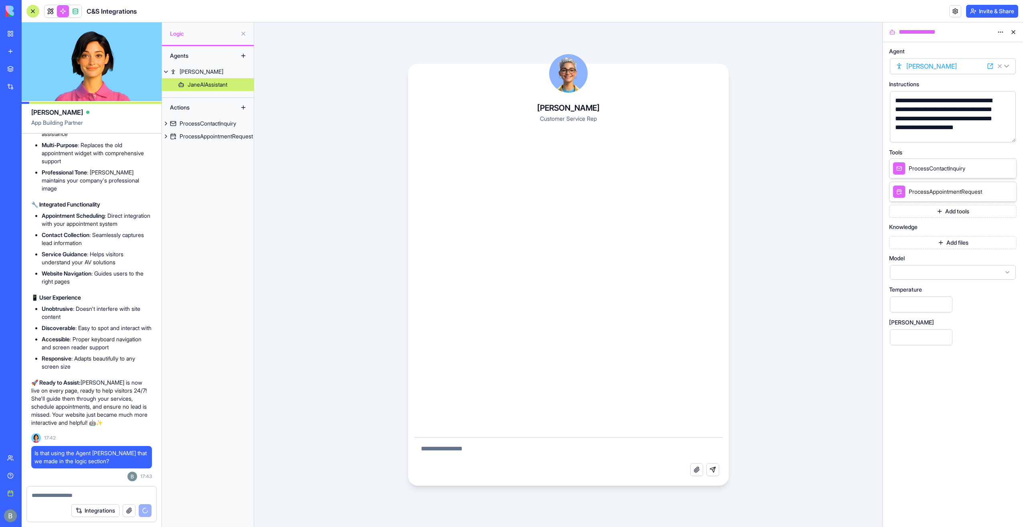
click at [931, 273] on div at bounding box center [953, 272] width 126 height 14
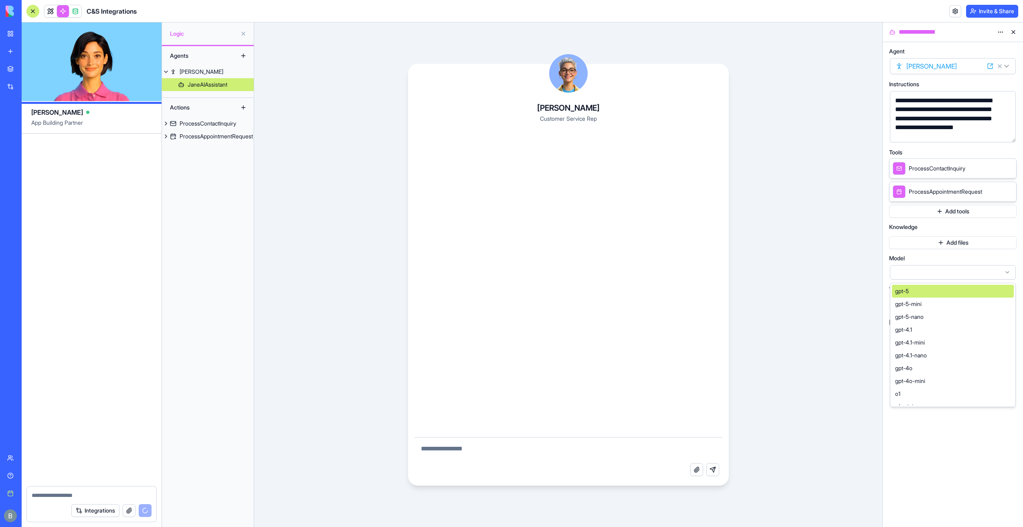
scroll to position [18839, 0]
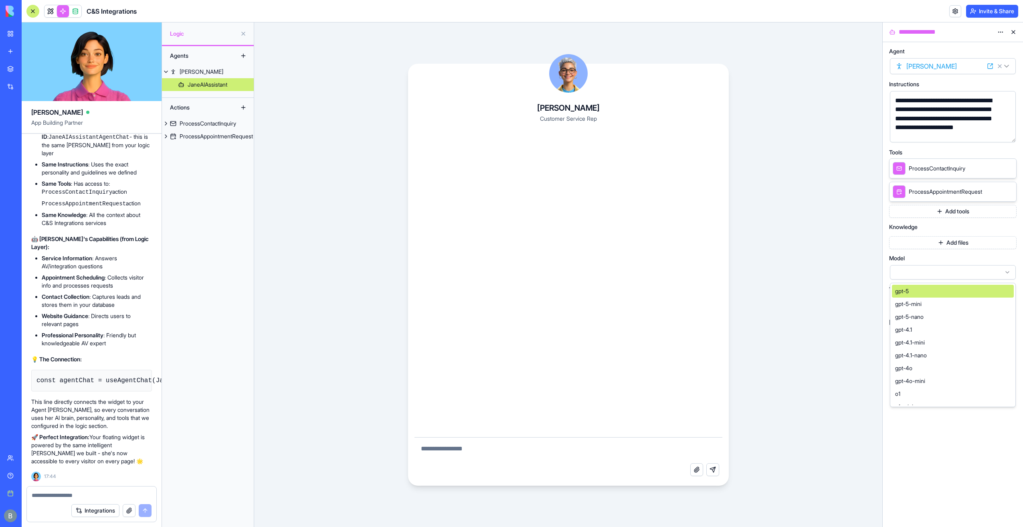
click at [928, 267] on div at bounding box center [953, 272] width 126 height 14
click at [103, 487] on div at bounding box center [91, 492] width 129 height 13
click at [102, 493] on textarea at bounding box center [92, 495] width 120 height 8
click at [453, 450] on textarea at bounding box center [568, 450] width 308 height 26
type textarea "*******"
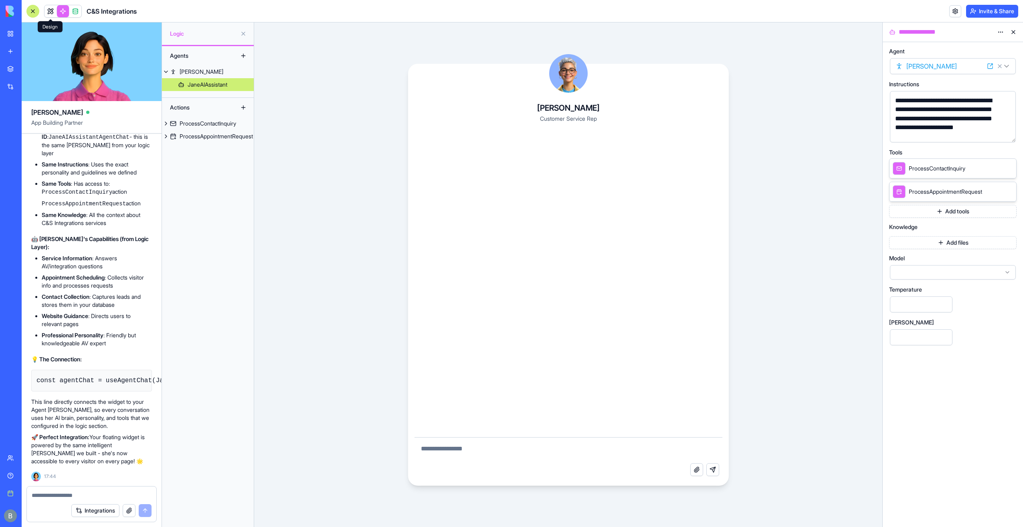
click at [50, 14] on link at bounding box center [50, 11] width 12 height 12
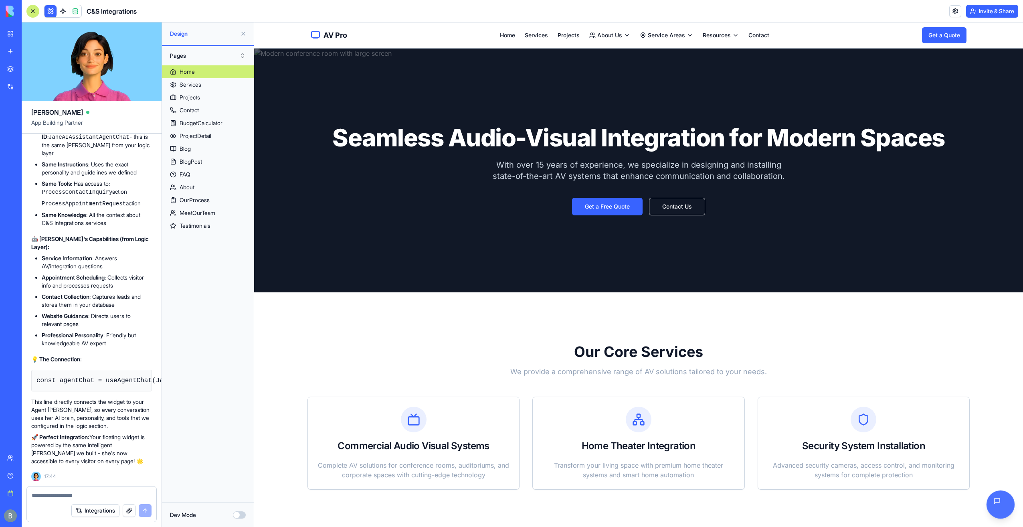
click at [1001, 497] on button "Toggle AI Chat" at bounding box center [1000, 504] width 28 height 28
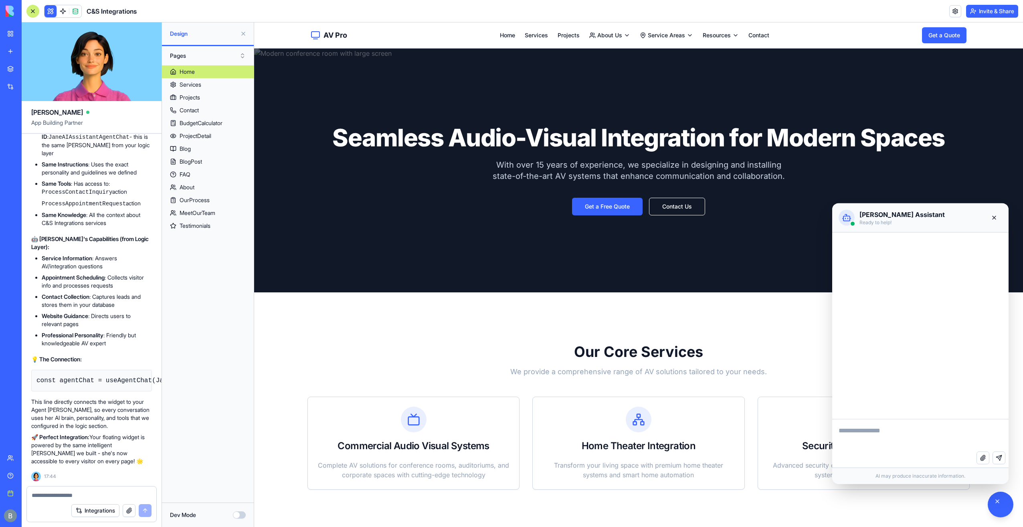
click at [844, 211] on div at bounding box center [846, 218] width 16 height 16
drag, startPoint x: 53, startPoint y: 502, endPoint x: 69, endPoint y: 495, distance: 17.6
click at [54, 501] on div "Integrations" at bounding box center [91, 510] width 129 height 22
click at [69, 495] on textarea at bounding box center [92, 495] width 120 height 8
type textarea "*"
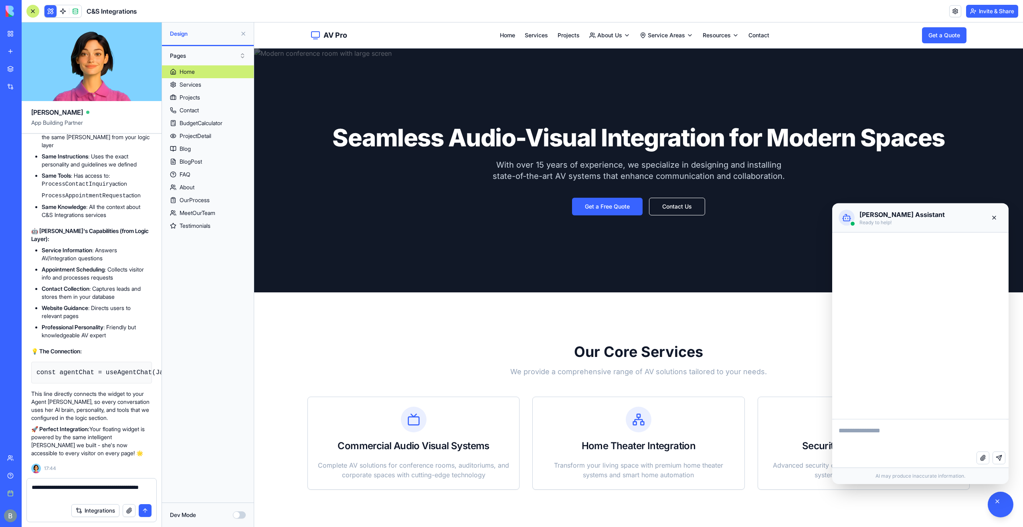
type textarea "**********"
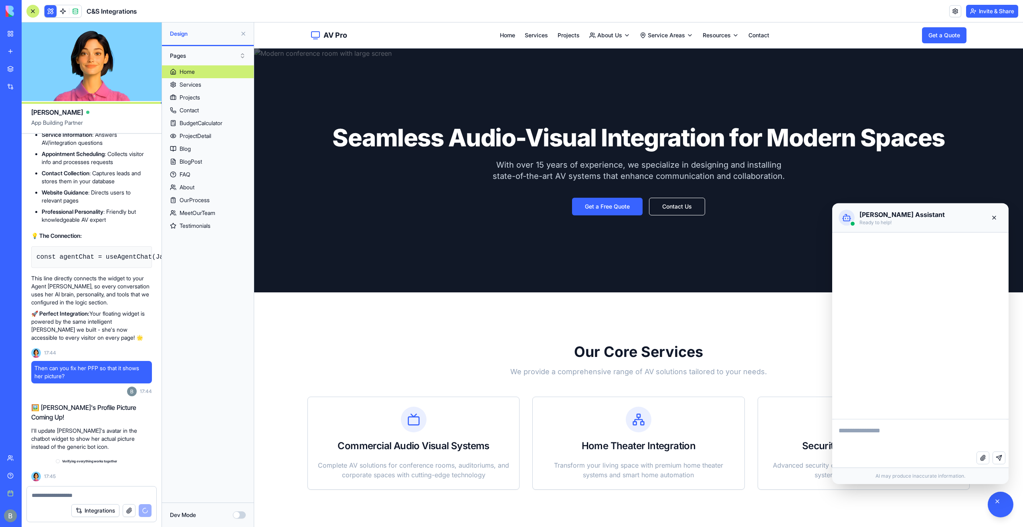
scroll to position [18952, 0]
click at [994, 499] on div "Toggle AI Chat" at bounding box center [1000, 504] width 14 height 14
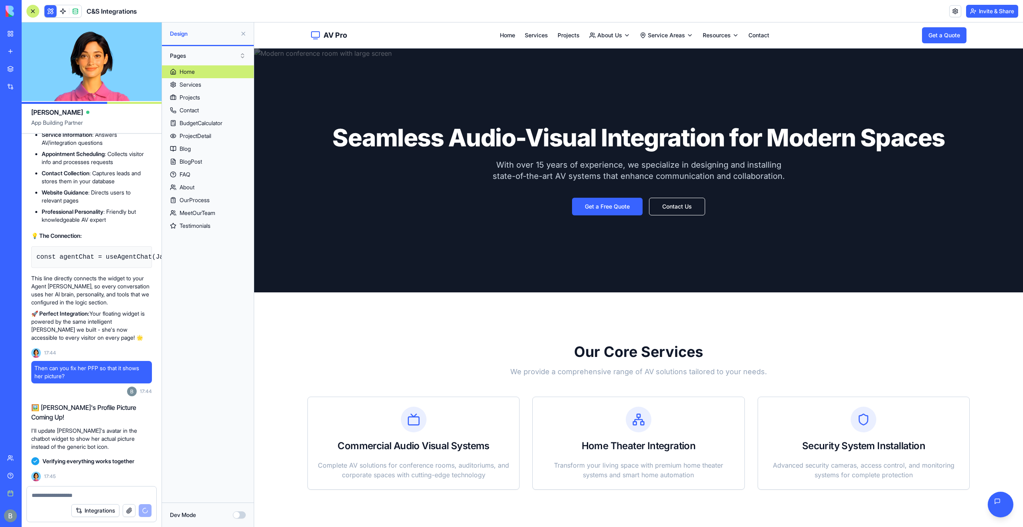
click at [119, 493] on textarea at bounding box center [92, 495] width 120 height 8
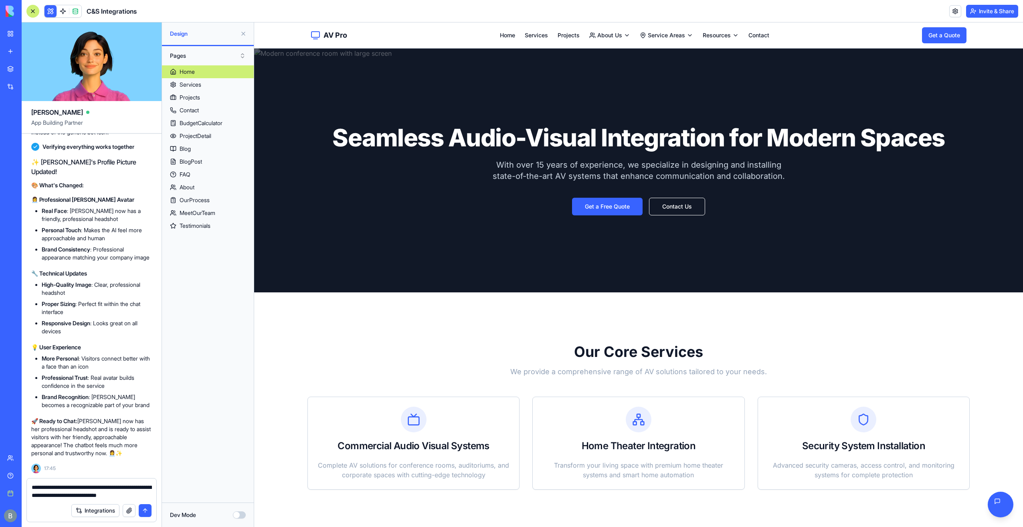
type textarea "**********"
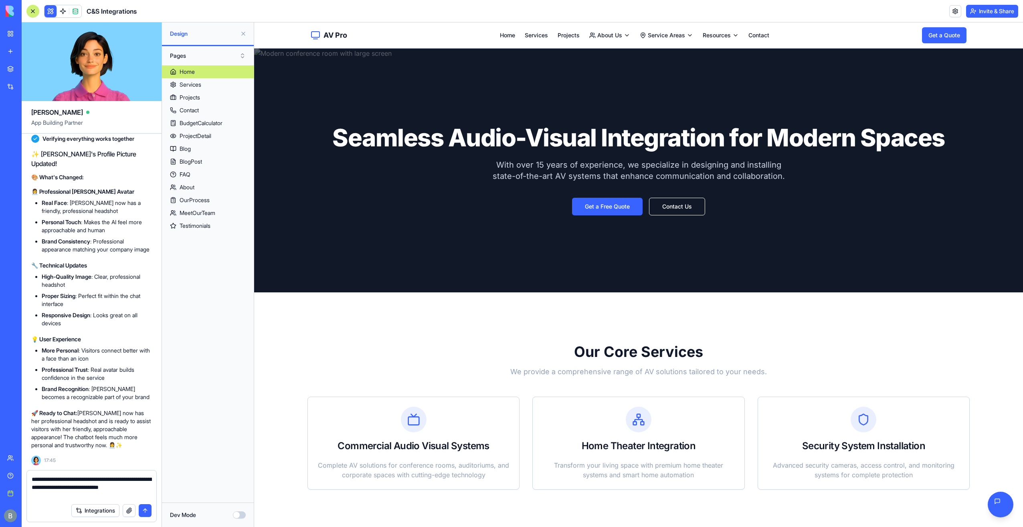
paste textarea
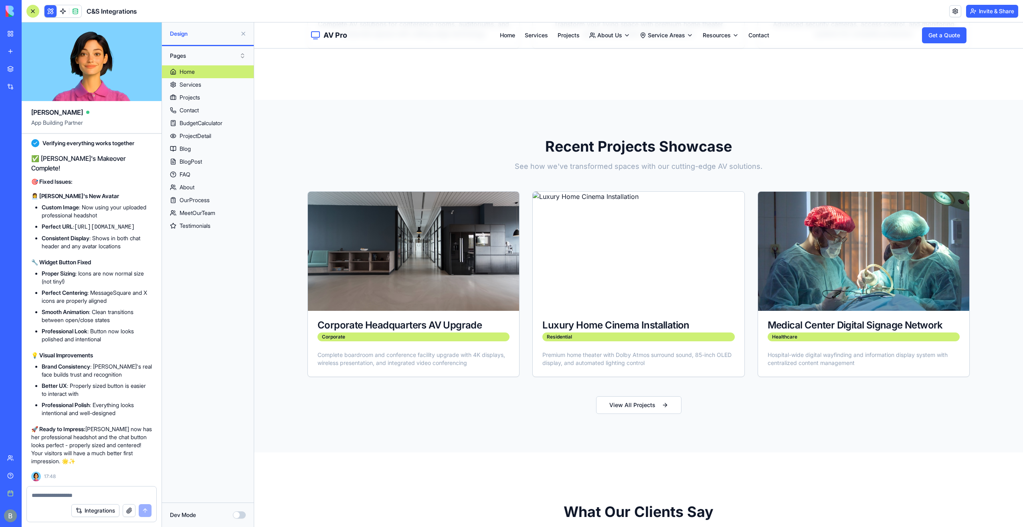
scroll to position [521, 0]
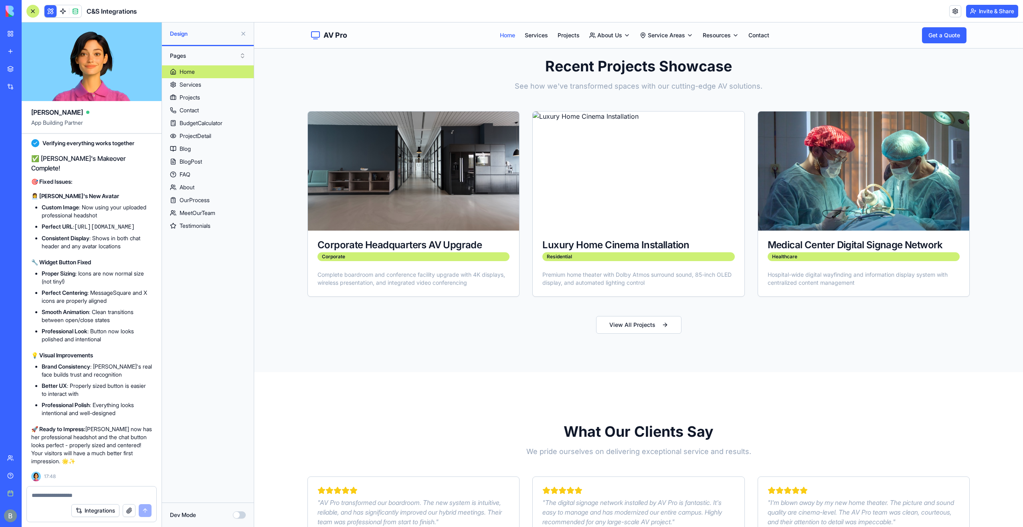
drag, startPoint x: 515, startPoint y: 40, endPoint x: 509, endPoint y: 37, distance: 6.3
click at [512, 39] on div "AV Pro Home Services Projects About Us Service Areas Resources Contact Get a Qu…" at bounding box center [638, 35] width 681 height 26
click at [505, 34] on link "Home" at bounding box center [507, 35] width 15 height 8
click at [81, 499] on textarea at bounding box center [92, 495] width 120 height 8
click at [74, 491] on textarea at bounding box center [92, 495] width 120 height 8
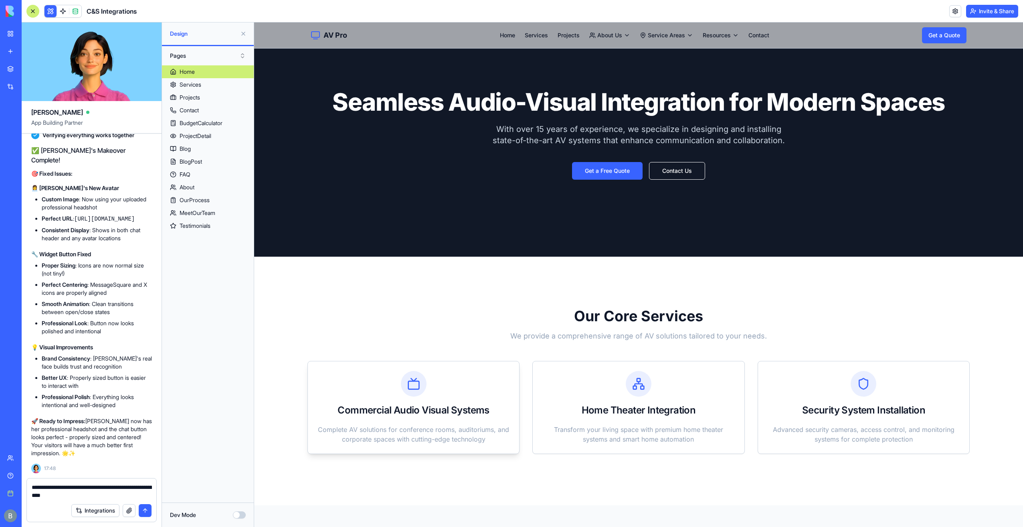
scroll to position [0, 0]
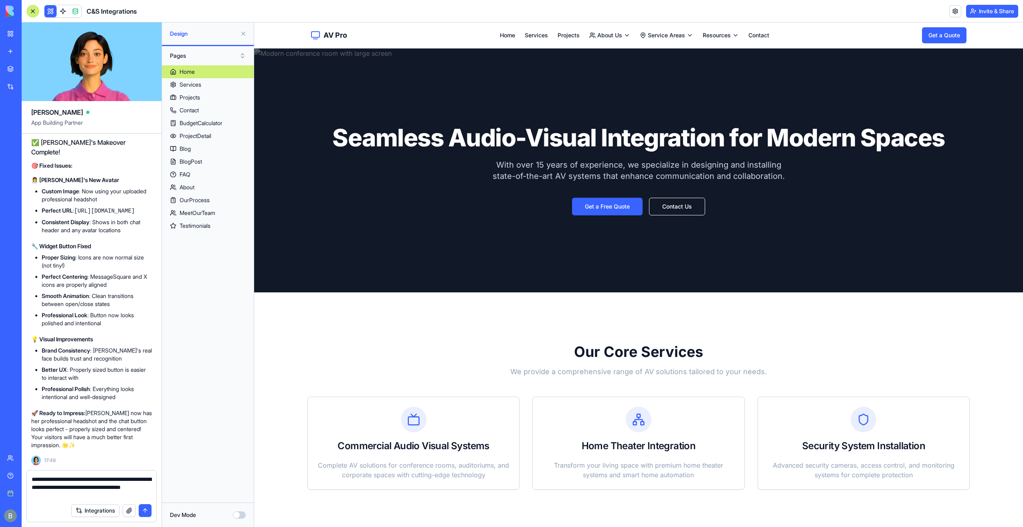
type textarea "**********"
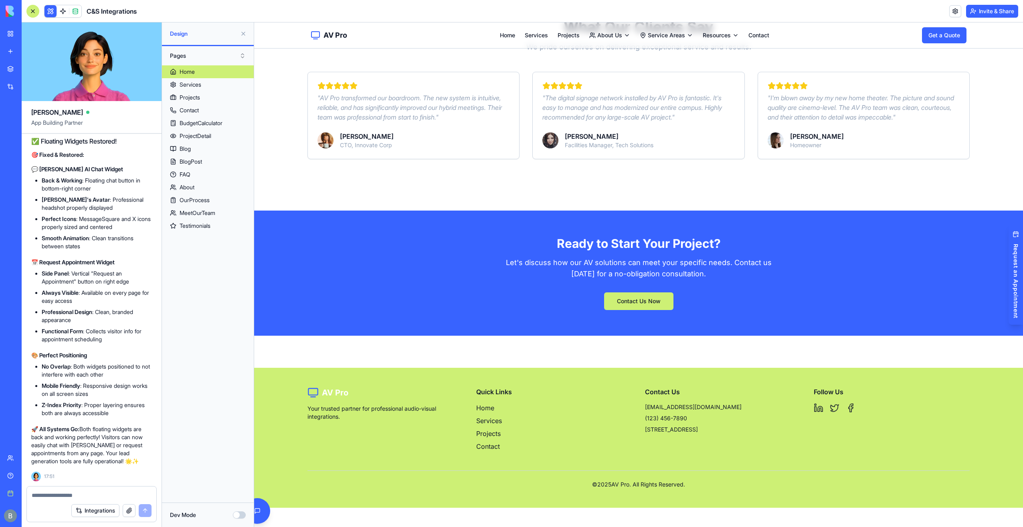
scroll to position [931, 0]
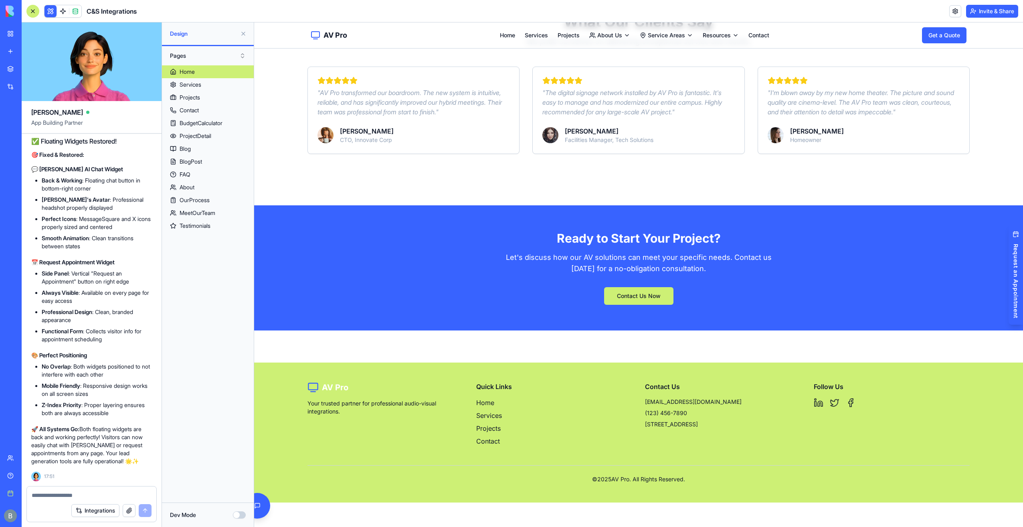
click at [240, 34] on button at bounding box center [243, 33] width 13 height 13
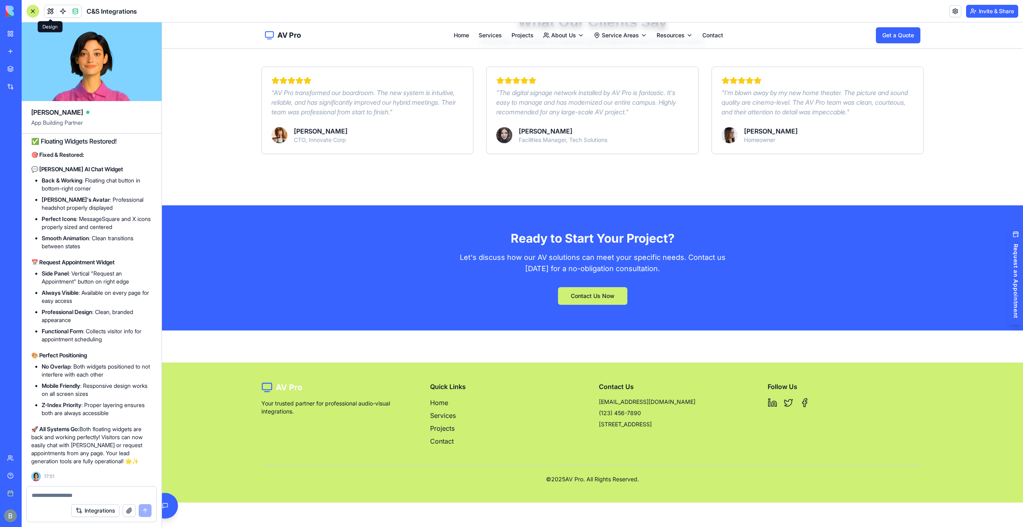
click at [86, 494] on textarea at bounding box center [92, 495] width 120 height 8
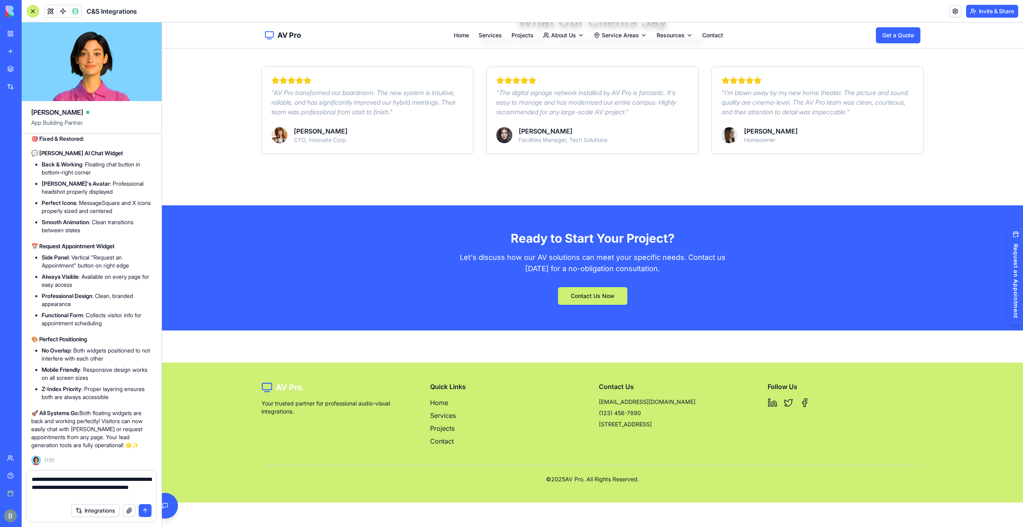
type textarea "**********"
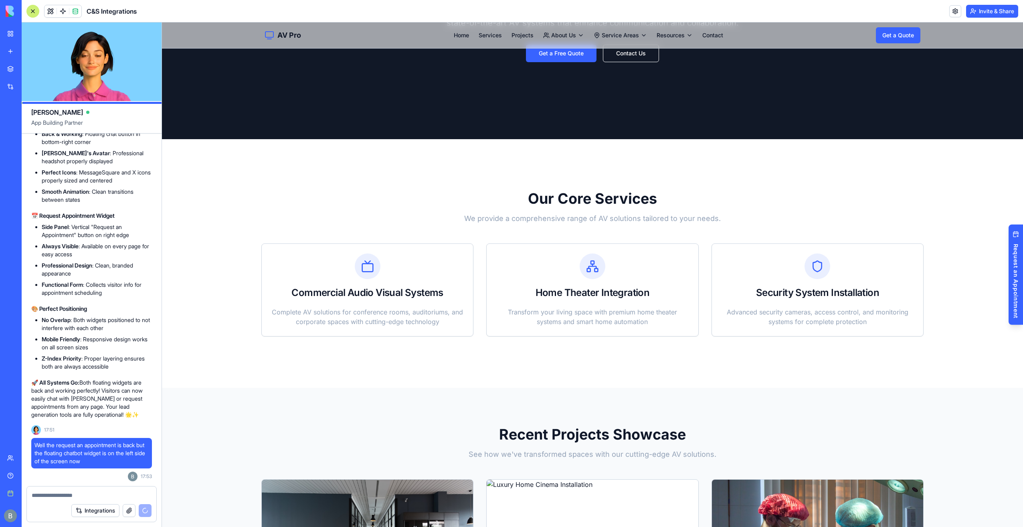
scroll to position [129, 0]
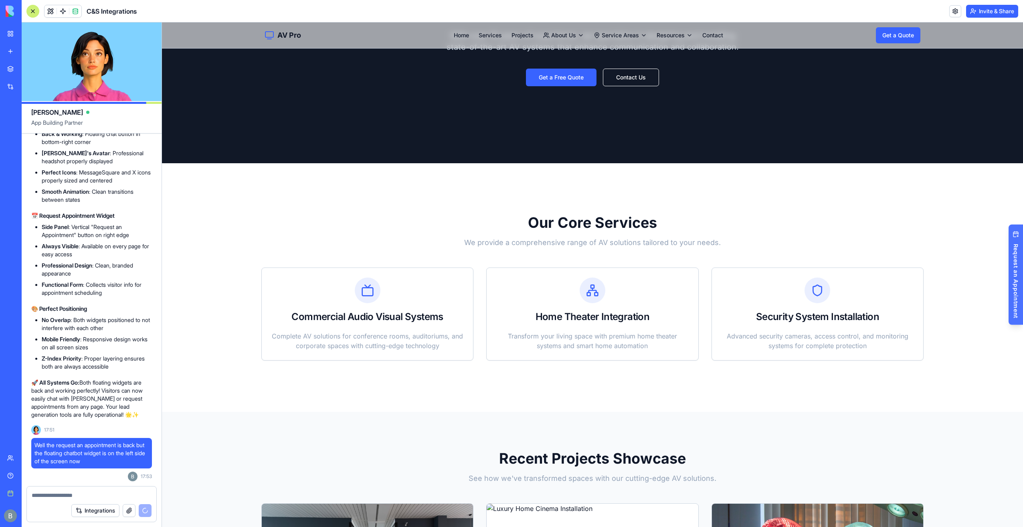
click at [1012, 269] on span "Request an Appointment" at bounding box center [1016, 281] width 8 height 75
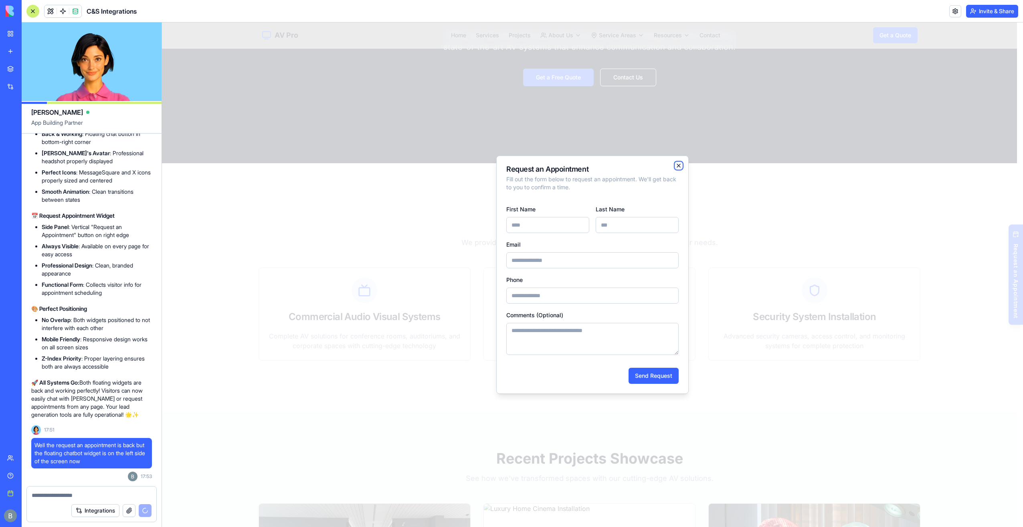
click at [680, 165] on icon "button" at bounding box center [678, 165] width 6 height 6
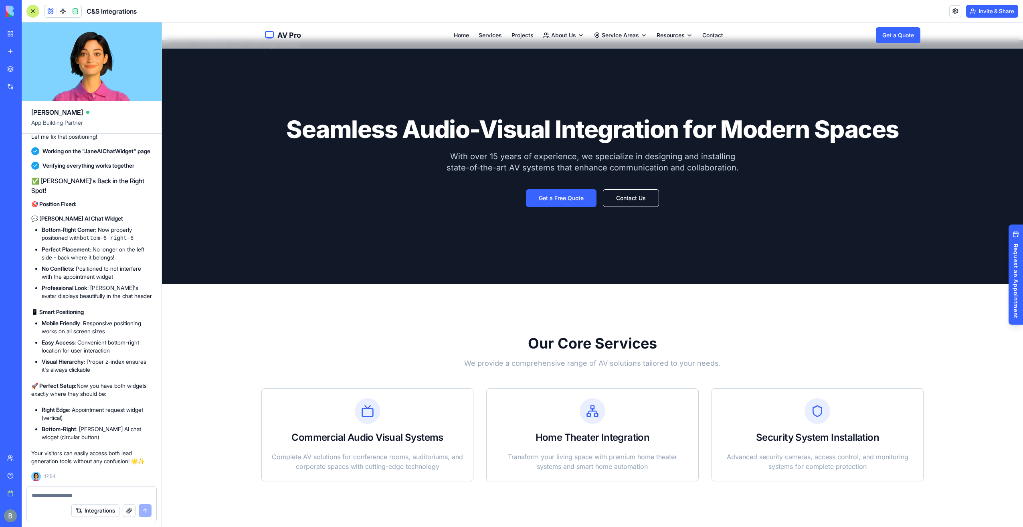
scroll to position [0, 0]
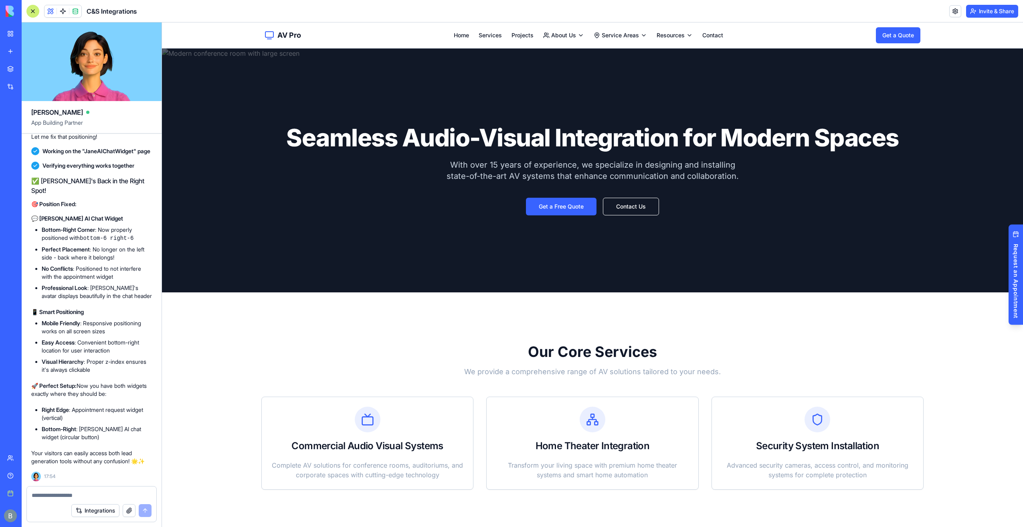
click at [75, 495] on textarea at bounding box center [92, 495] width 120 height 8
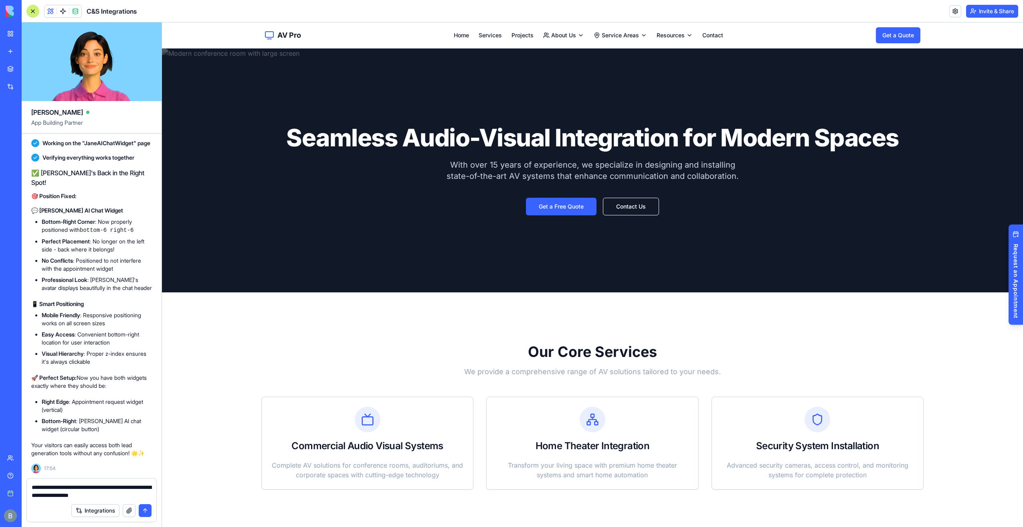
type textarea "**********"
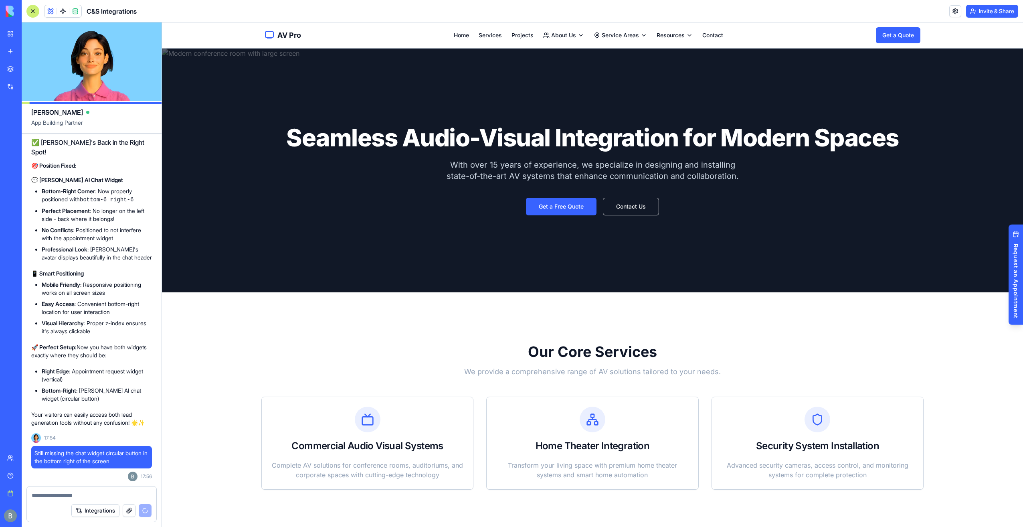
click at [35, 6] on div at bounding box center [32, 11] width 13 height 13
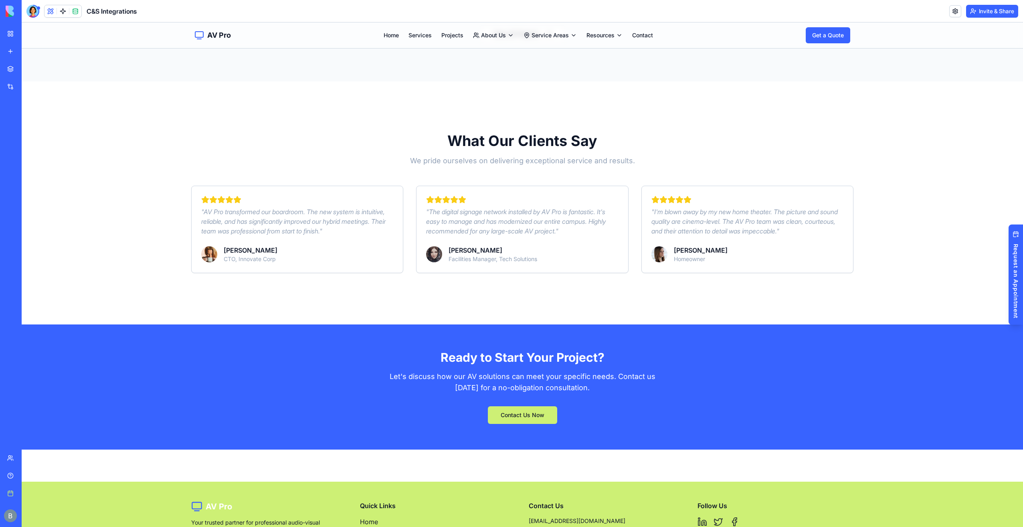
scroll to position [931, 0]
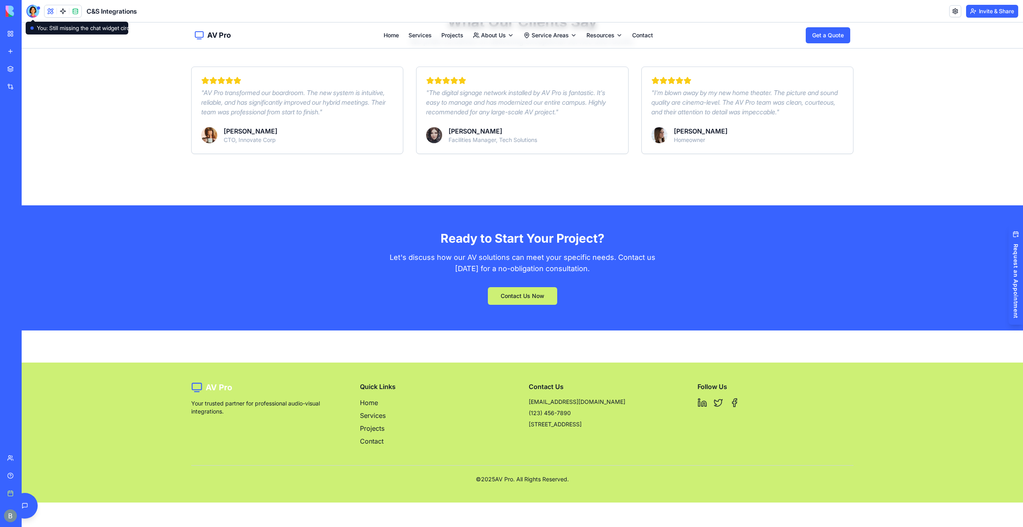
click at [29, 12] on div at bounding box center [32, 11] width 13 height 13
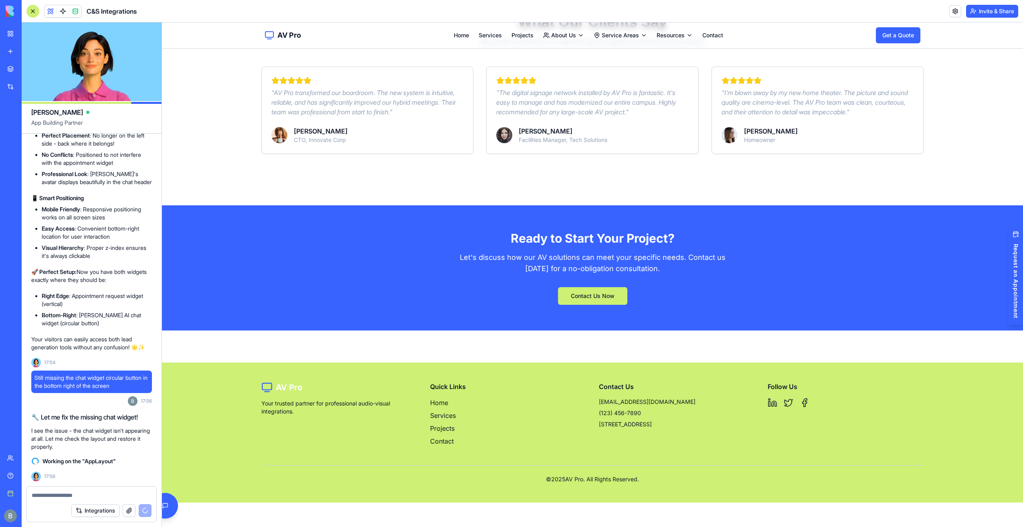
scroll to position [20758, 0]
click at [169, 508] on button "Toggle AI Chat" at bounding box center [165, 505] width 28 height 28
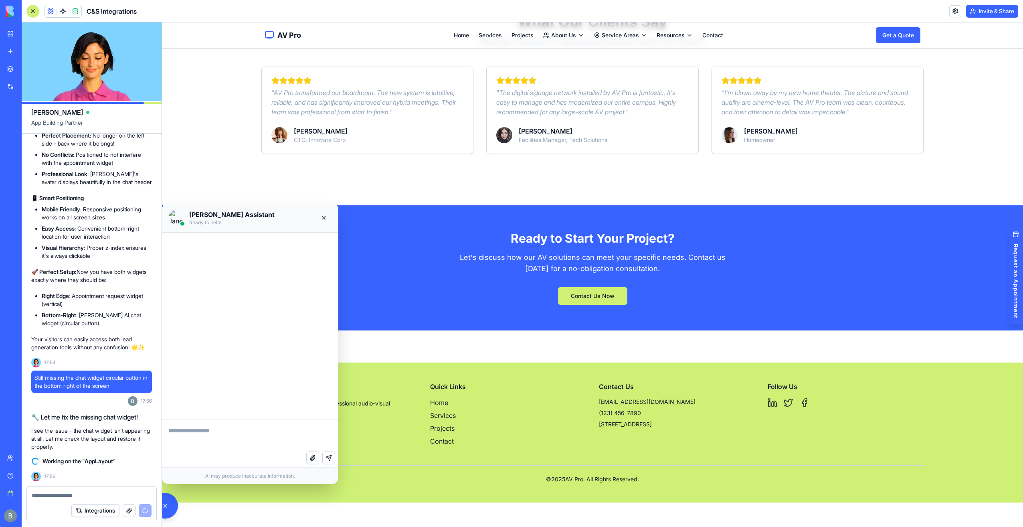
click at [172, 213] on img at bounding box center [176, 218] width 16 height 16
click at [329, 217] on button "Close chat" at bounding box center [324, 218] width 16 height 16
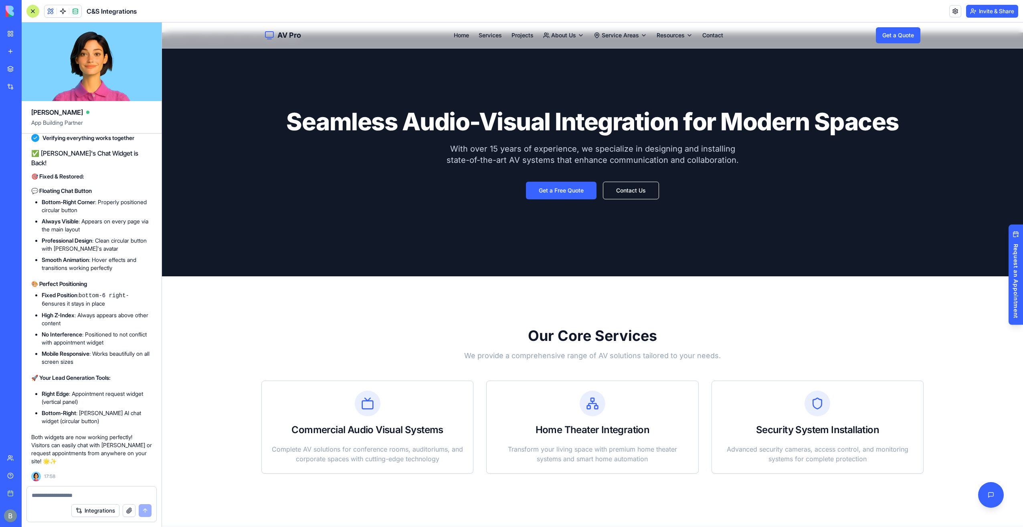
scroll to position [0, 0]
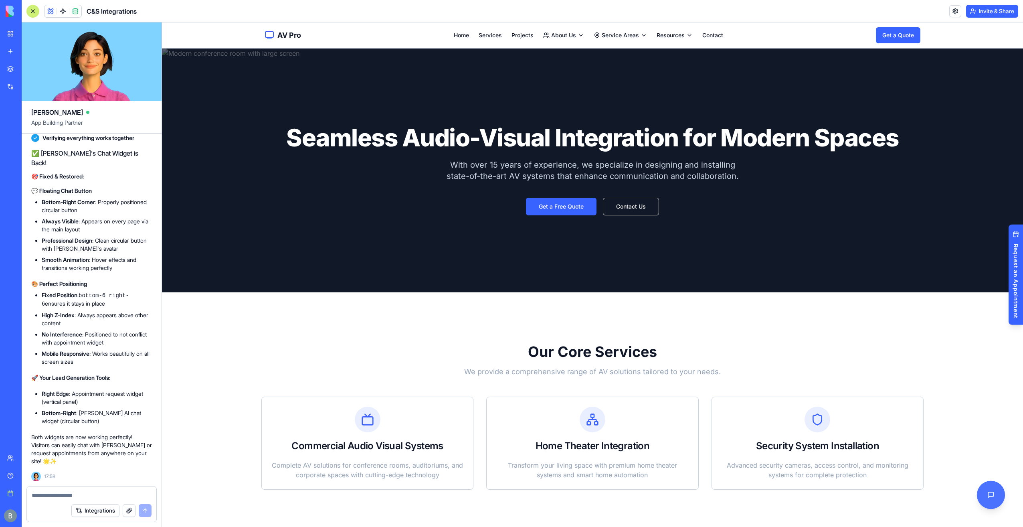
click at [993, 497] on button "Toggle AI Chat" at bounding box center [991, 495] width 28 height 28
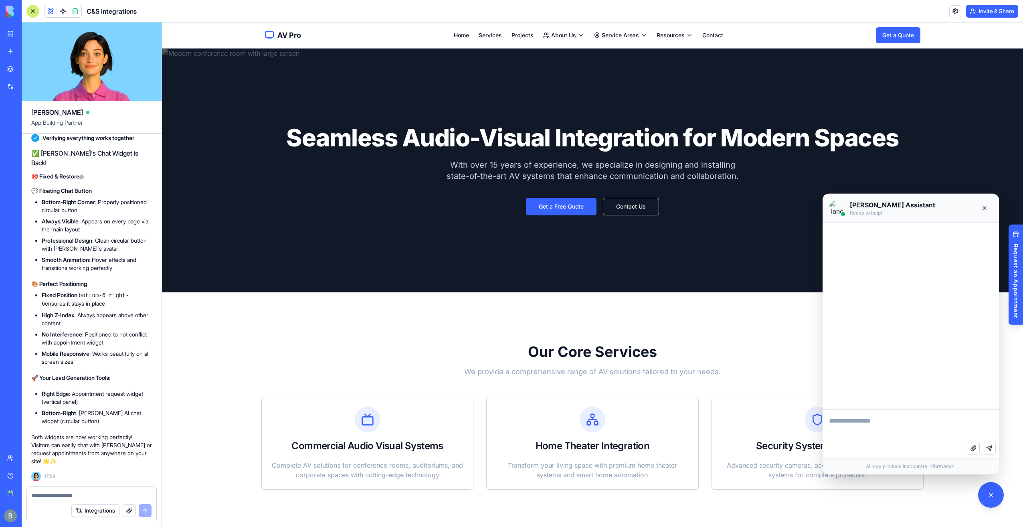
click at [863, 415] on textarea at bounding box center [910, 426] width 176 height 32
click at [73, 490] on div at bounding box center [91, 492] width 129 height 13
click at [74, 498] on textarea at bounding box center [92, 495] width 120 height 8
type textarea "**********"
click at [62, 8] on link at bounding box center [63, 11] width 12 height 12
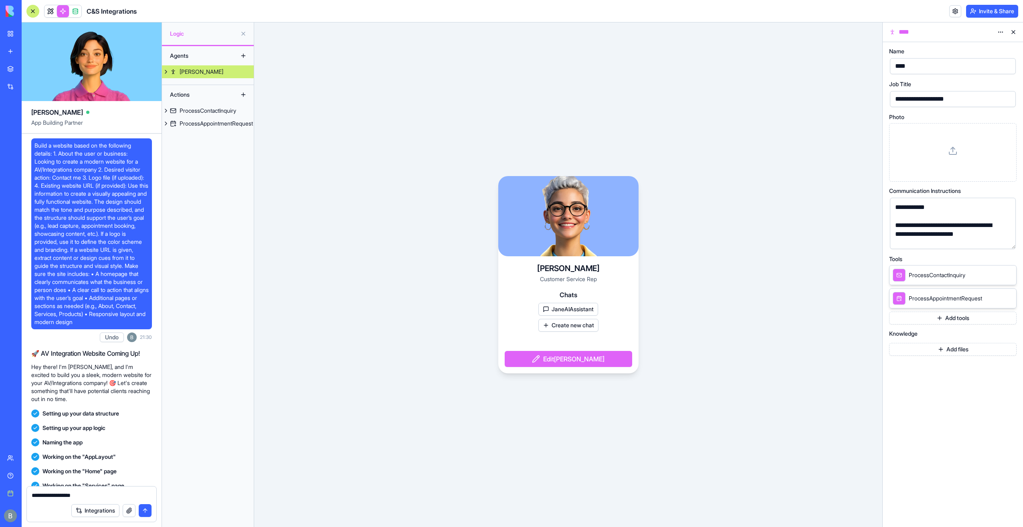
scroll to position [21085, 0]
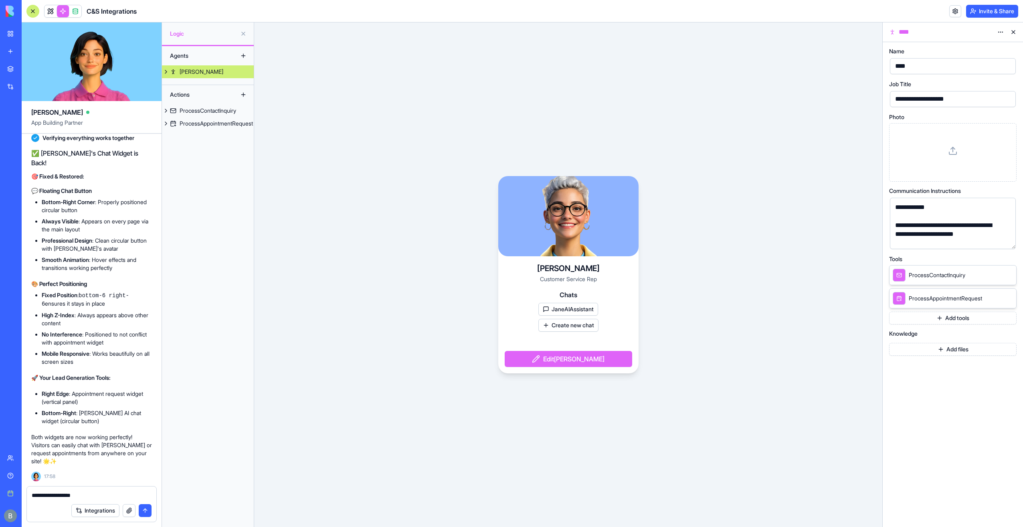
click at [563, 211] on div at bounding box center [568, 216] width 140 height 80
click at [506, 217] on div at bounding box center [568, 216] width 140 height 80
click at [537, 240] on div at bounding box center [568, 216] width 140 height 80
click at [538, 229] on div at bounding box center [568, 216] width 140 height 80
click at [967, 162] on div at bounding box center [953, 152] width 114 height 45
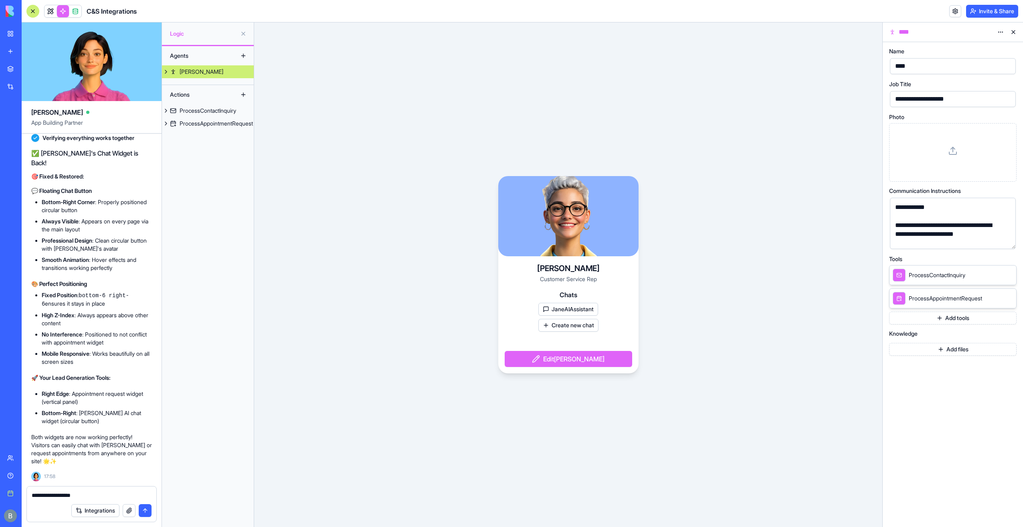
click at [608, 232] on div at bounding box center [568, 216] width 140 height 80
click at [972, 140] on div at bounding box center [953, 152] width 114 height 45
click at [735, 145] on div "[PERSON_NAME] Customer Service Rep Chats JaneAIAssistant Create new chat Edit […" at bounding box center [568, 274] width 628 height 504
click at [1004, 131] on button at bounding box center [1005, 133] width 13 height 13
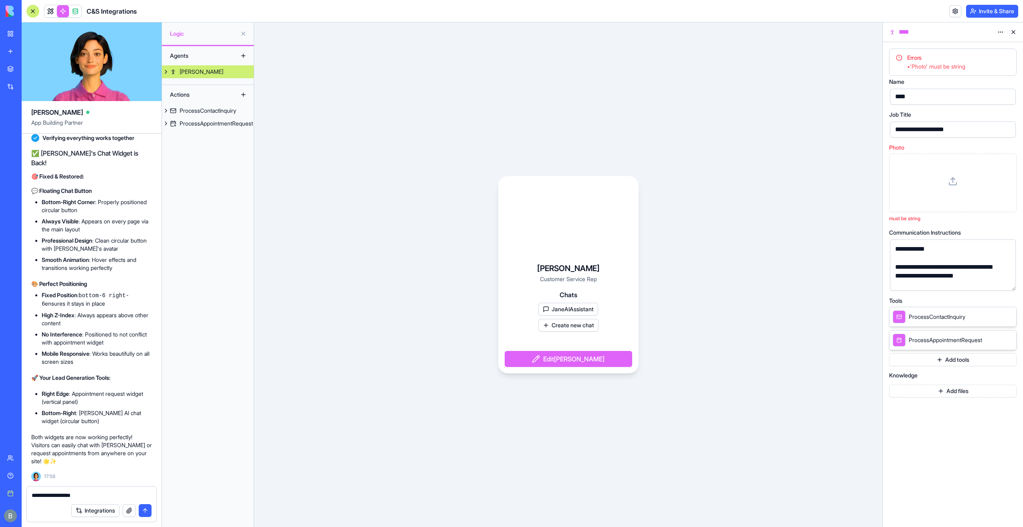
click at [952, 176] on icon at bounding box center [953, 181] width 10 height 10
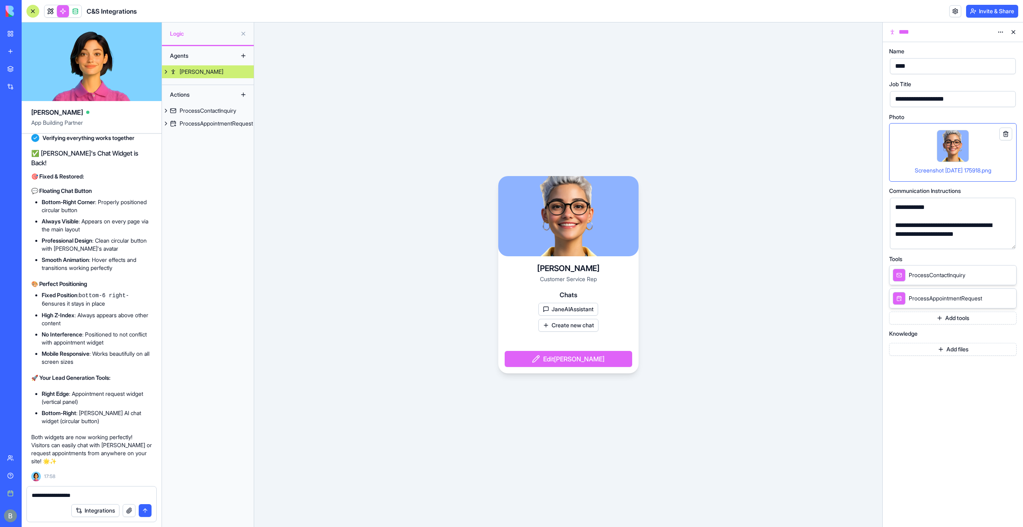
click at [562, 158] on div "[PERSON_NAME] Customer Service Rep Chats JaneAIAssistant Create new chat Edit […" at bounding box center [568, 274] width 628 height 504
click at [46, 11] on link at bounding box center [50, 11] width 12 height 12
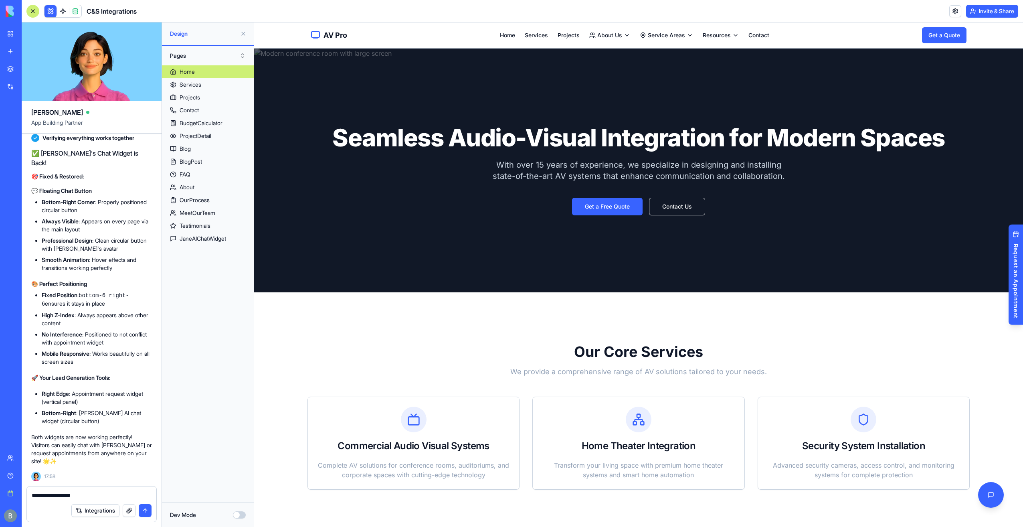
click at [103, 491] on div "**********" at bounding box center [91, 492] width 129 height 13
click at [103, 491] on textarea "**********" at bounding box center [92, 495] width 120 height 8
type textarea "**********"
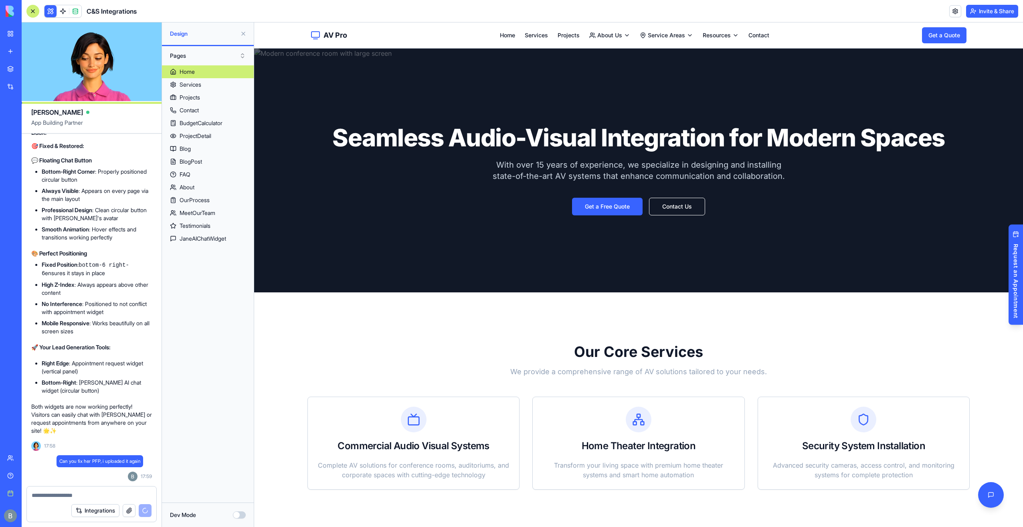
scroll to position [21115, 0]
click at [986, 493] on button "Toggle AI Chat" at bounding box center [991, 495] width 28 height 28
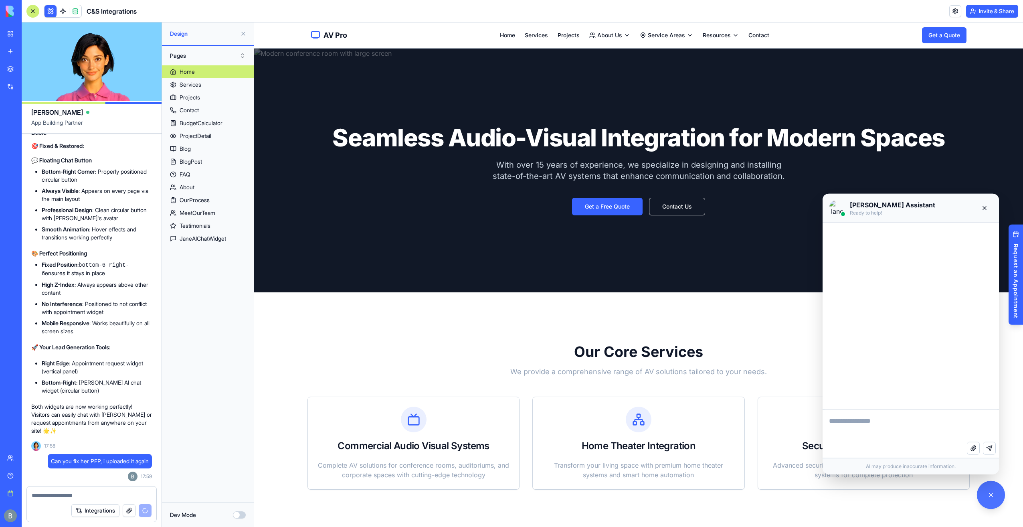
click at [985, 493] on button "Toggle AI Chat" at bounding box center [991, 495] width 28 height 28
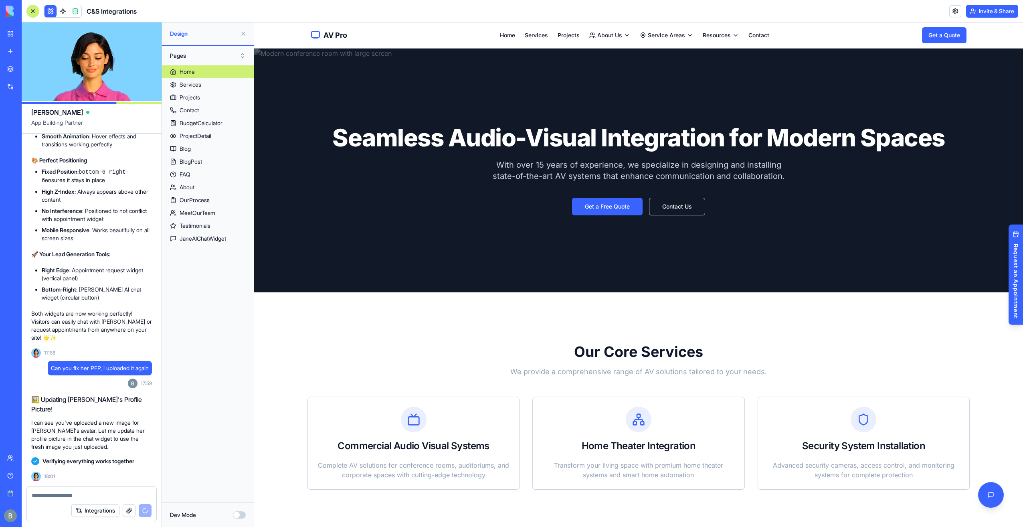
scroll to position [21449, 0]
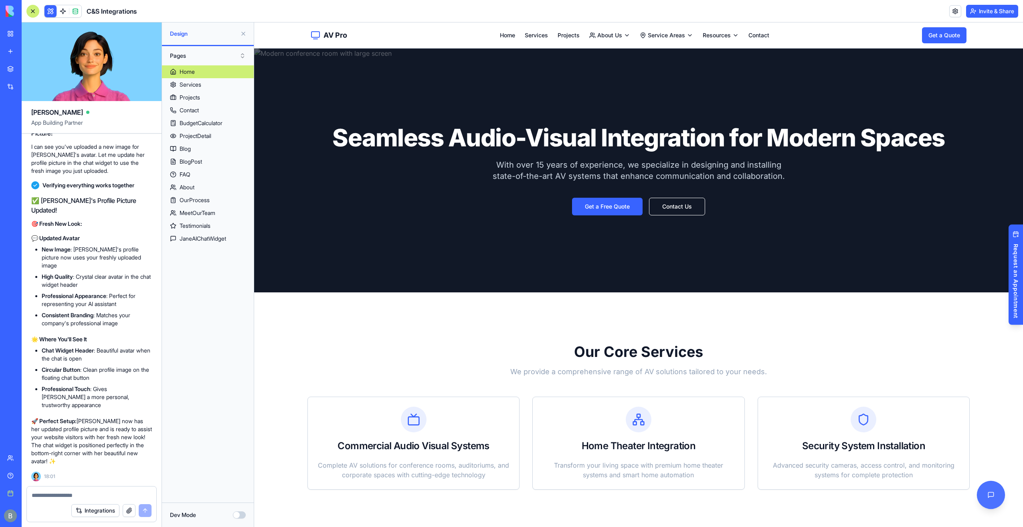
click at [995, 498] on button "Toggle AI Chat" at bounding box center [991, 495] width 28 height 28
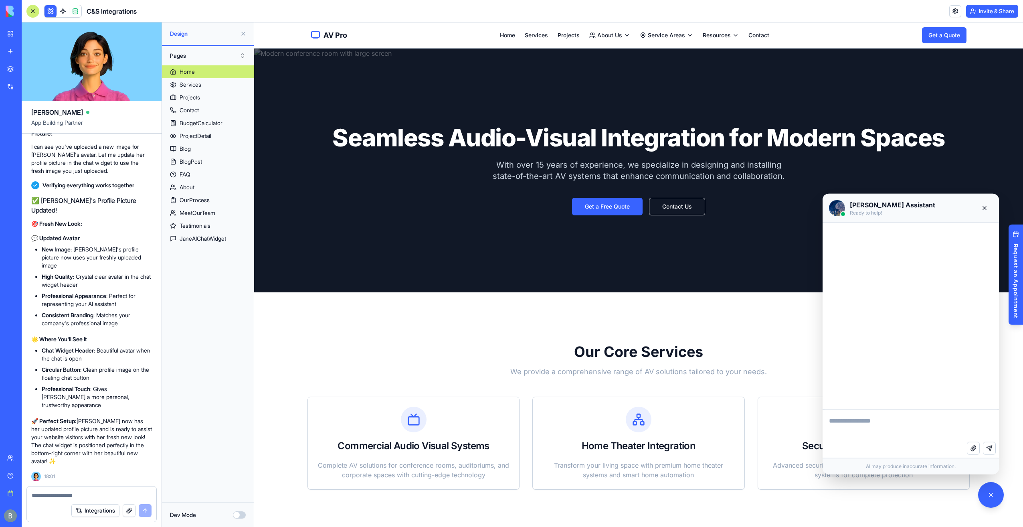
click at [833, 212] on img at bounding box center [837, 208] width 16 height 16
click at [870, 429] on textarea at bounding box center [910, 426] width 176 height 32
type textarea "**********"
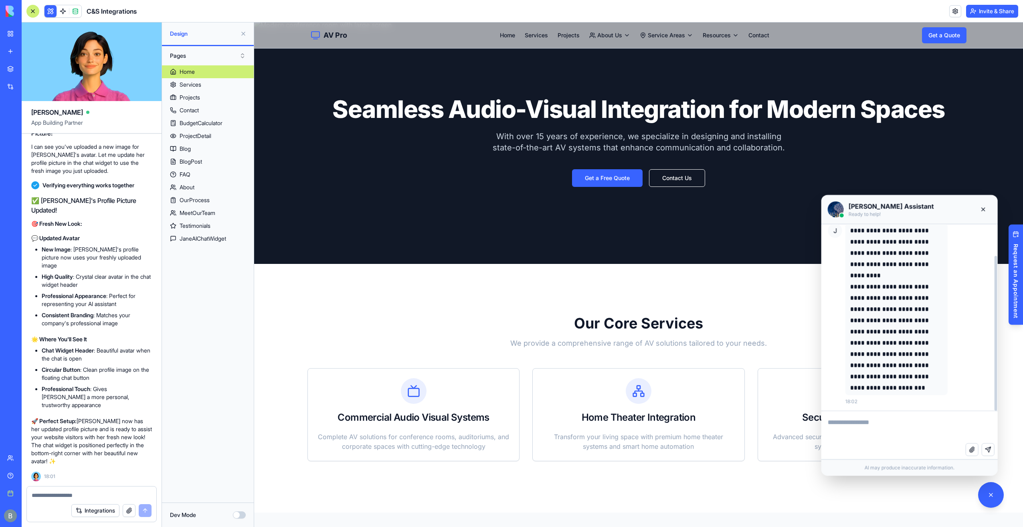
scroll to position [0, 0]
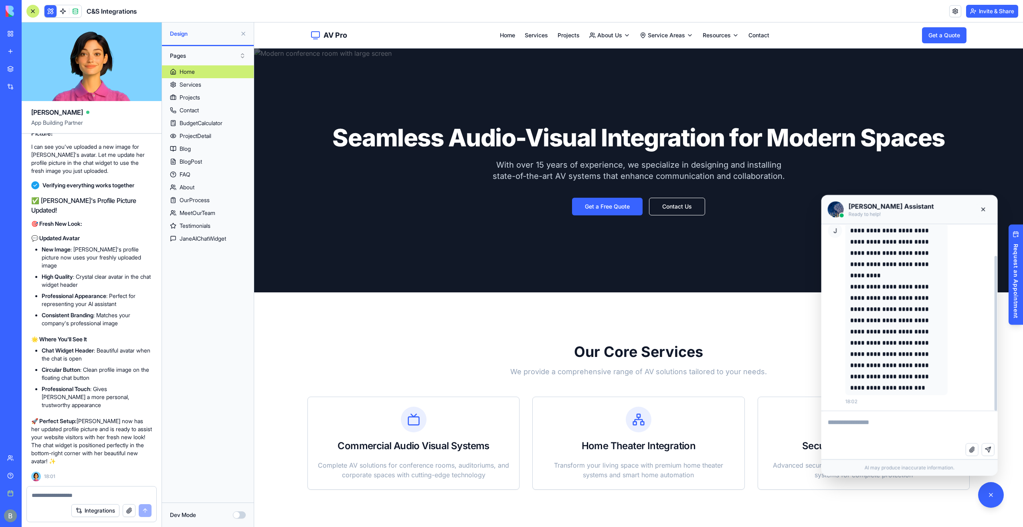
click at [989, 206] on button "Close chat" at bounding box center [983, 209] width 16 height 16
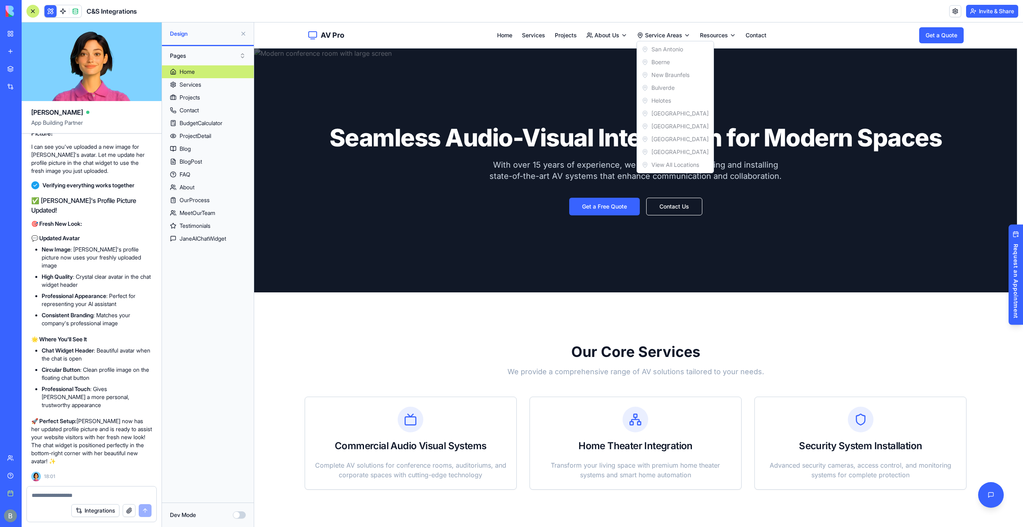
drag, startPoint x: 665, startPoint y: 36, endPoint x: 550, endPoint y: 38, distance: 115.4
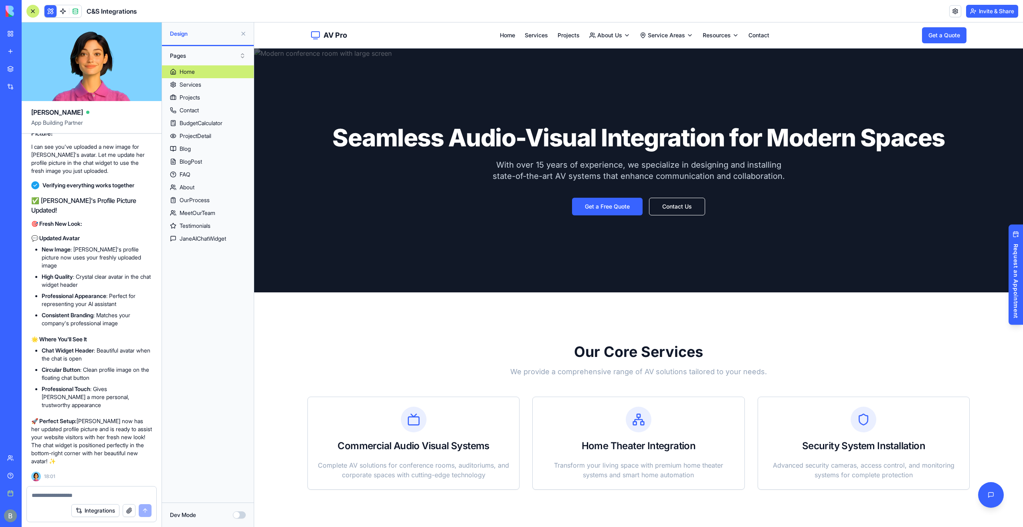
click at [675, 30] on div "AV Pro Home Services Projects About Us Service Areas Resources Contact Get a Qu…" at bounding box center [638, 35] width 681 height 26
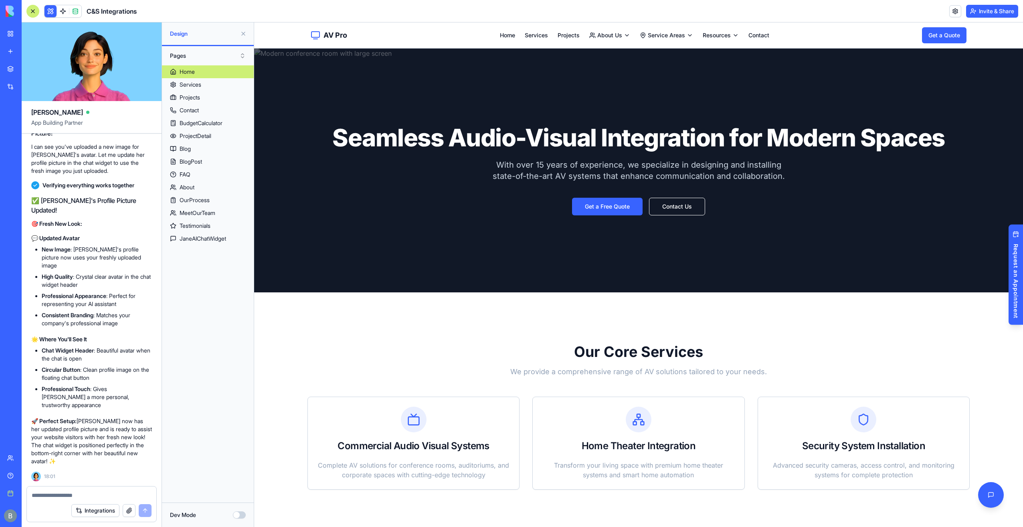
click at [86, 491] on textarea at bounding box center [92, 495] width 120 height 8
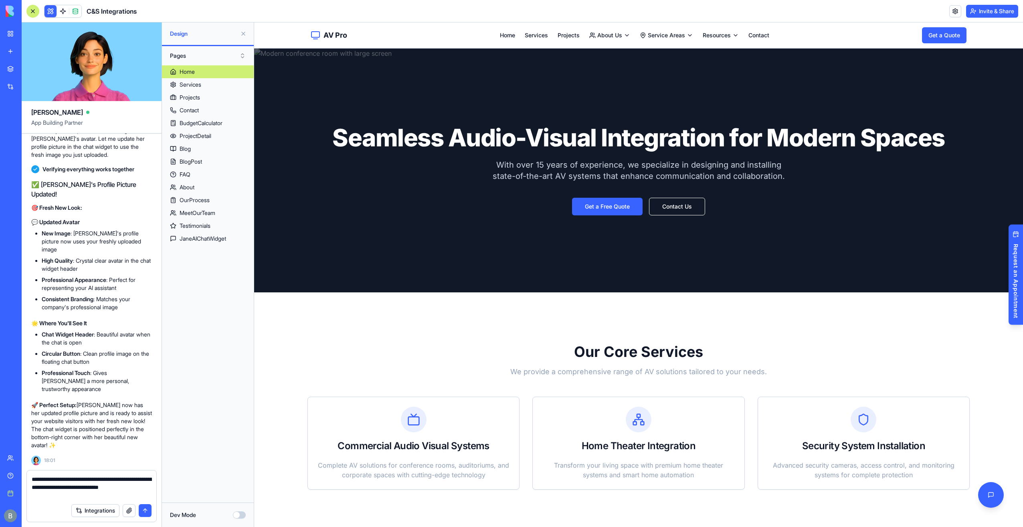
type textarea "**********"
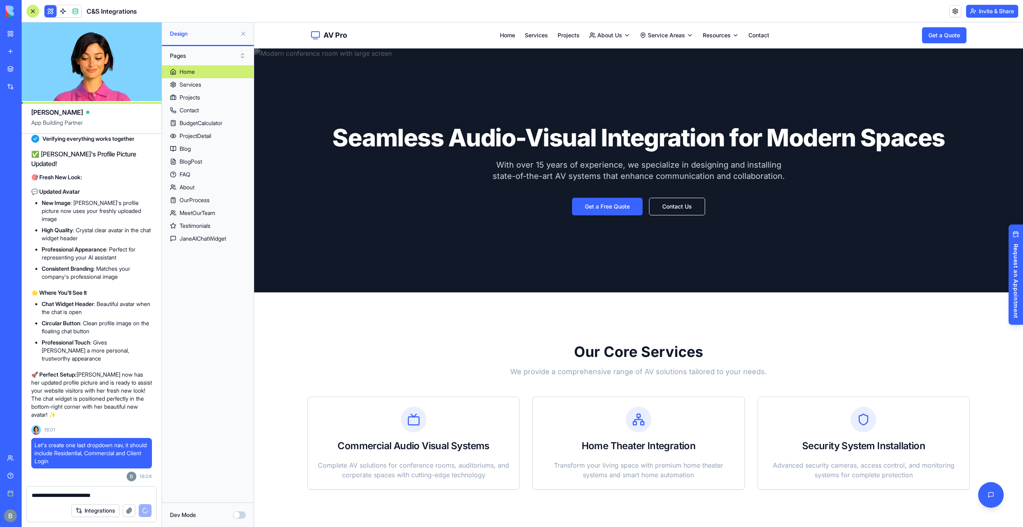
type textarea "**********"
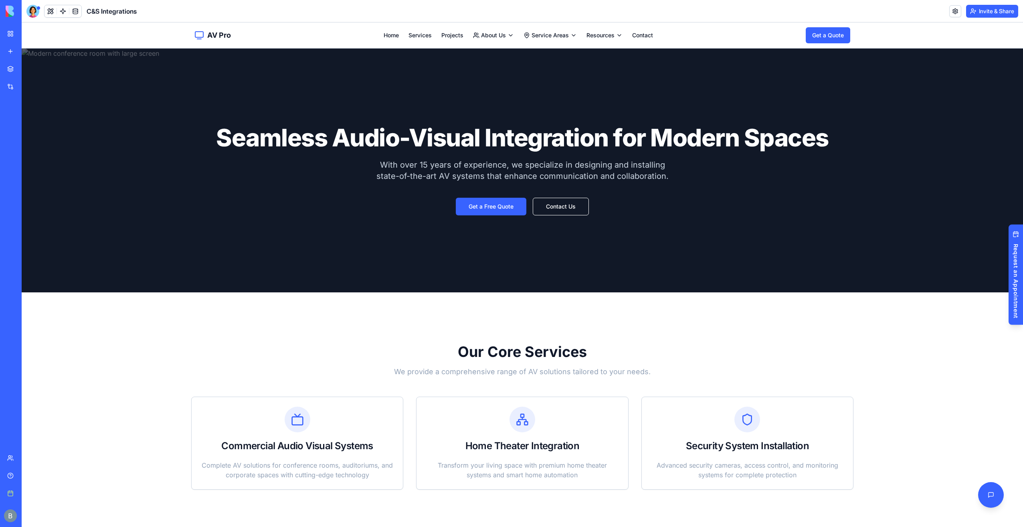
click at [35, 17] on div at bounding box center [32, 11] width 13 height 13
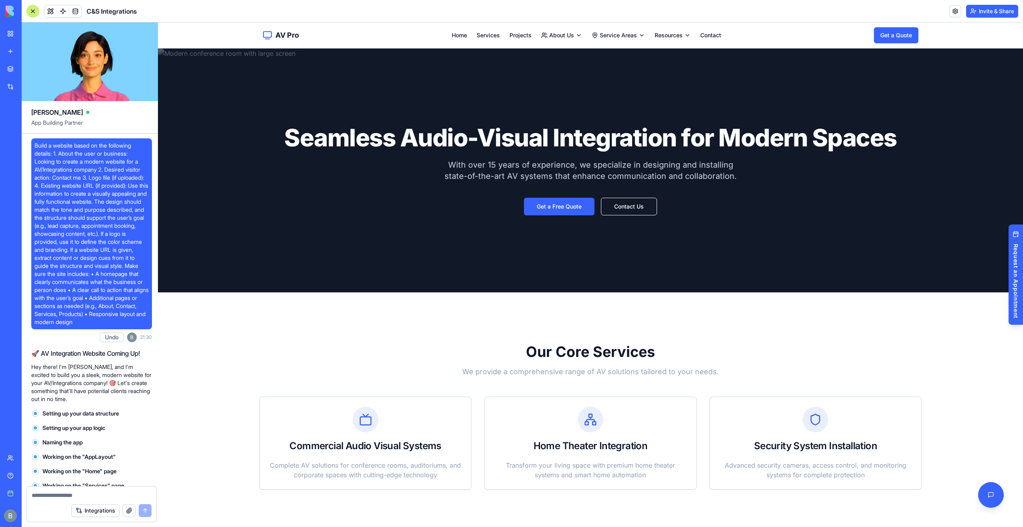
scroll to position [21571, 0]
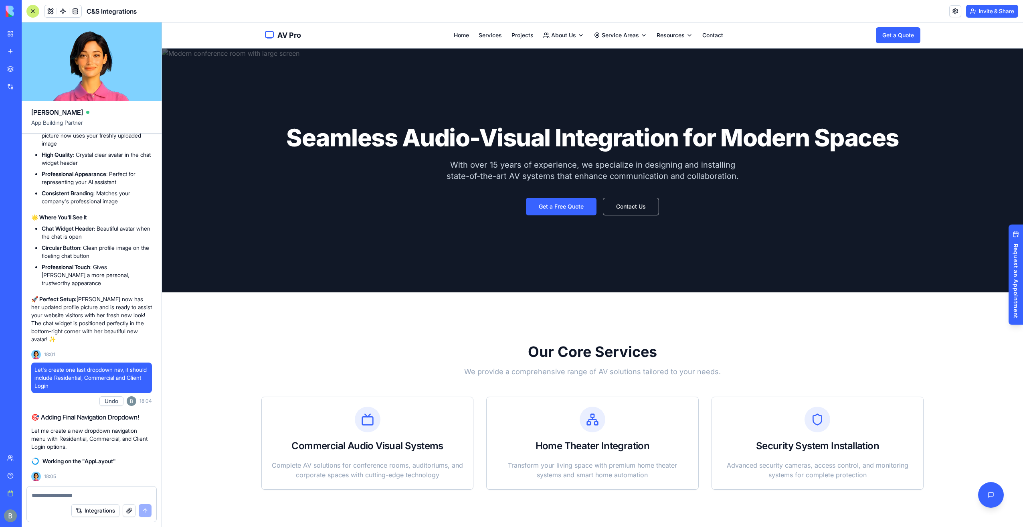
click at [91, 495] on textarea at bounding box center [92, 495] width 120 height 8
click at [113, 405] on button "Undo" at bounding box center [111, 401] width 24 height 10
click at [113, 493] on textarea at bounding box center [92, 495] width 120 height 8
drag, startPoint x: 60, startPoint y: 376, endPoint x: 28, endPoint y: 366, distance: 33.1
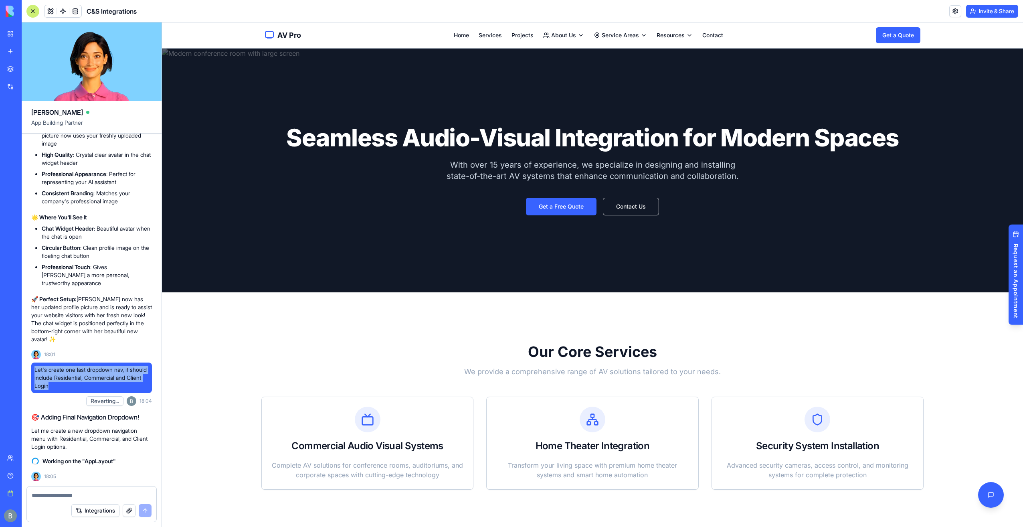
copy span "Let's create one last dropdown nav, it should include Residential, Commercial a…"
click at [63, 495] on div at bounding box center [91, 492] width 129 height 13
click at [62, 495] on textarea at bounding box center [92, 495] width 120 height 8
paste textarea "**********"
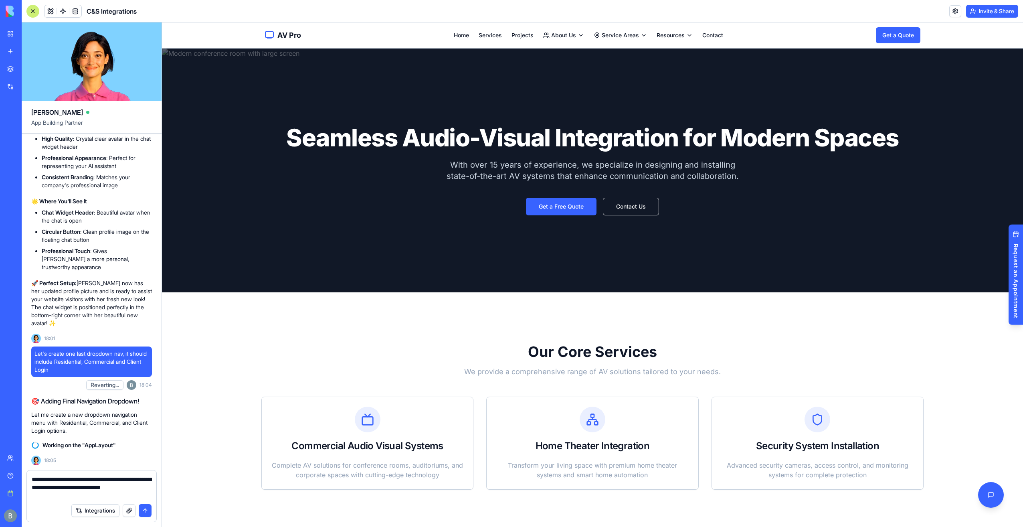
click at [125, 481] on textarea "**********" at bounding box center [92, 487] width 120 height 24
click at [124, 481] on textarea "**********" at bounding box center [92, 487] width 120 height 24
click at [122, 475] on textarea "**********" at bounding box center [92, 487] width 120 height 24
click at [125, 475] on textarea "**********" at bounding box center [92, 487] width 120 height 24
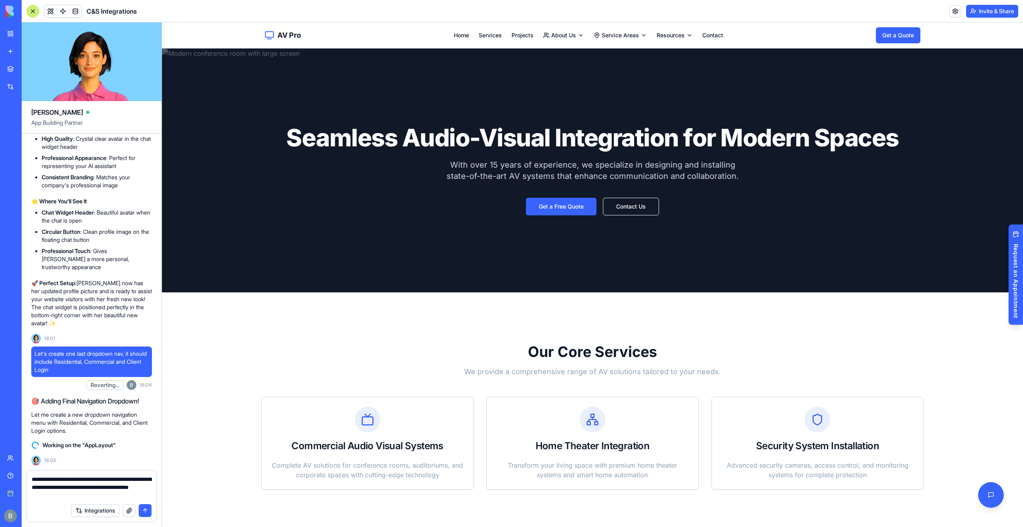
type textarea "**********"
click at [120, 497] on textarea "**********" at bounding box center [92, 487] width 120 height 24
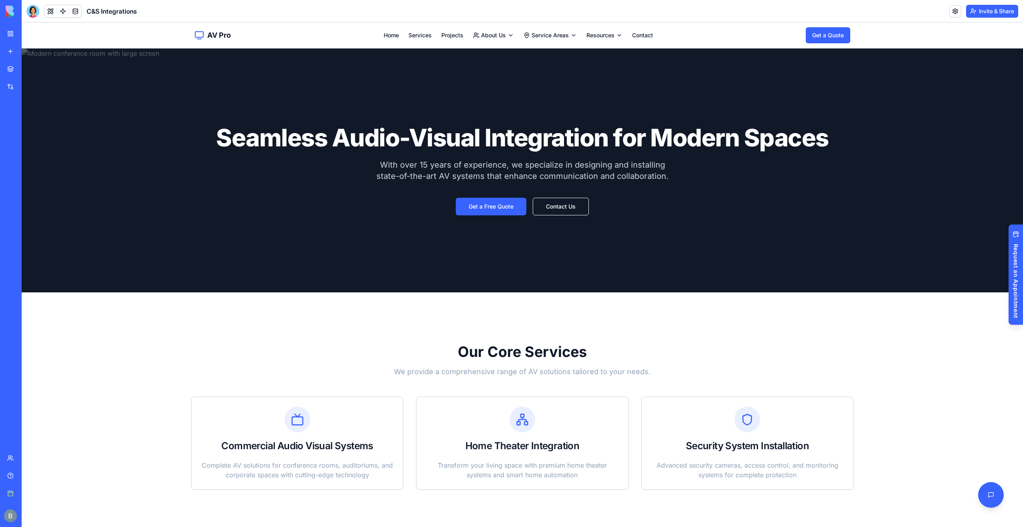
click at [17, 10] on img at bounding box center [31, 11] width 50 height 11
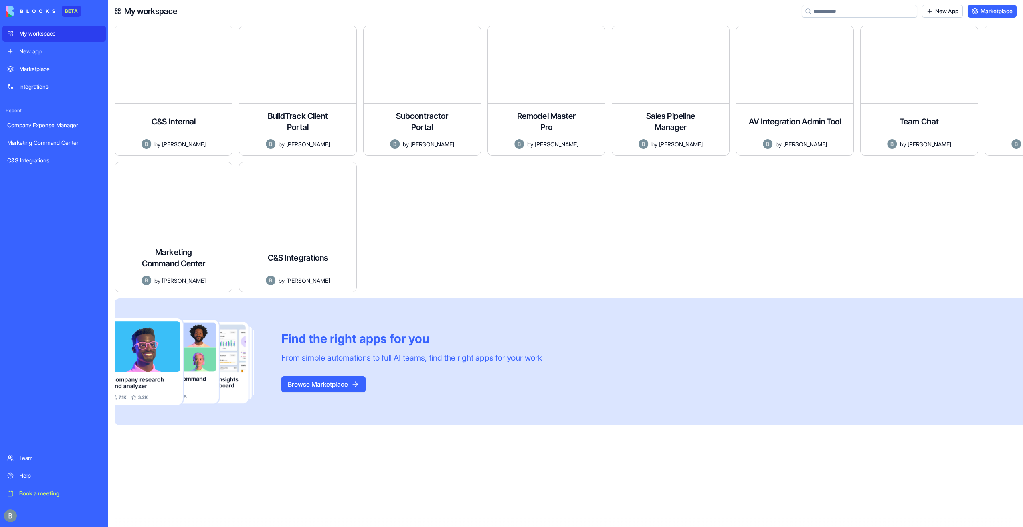
click at [34, 11] on div "BETA My workspace New app Marketplace Integrations Recent Company Expense Manag…" at bounding box center [511, 263] width 1023 height 527
